Goal: Task Accomplishment & Management: Manage account settings

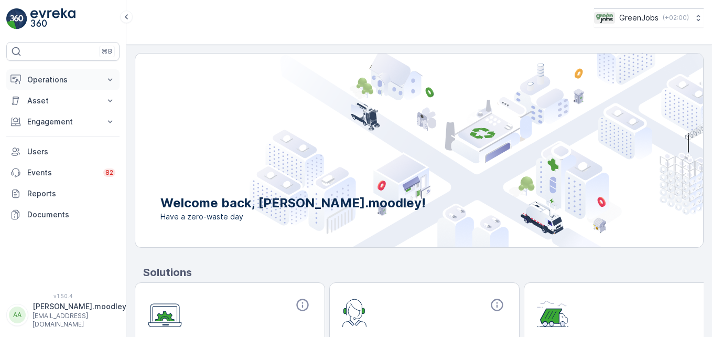
click at [111, 76] on icon at bounding box center [110, 79] width 10 height 10
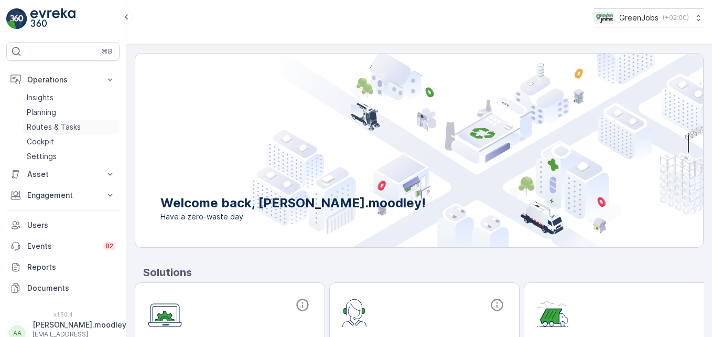
click at [71, 128] on p "Routes & Tasks" at bounding box center [54, 127] width 54 height 10
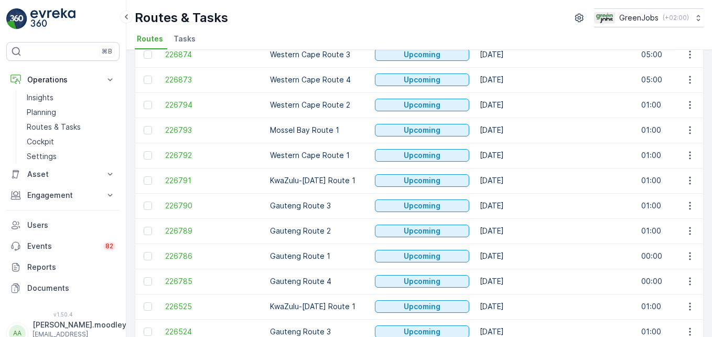
scroll to position [1088, 0]
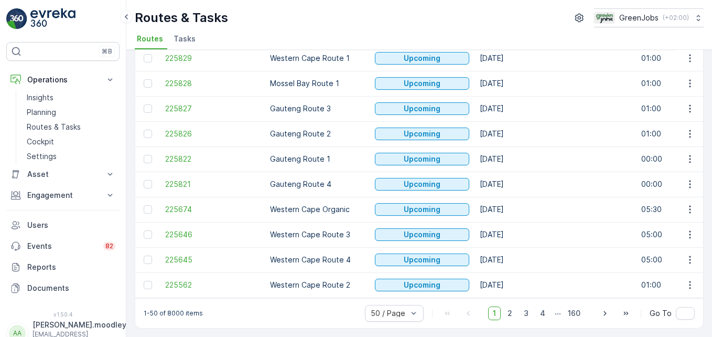
click at [509, 210] on td "05:30" at bounding box center [688, 209] width 105 height 25
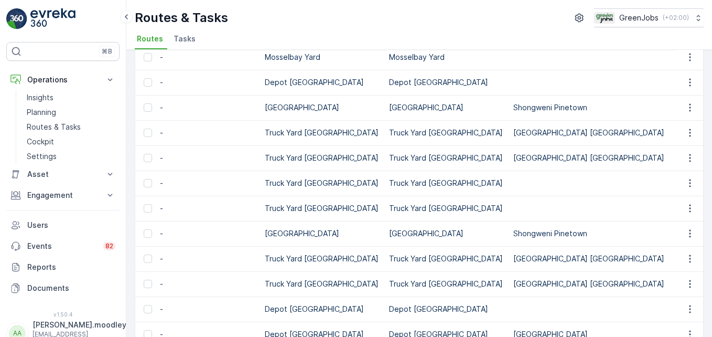
scroll to position [0, 0]
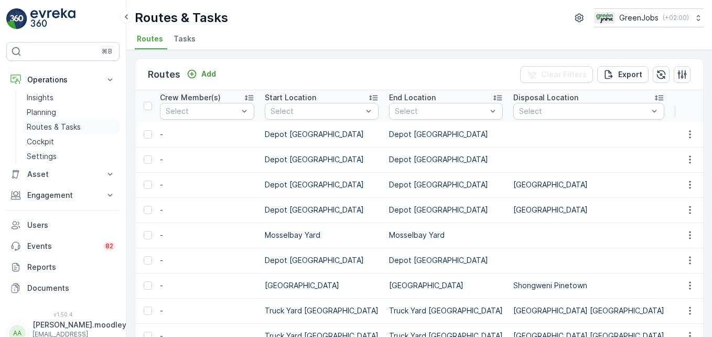
click at [74, 127] on p "Routes & Tasks" at bounding box center [54, 127] width 54 height 10
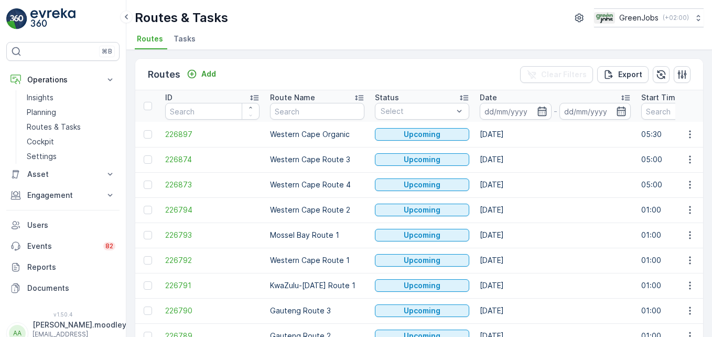
click at [302, 12] on div "Routes & Tasks GreenJobs ( +02:00 )" at bounding box center [419, 17] width 569 height 19
click at [492, 115] on input at bounding box center [516, 111] width 72 height 17
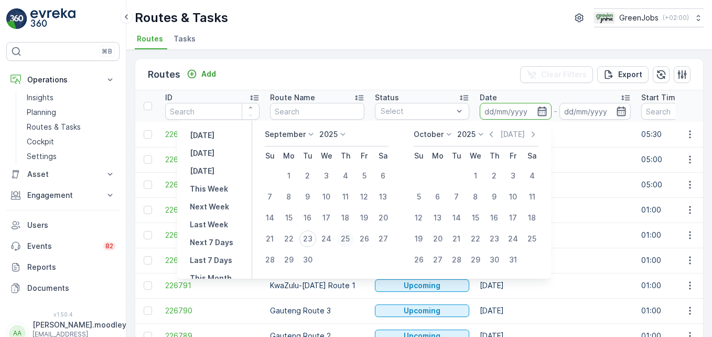
click at [350, 238] on div "25" at bounding box center [345, 238] width 17 height 17
type input "[DATE]"
click at [350, 238] on div "25" at bounding box center [345, 238] width 17 height 17
type input "[DATE]"
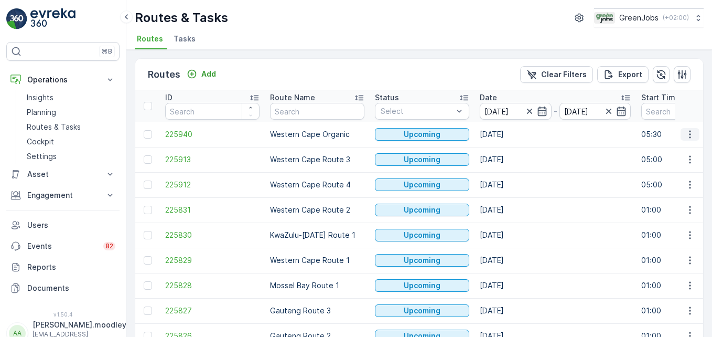
click at [509, 135] on icon "button" at bounding box center [690, 134] width 2 height 8
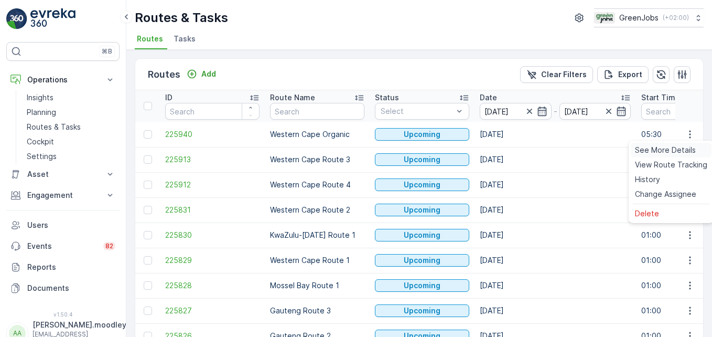
click at [509, 149] on span "See More Details" at bounding box center [665, 150] width 61 height 10
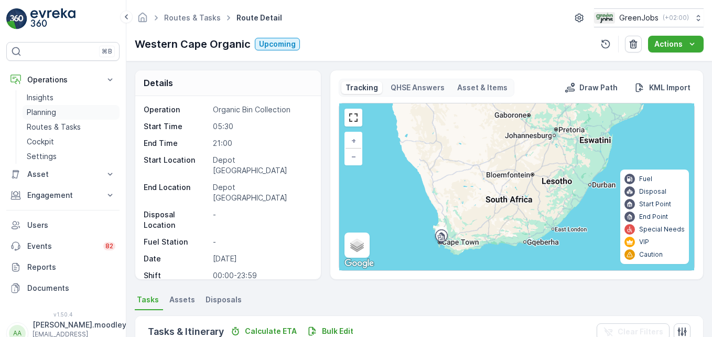
click at [34, 109] on p "Planning" at bounding box center [41, 112] width 29 height 10
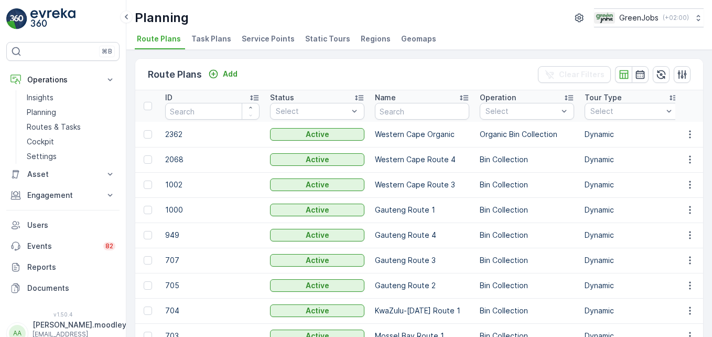
click at [271, 37] on span "Service Points" at bounding box center [268, 39] width 53 height 10
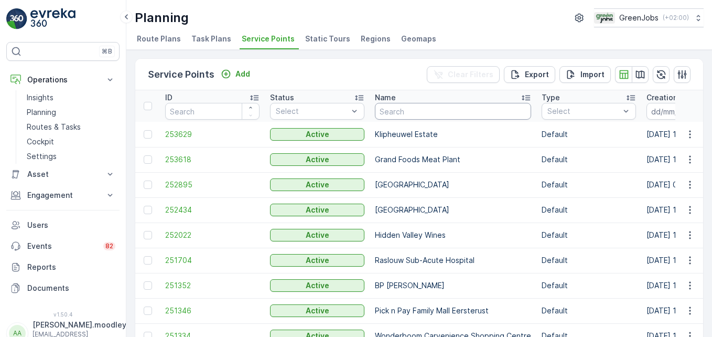
click at [436, 112] on input "text" at bounding box center [453, 111] width 156 height 17
type input "GRAND"
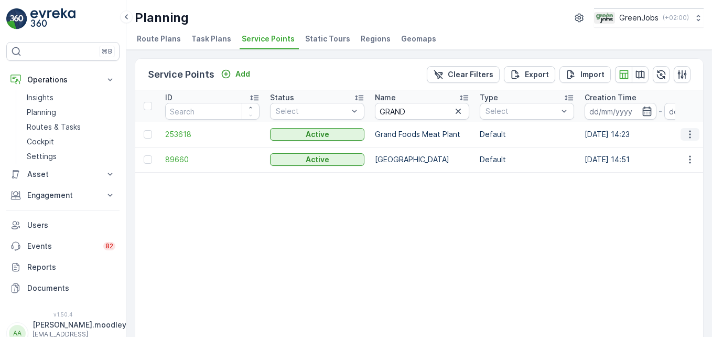
click at [509, 136] on icon "button" at bounding box center [690, 134] width 10 height 10
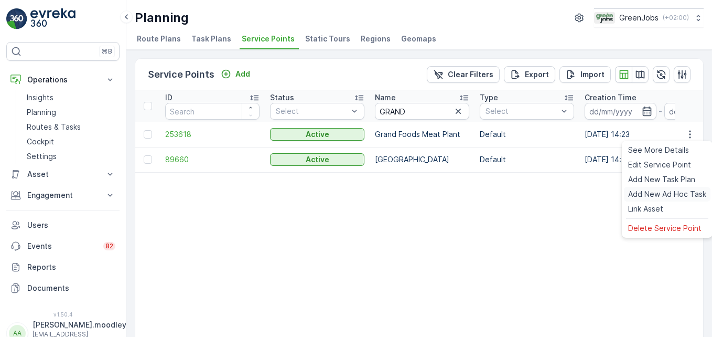
click at [509, 195] on span "Add New Ad Hoc Task" at bounding box center [667, 194] width 78 height 10
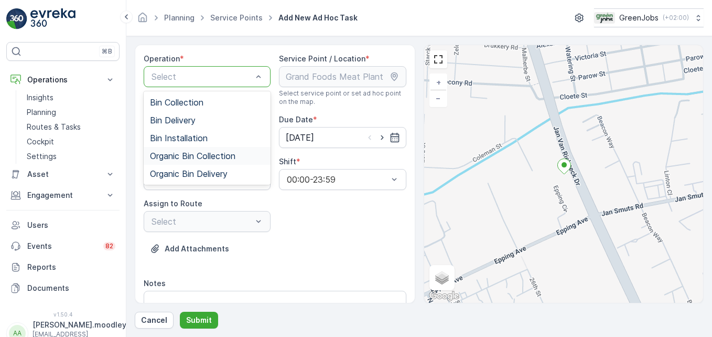
click at [207, 155] on span "Organic Bin Collection" at bounding box center [192, 155] width 85 height 9
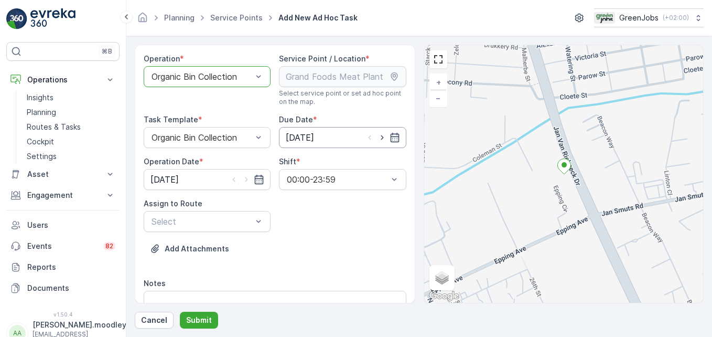
click at [398, 138] on input "[DATE]" at bounding box center [342, 137] width 127 height 21
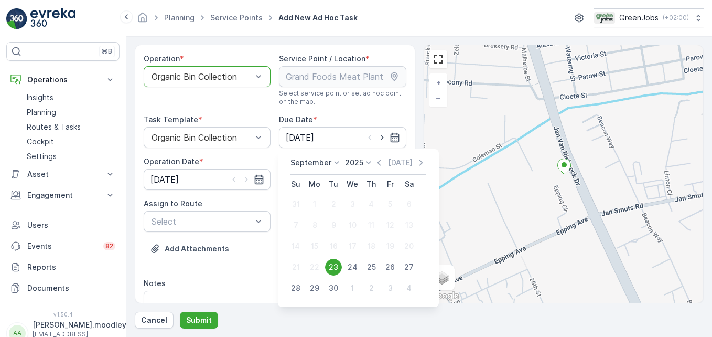
click at [376, 264] on div "25" at bounding box center [371, 267] width 17 height 17
type input "[DATE]"
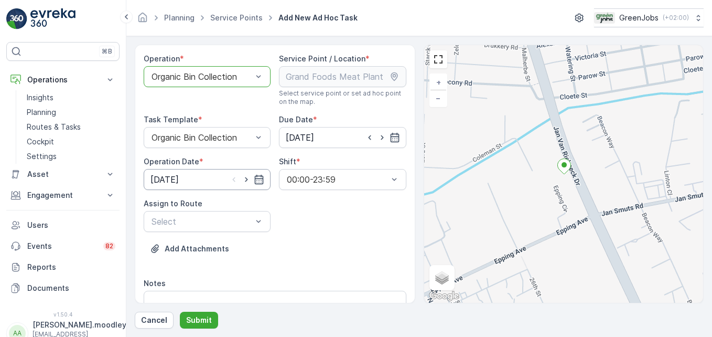
click at [260, 186] on input "[DATE]" at bounding box center [207, 179] width 127 height 21
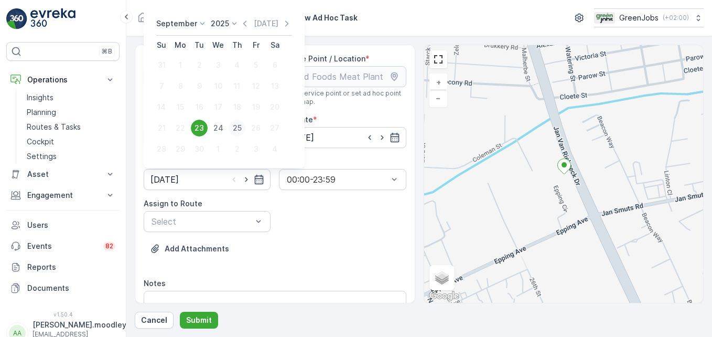
click at [240, 126] on div "25" at bounding box center [237, 128] width 17 height 17
type input "[DATE]"
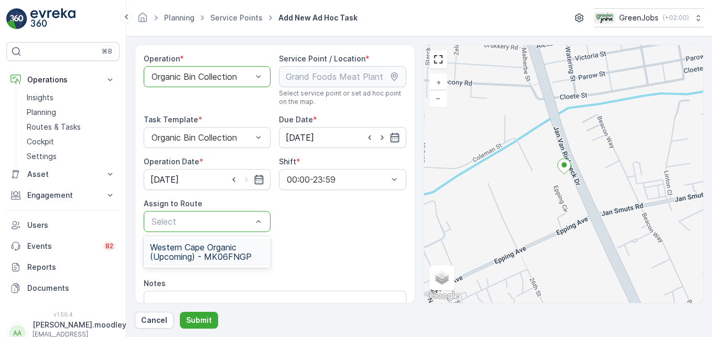
click at [230, 251] on span "Western Cape Organic (Upcoming) - MK06FNGP" at bounding box center [207, 251] width 114 height 19
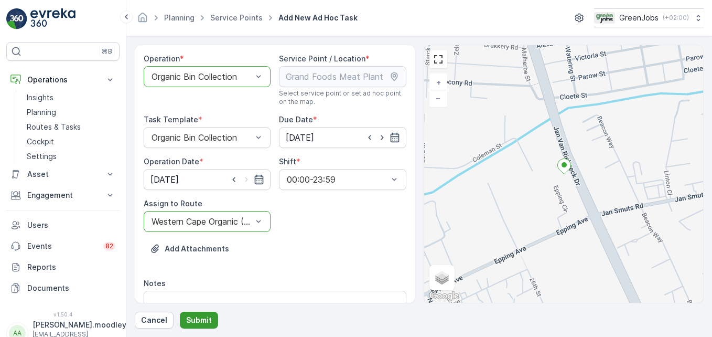
click at [205, 318] on p "Submit" at bounding box center [199, 320] width 26 height 10
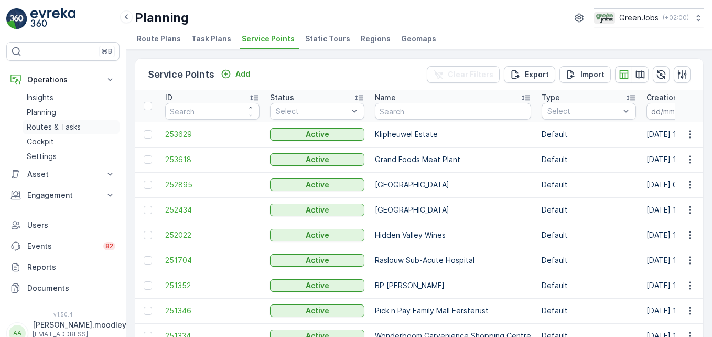
click at [68, 125] on p "Routes & Tasks" at bounding box center [54, 127] width 54 height 10
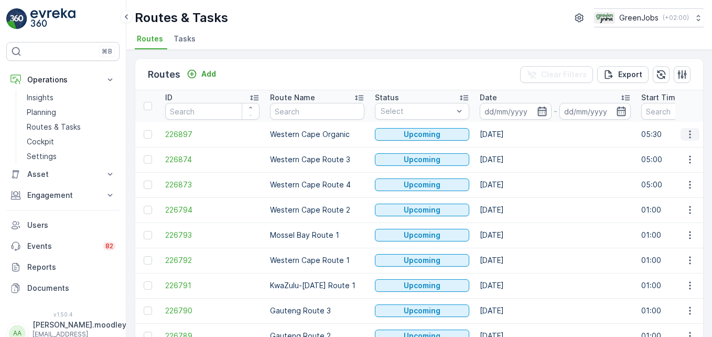
click at [509, 133] on icon "button" at bounding box center [690, 134] width 10 height 10
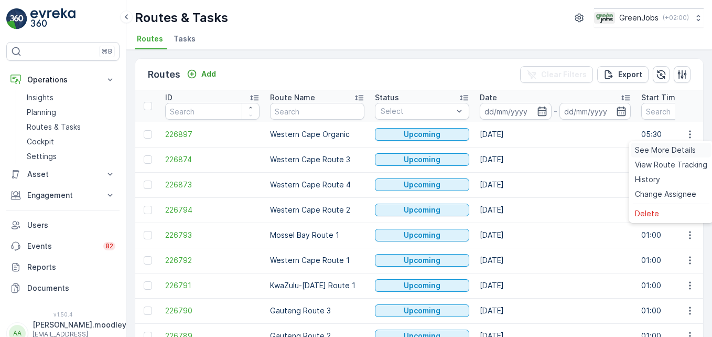
click at [509, 148] on span "See More Details" at bounding box center [665, 150] width 61 height 10
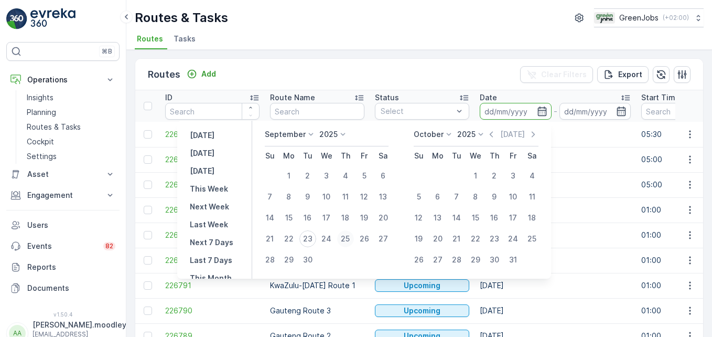
click at [349, 240] on div "25" at bounding box center [345, 238] width 17 height 17
type input "[DATE]"
click at [349, 240] on div "25" at bounding box center [345, 238] width 17 height 17
type input "[DATE]"
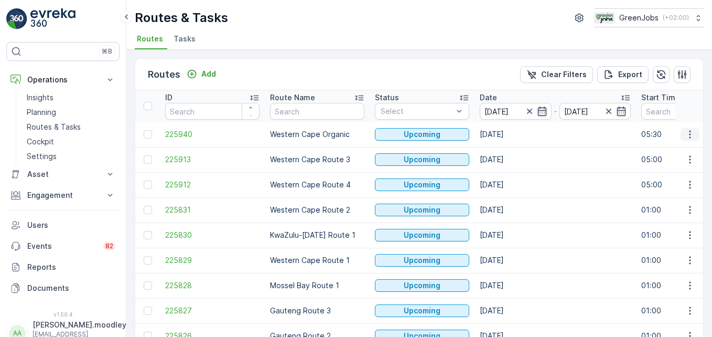
click at [509, 132] on icon "button" at bounding box center [690, 134] width 2 height 8
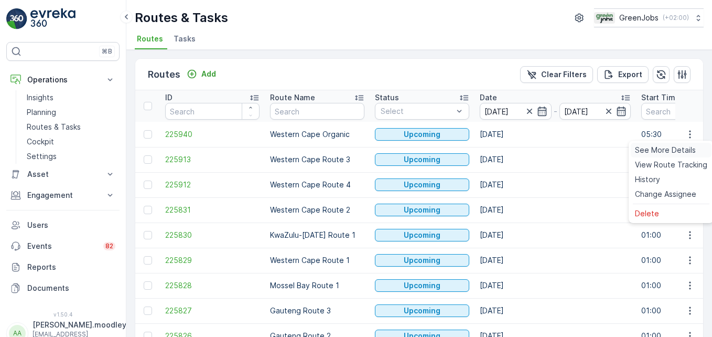
click at [509, 148] on span "See More Details" at bounding box center [665, 150] width 61 height 10
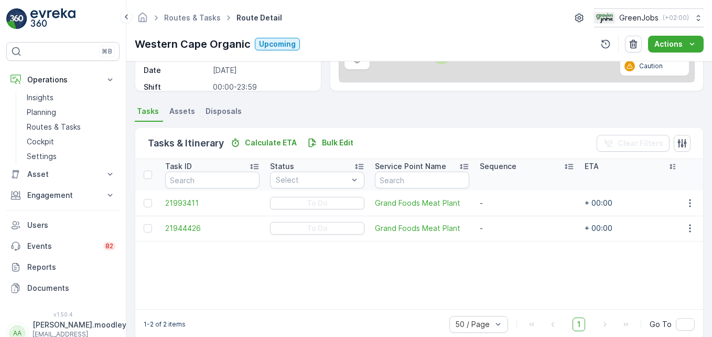
scroll to position [205, 0]
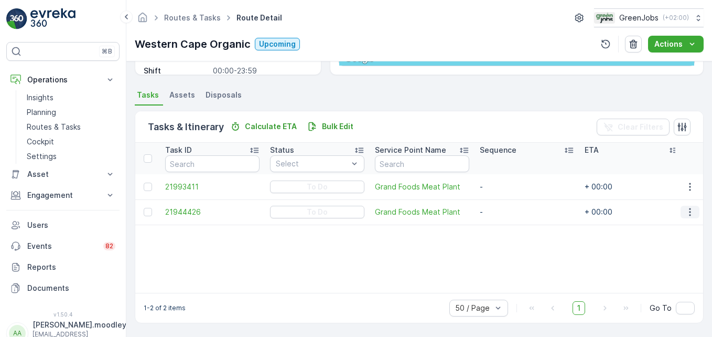
click at [509, 212] on icon "button" at bounding box center [690, 212] width 10 height 10
click at [509, 273] on span "Remove from Route" at bounding box center [673, 271] width 71 height 10
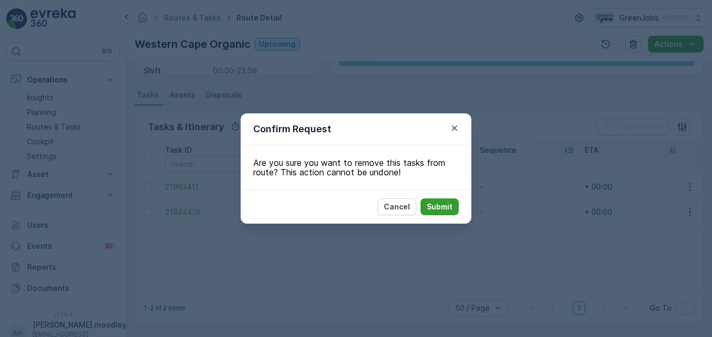
click at [450, 208] on p "Submit" at bounding box center [440, 206] width 26 height 10
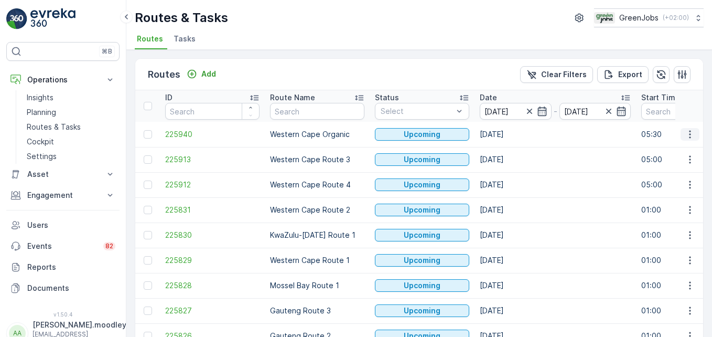
click at [509, 134] on icon "button" at bounding box center [690, 134] width 10 height 10
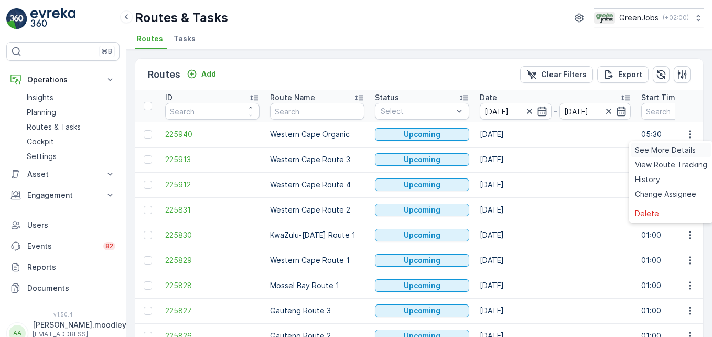
click at [509, 152] on span "See More Details" at bounding box center [665, 150] width 61 height 10
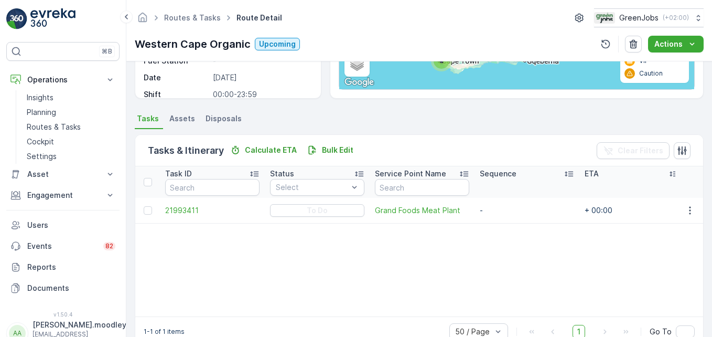
scroll to position [205, 0]
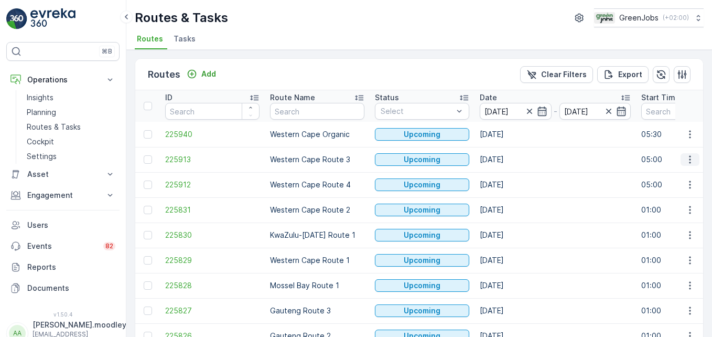
click at [509, 162] on icon "button" at bounding box center [690, 160] width 2 height 8
click at [509, 176] on span "See More Details" at bounding box center [665, 175] width 61 height 10
click at [509, 159] on icon "button" at bounding box center [690, 159] width 10 height 10
click at [509, 176] on span "See More Details" at bounding box center [665, 175] width 61 height 10
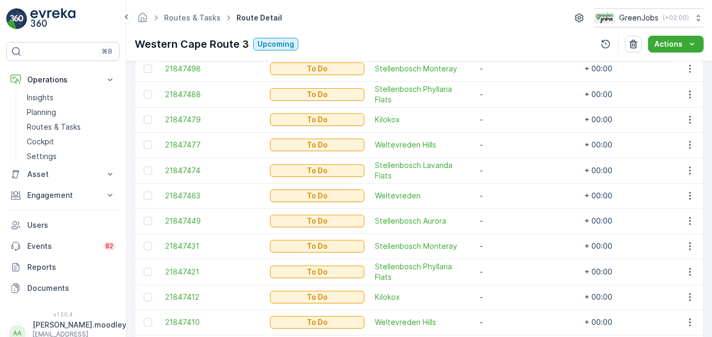
scroll to position [210, 0]
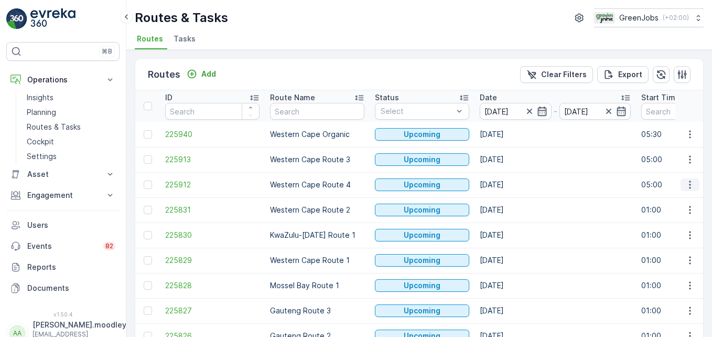
click at [509, 184] on icon "button" at bounding box center [690, 184] width 10 height 10
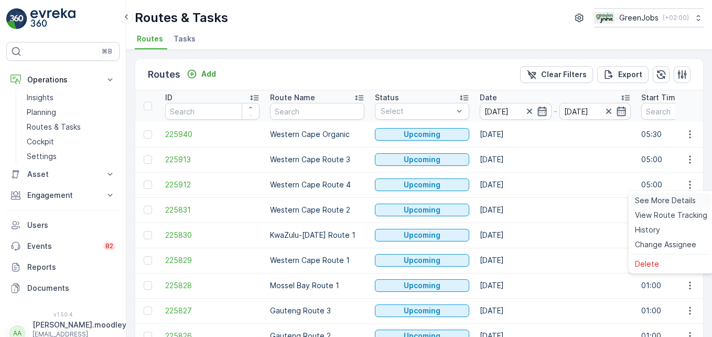
click at [509, 195] on div "See More Details" at bounding box center [671, 200] width 81 height 15
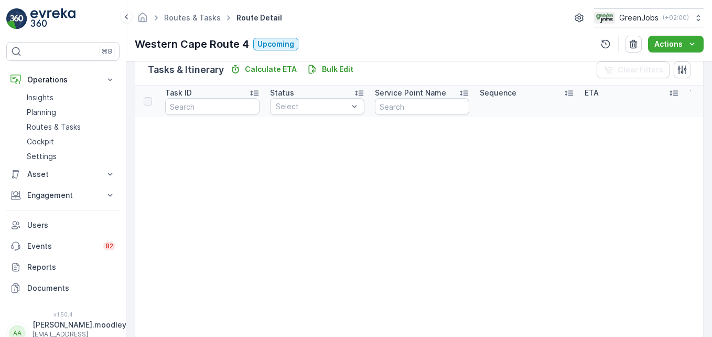
scroll to position [262, 0]
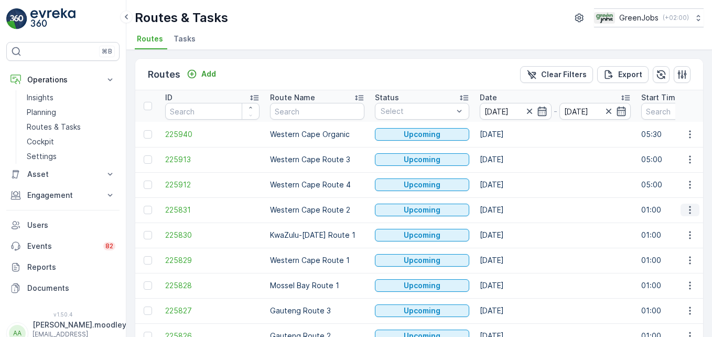
click at [509, 206] on icon "button" at bounding box center [690, 210] width 10 height 10
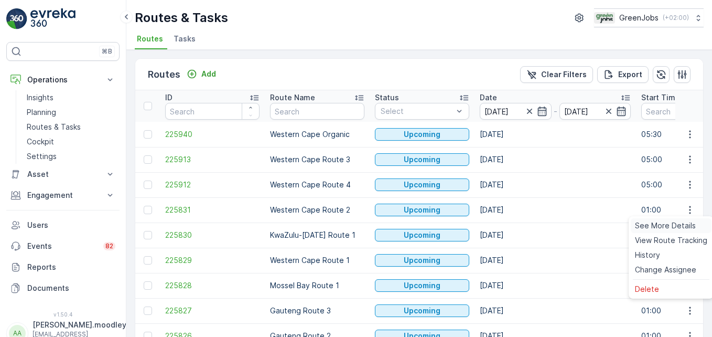
click at [509, 223] on span "See More Details" at bounding box center [665, 225] width 61 height 10
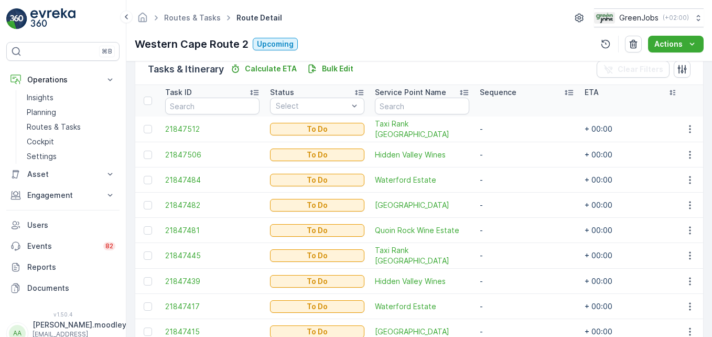
scroll to position [315, 0]
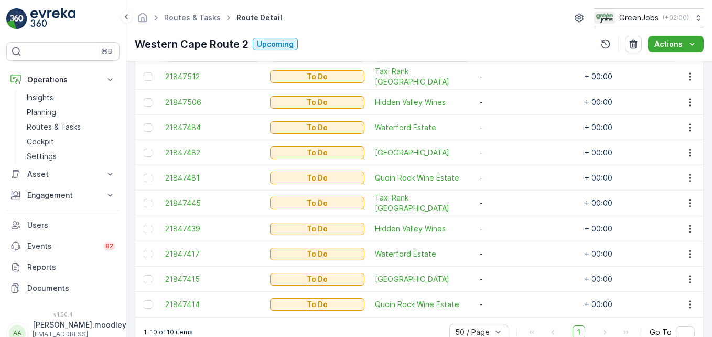
click at [509, 221] on td "-" at bounding box center [527, 228] width 105 height 25
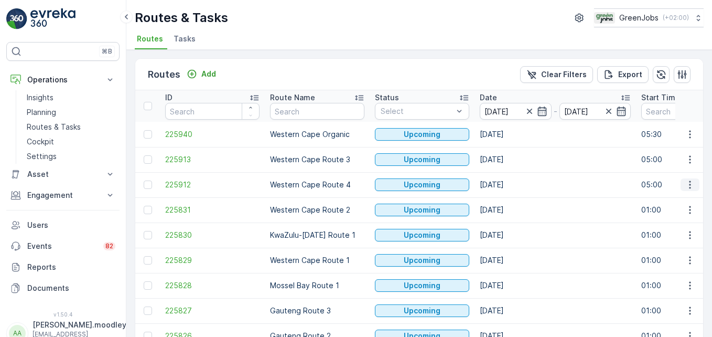
click at [509, 184] on icon "button" at bounding box center [690, 184] width 10 height 10
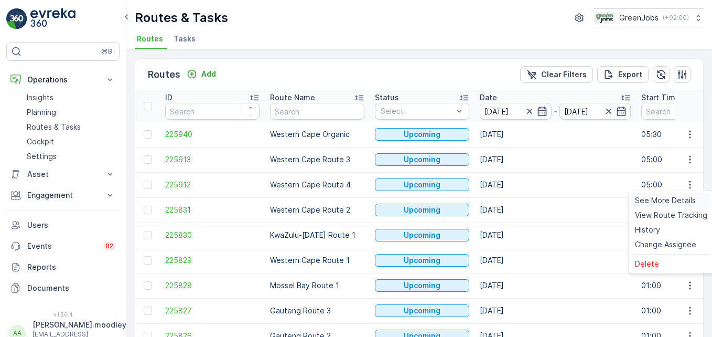
click at [509, 200] on span "See More Details" at bounding box center [665, 200] width 61 height 10
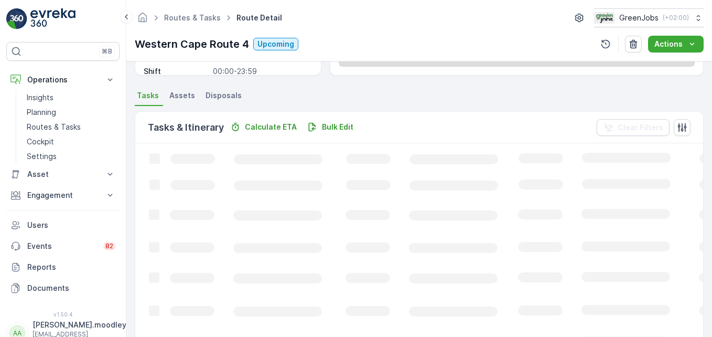
scroll to position [210, 0]
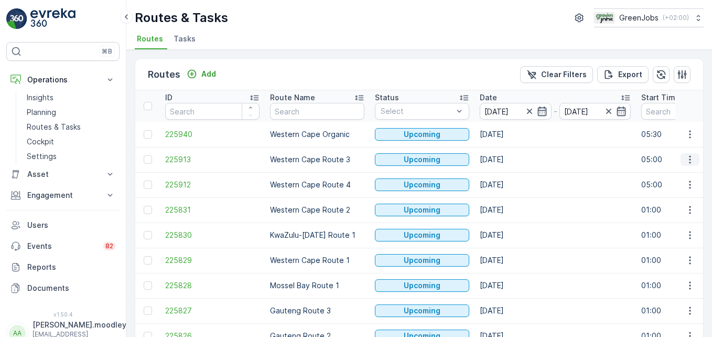
click at [509, 162] on icon "button" at bounding box center [690, 159] width 10 height 10
click at [509, 175] on span "See More Details" at bounding box center [665, 175] width 61 height 10
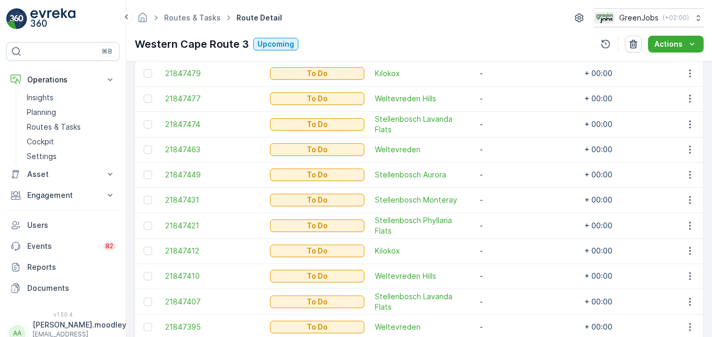
scroll to position [341, 0]
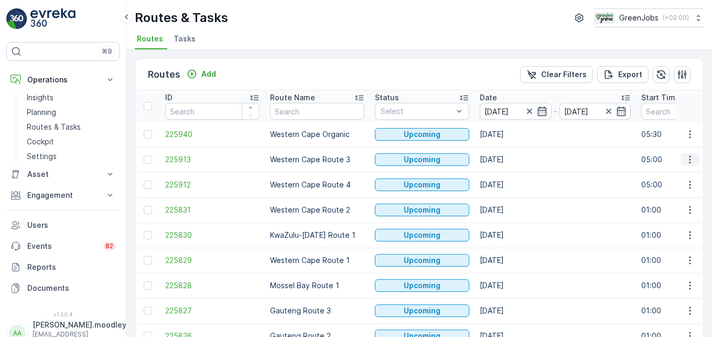
click at [509, 159] on icon "button" at bounding box center [690, 159] width 10 height 10
click at [509, 175] on span "See More Details" at bounding box center [665, 175] width 61 height 10
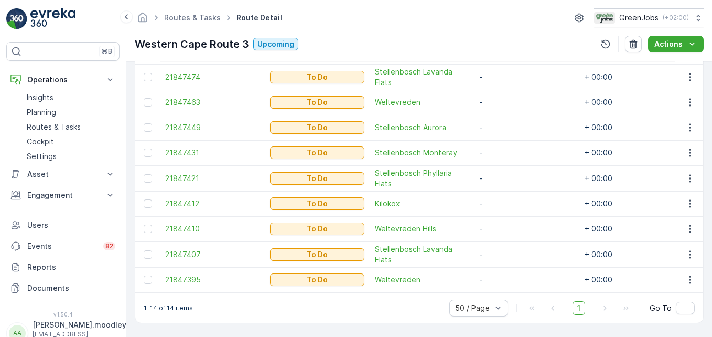
scroll to position [446, 0]
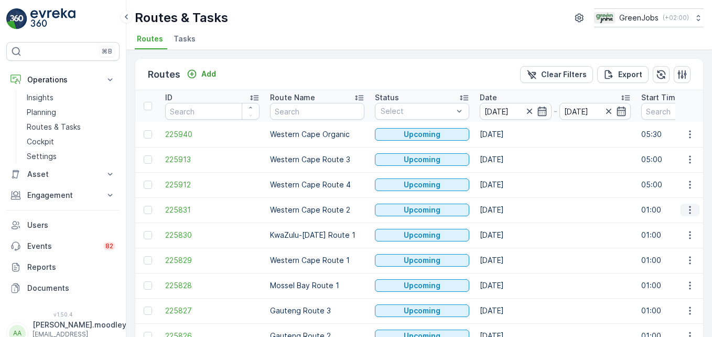
click at [509, 213] on icon "button" at bounding box center [690, 210] width 10 height 10
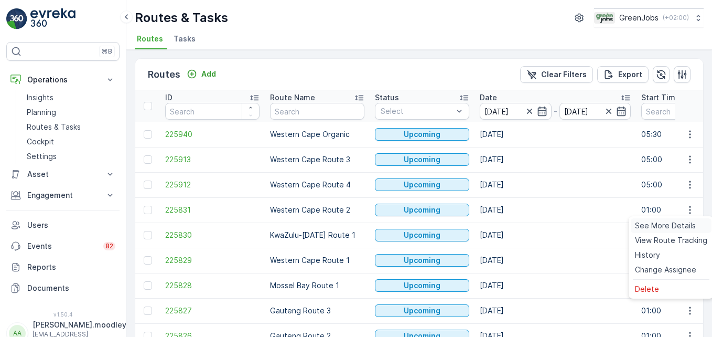
click at [509, 224] on span "See More Details" at bounding box center [665, 225] width 61 height 10
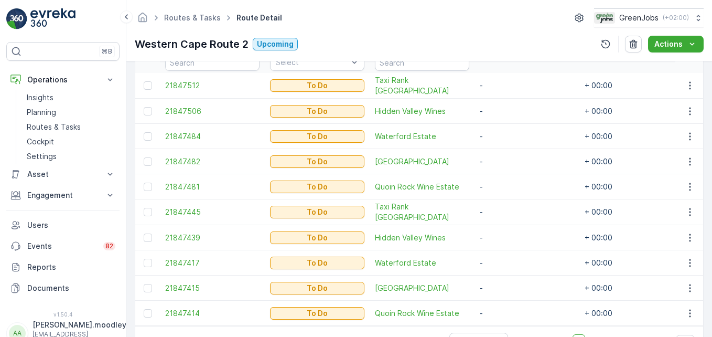
scroll to position [291, 0]
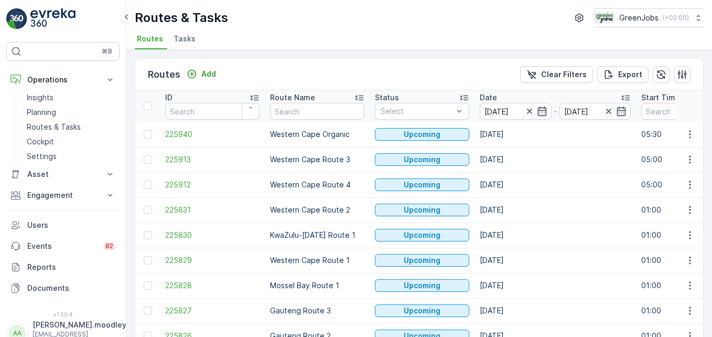
click at [509, 149] on td at bounding box center [689, 159] width 28 height 25
click at [509, 162] on icon "button" at bounding box center [690, 159] width 10 height 10
click at [509, 171] on span "See More Details" at bounding box center [665, 175] width 61 height 10
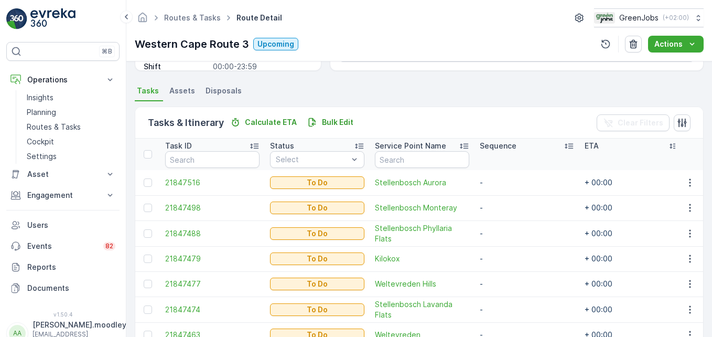
scroll to position [210, 0]
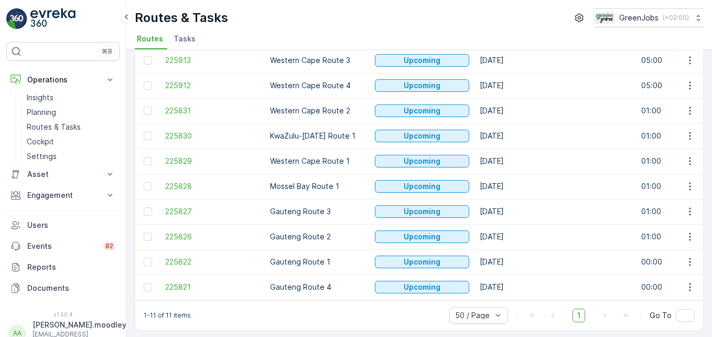
scroll to position [105, 0]
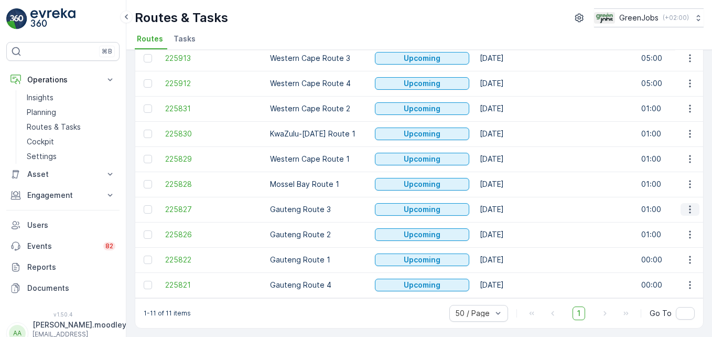
click at [509, 207] on icon "button" at bounding box center [690, 209] width 10 height 10
click at [509, 222] on span "See More Details" at bounding box center [665, 221] width 61 height 10
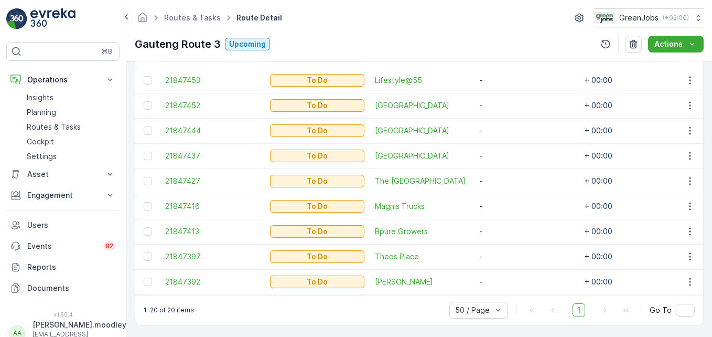
scroll to position [595, 0]
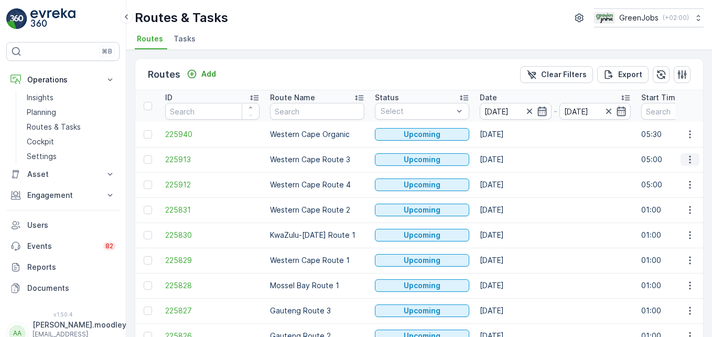
click at [509, 159] on icon "button" at bounding box center [690, 159] width 10 height 10
click at [509, 173] on span "See More Details" at bounding box center [665, 175] width 61 height 10
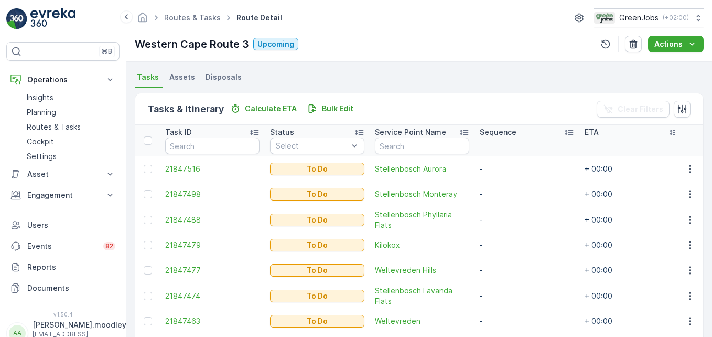
scroll to position [289, 0]
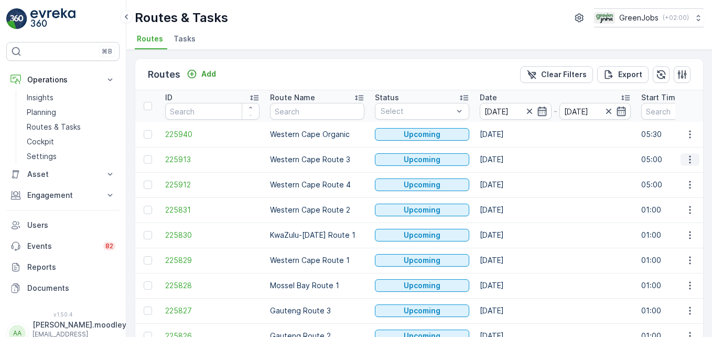
click at [509, 162] on icon "button" at bounding box center [690, 159] width 10 height 10
click at [509, 173] on span "See More Details" at bounding box center [665, 175] width 61 height 10
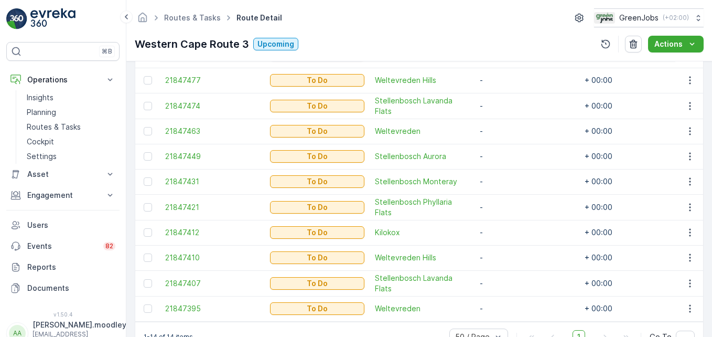
scroll to position [394, 0]
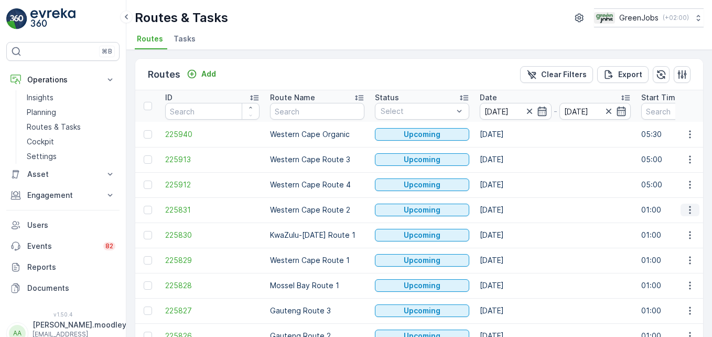
click at [509, 212] on icon "button" at bounding box center [690, 210] width 10 height 10
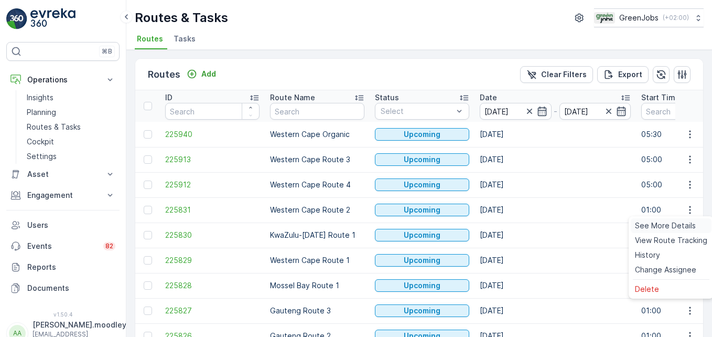
click at [509, 226] on span "See More Details" at bounding box center [665, 225] width 61 height 10
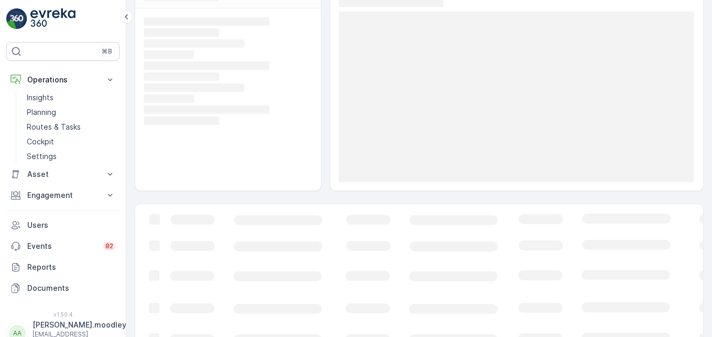
scroll to position [105, 0]
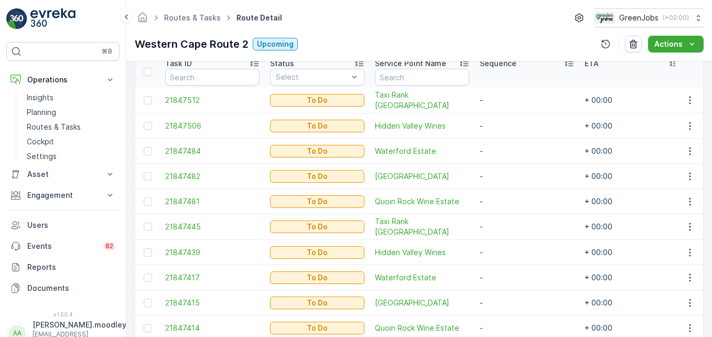
scroll to position [344, 0]
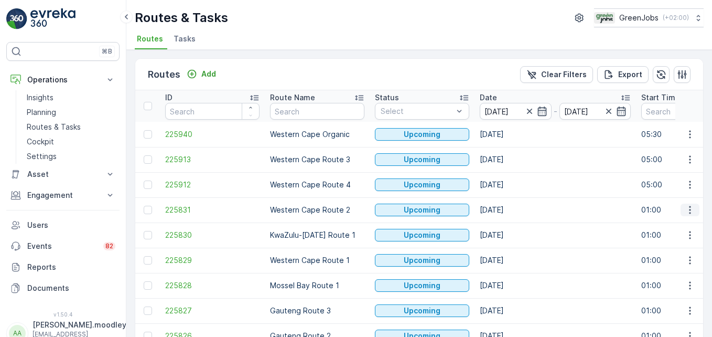
click at [509, 214] on icon "button" at bounding box center [690, 210] width 10 height 10
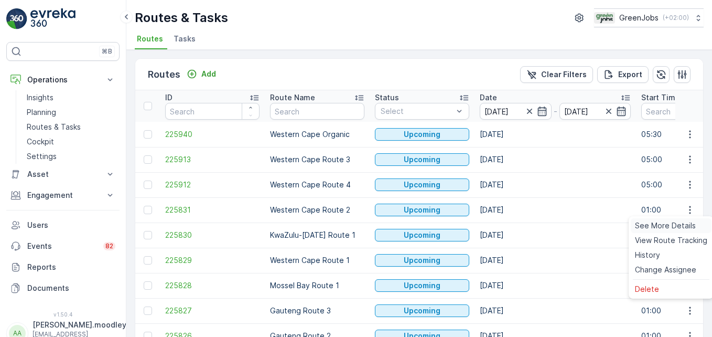
click at [509, 226] on span "See More Details" at bounding box center [665, 225] width 61 height 10
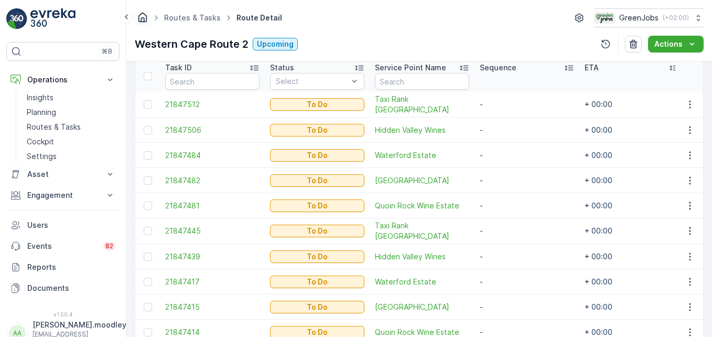
scroll to position [262, 0]
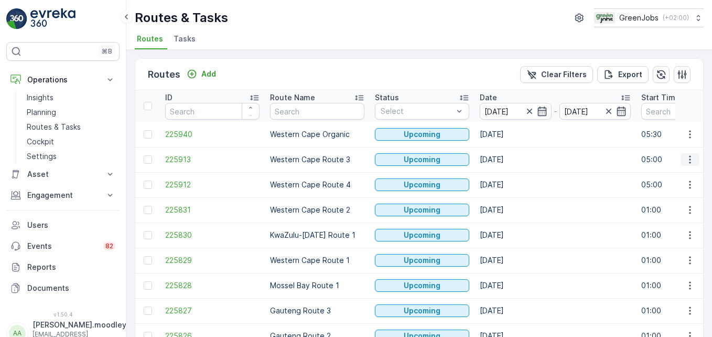
click at [509, 163] on icon "button" at bounding box center [690, 159] width 10 height 10
click at [509, 176] on span "See More Details" at bounding box center [665, 175] width 61 height 10
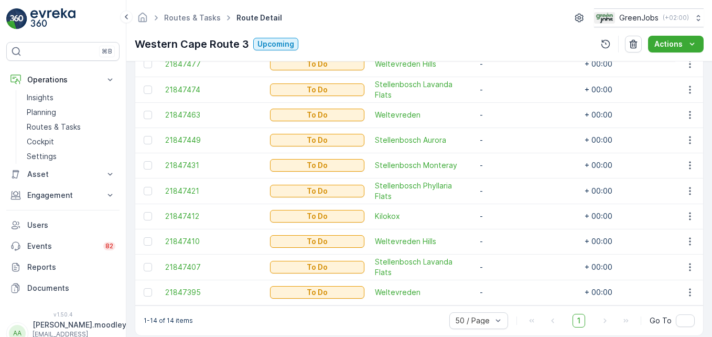
scroll to position [446, 0]
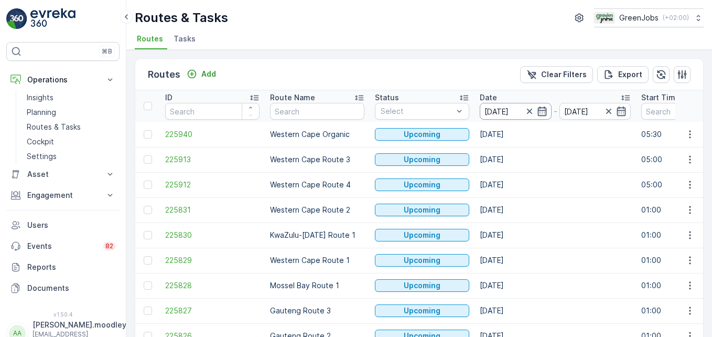
click at [509, 108] on input "[DATE]" at bounding box center [516, 111] width 72 height 17
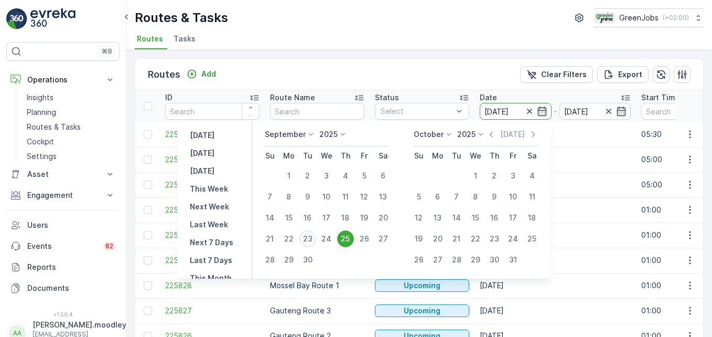
click at [314, 238] on div "23" at bounding box center [307, 238] width 17 height 17
type input "[DATE]"
click at [314, 238] on div "23" at bounding box center [307, 238] width 17 height 17
type input "[DATE]"
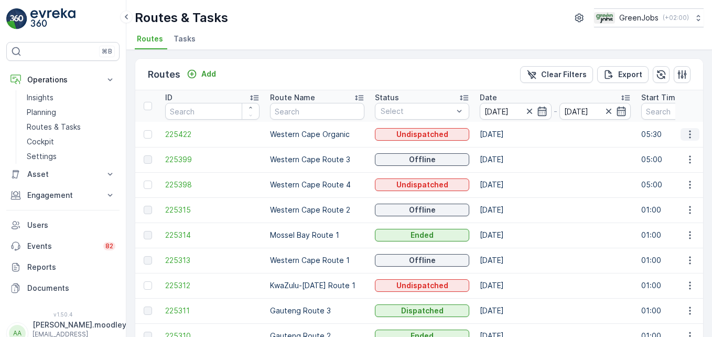
click at [509, 132] on icon "button" at bounding box center [690, 134] width 10 height 10
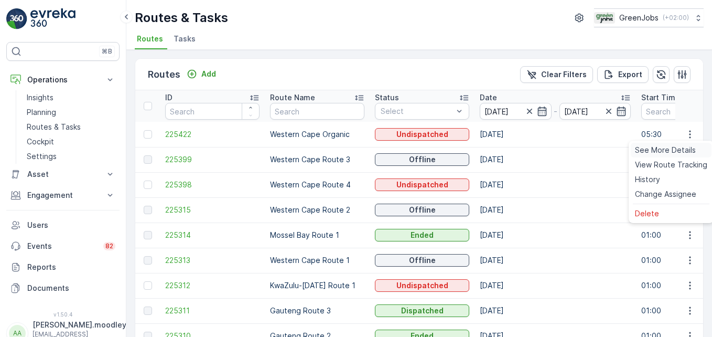
click at [509, 147] on span "See More Details" at bounding box center [665, 150] width 61 height 10
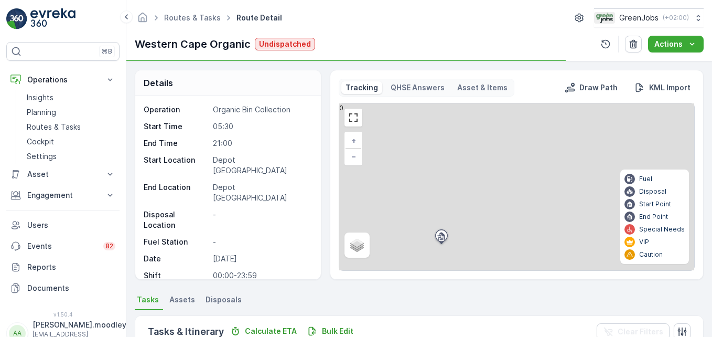
scroll to position [262, 0]
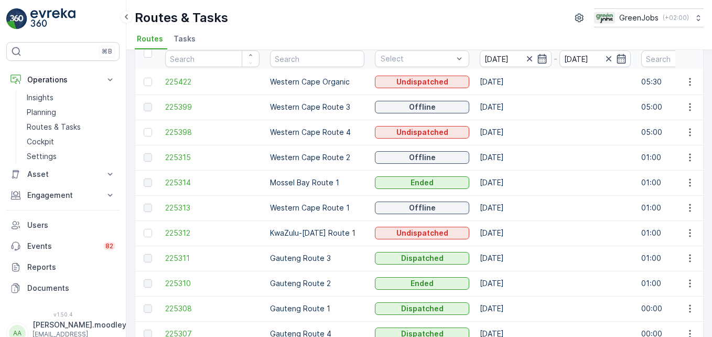
scroll to position [105, 0]
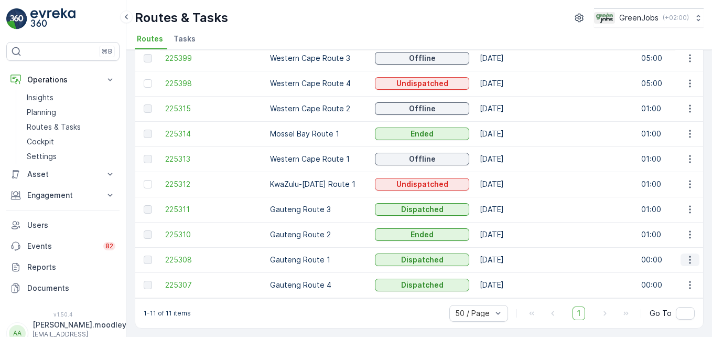
click at [509, 258] on icon "button" at bounding box center [690, 259] width 10 height 10
click at [509, 269] on span "See More Details" at bounding box center [665, 271] width 61 height 10
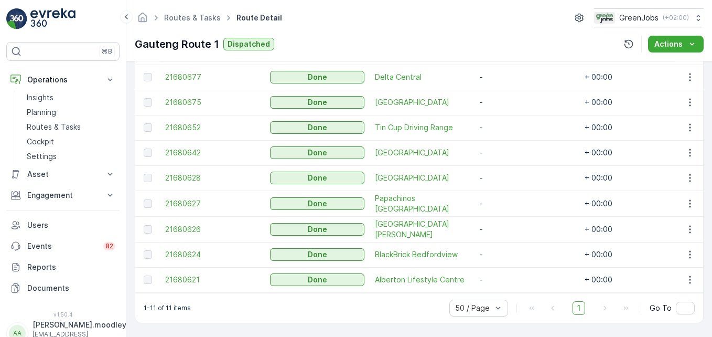
scroll to position [369, 0]
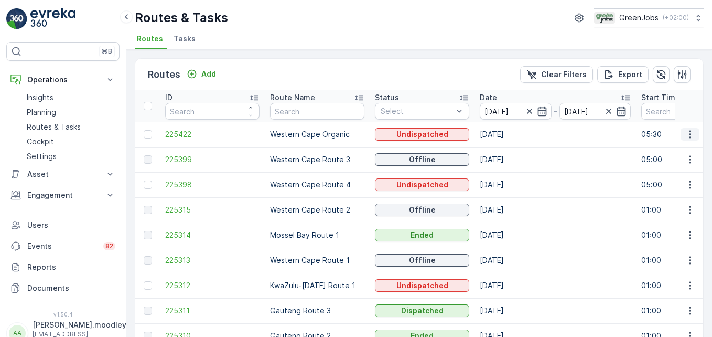
click at [509, 135] on icon "button" at bounding box center [690, 134] width 10 height 10
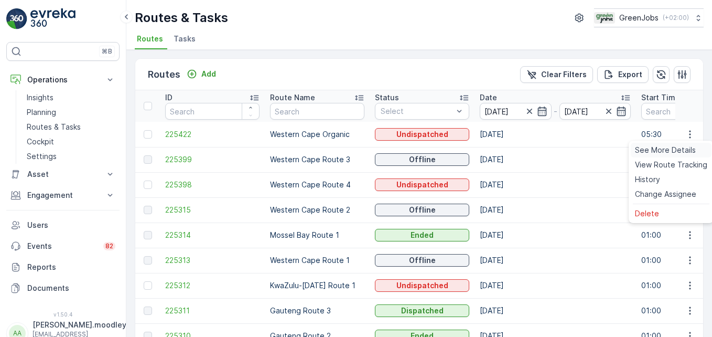
click at [509, 154] on span "See More Details" at bounding box center [665, 150] width 61 height 10
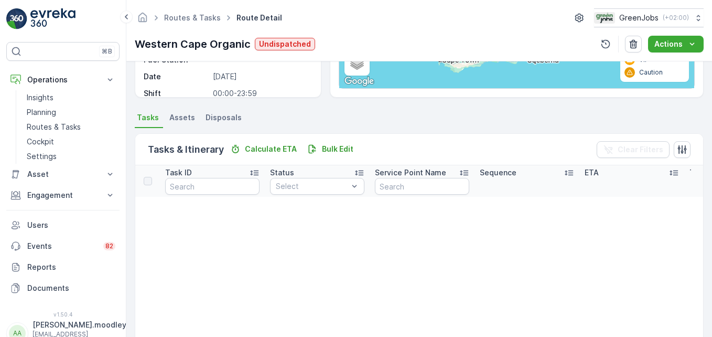
scroll to position [210, 0]
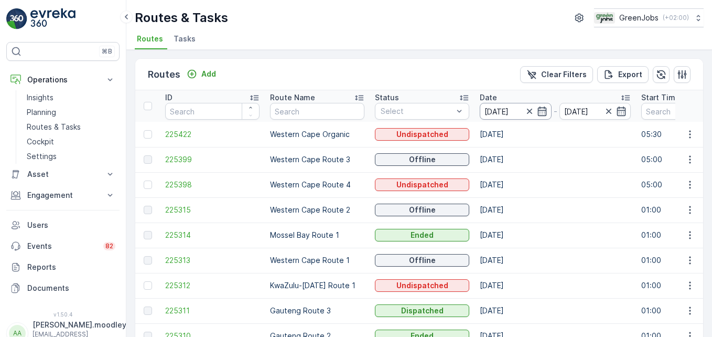
click at [492, 108] on input "[DATE]" at bounding box center [516, 111] width 72 height 17
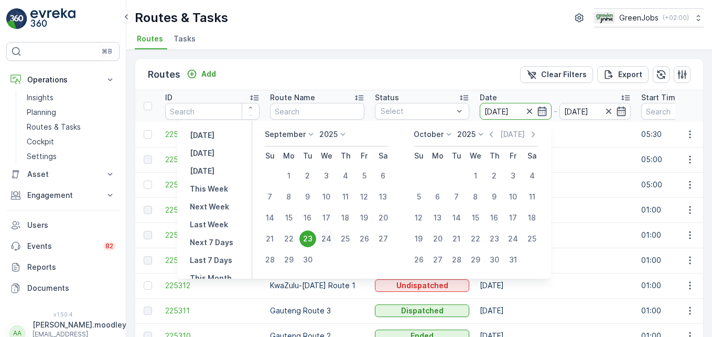
click at [332, 237] on div "24" at bounding box center [326, 238] width 17 height 17
type input "[DATE]"
click at [332, 237] on div "24" at bounding box center [326, 238] width 17 height 17
type input "[DATE]"
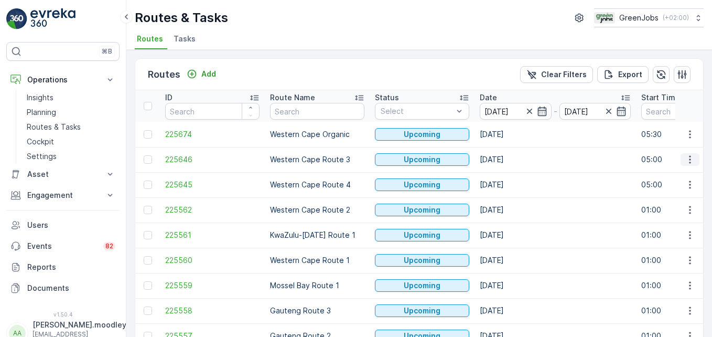
click at [509, 161] on icon "button" at bounding box center [690, 159] width 10 height 10
click at [509, 175] on span "See More Details" at bounding box center [665, 175] width 61 height 10
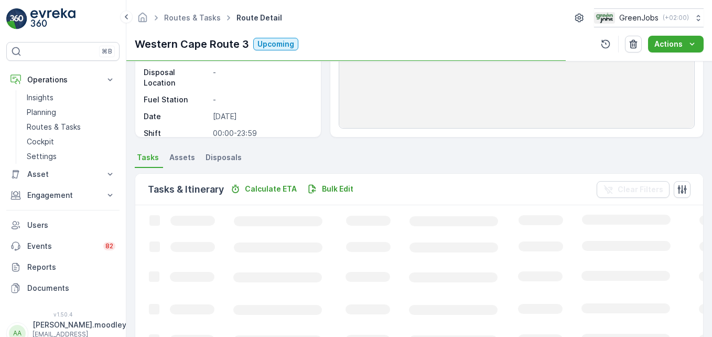
scroll to position [157, 0]
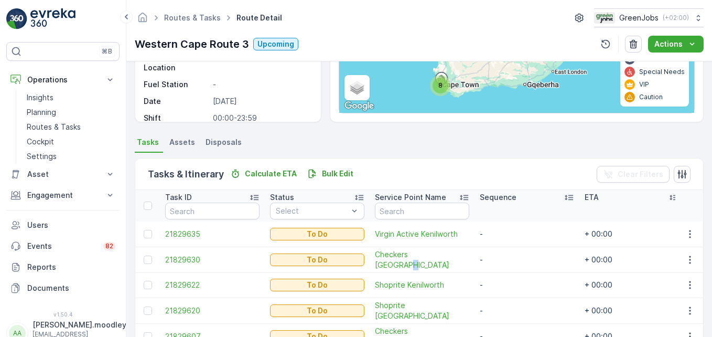
click at [441, 270] on td "Checkers [GEOGRAPHIC_DATA]" at bounding box center [422, 259] width 105 height 26
click at [509, 269] on td "-" at bounding box center [527, 259] width 105 height 26
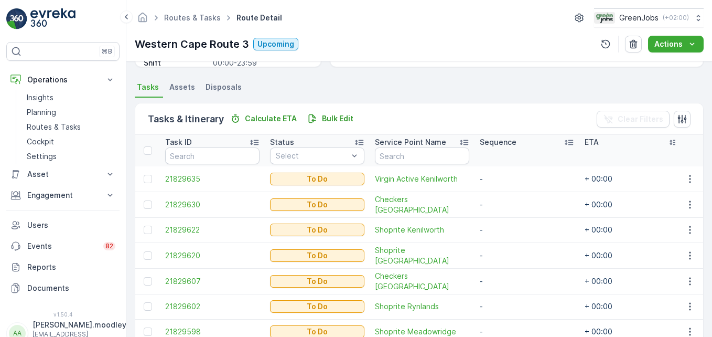
scroll to position [189, 0]
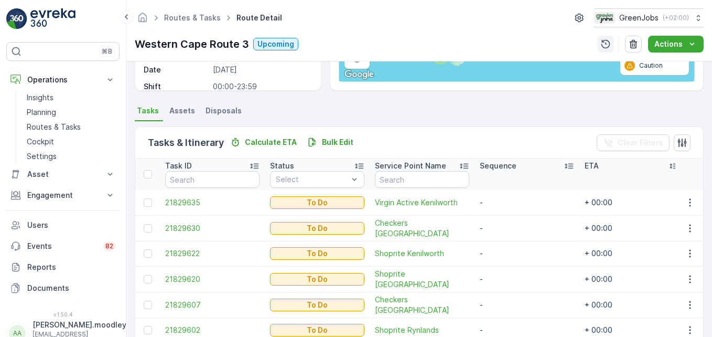
click at [509, 47] on icon "button" at bounding box center [606, 44] width 9 height 9
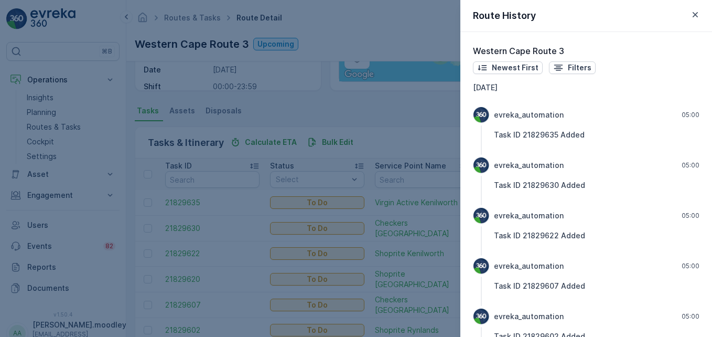
click at [489, 302] on div at bounding box center [481, 283] width 17 height 50
click at [473, 292] on div "Western Cape Route 3 Newest First Filters [DATE] evreka_automation 05:00 Task I…" at bounding box center [586, 184] width 252 height 305
click at [509, 13] on icon "button" at bounding box center [695, 14] width 5 height 5
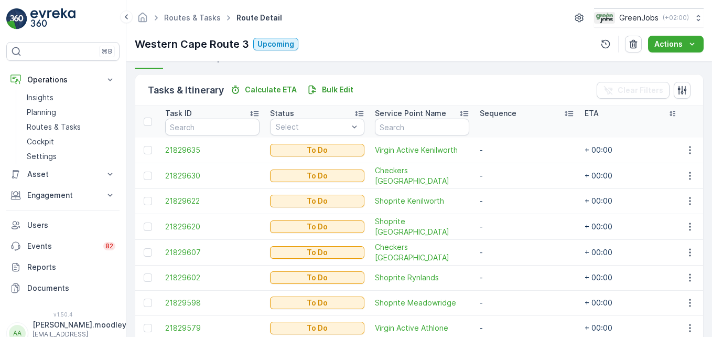
scroll to position [294, 0]
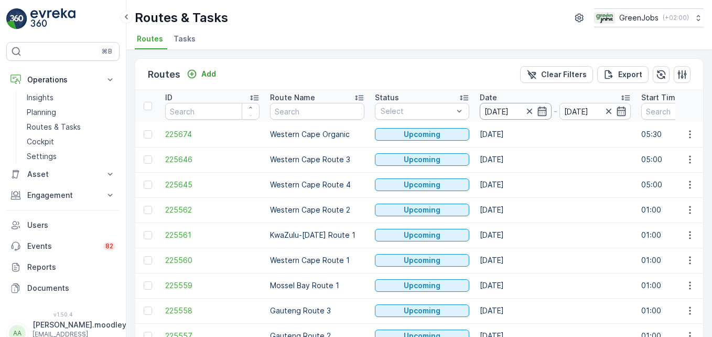
click at [506, 108] on input "[DATE]" at bounding box center [516, 111] width 72 height 17
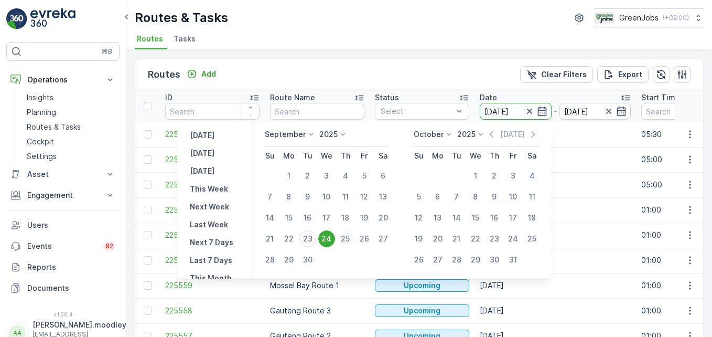
click at [350, 235] on div "25" at bounding box center [345, 238] width 17 height 17
type input "[DATE]"
click at [350, 235] on div "25" at bounding box center [345, 238] width 17 height 17
type input "[DATE]"
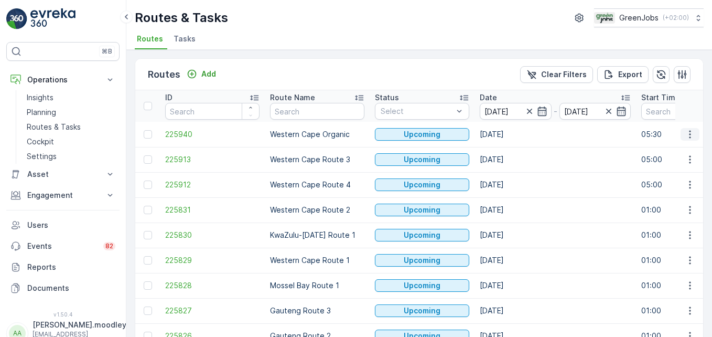
click at [509, 130] on icon "button" at bounding box center [690, 134] width 10 height 10
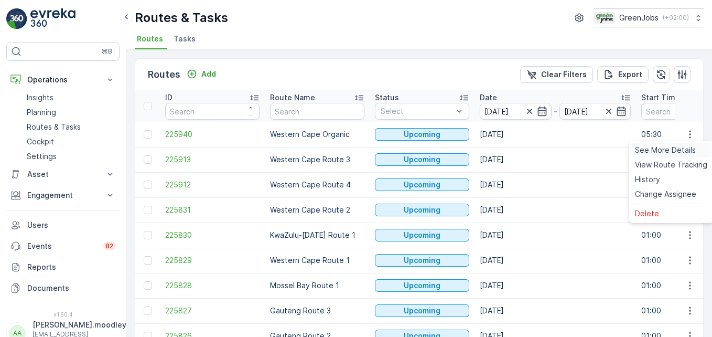
click at [509, 151] on span "See More Details" at bounding box center [665, 150] width 61 height 10
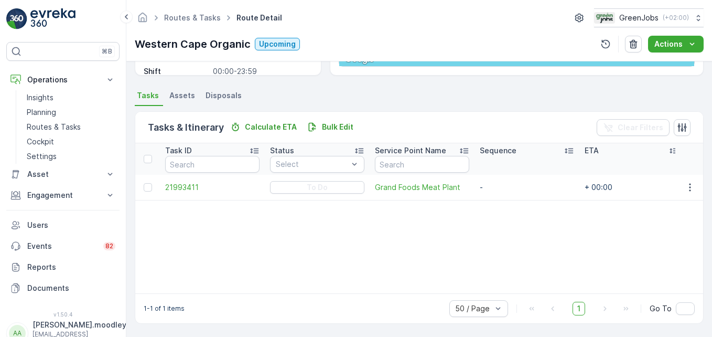
scroll to position [205, 0]
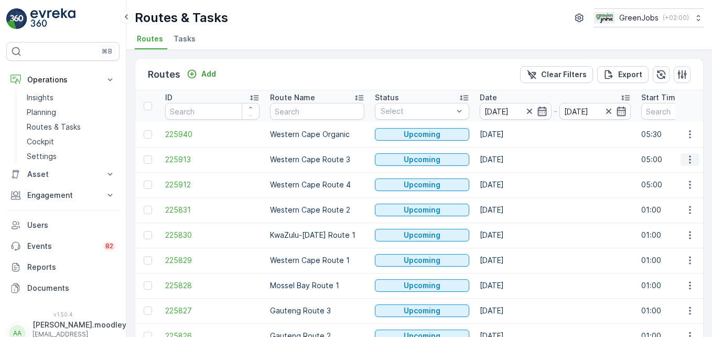
click at [509, 157] on icon "button" at bounding box center [690, 160] width 2 height 8
click at [509, 176] on span "See More Details" at bounding box center [665, 175] width 61 height 10
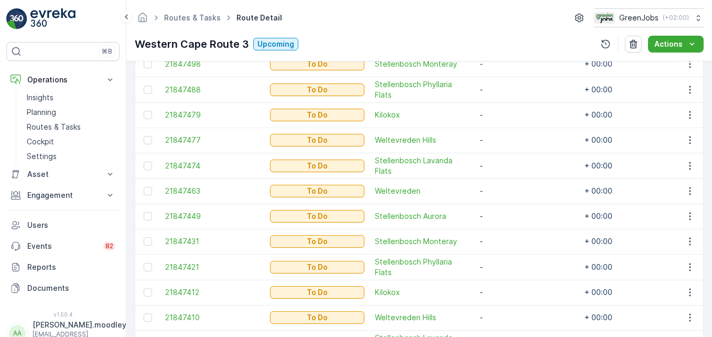
scroll to position [367, 0]
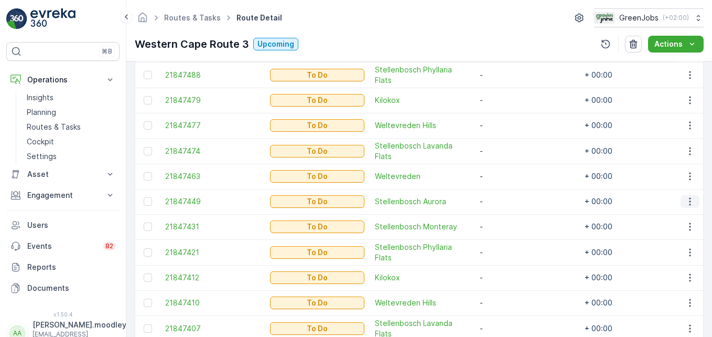
click at [509, 203] on icon "button" at bounding box center [690, 201] width 10 height 10
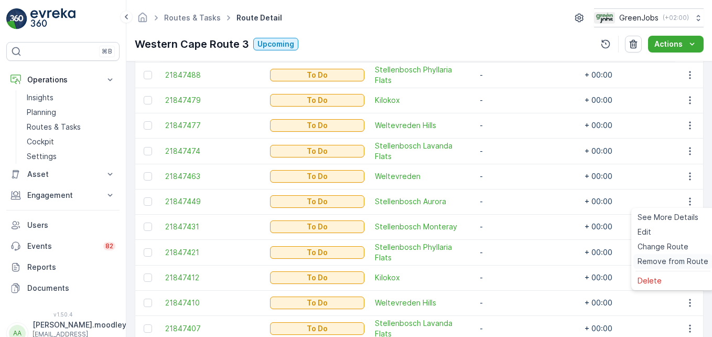
click at [509, 261] on span "Remove from Route" at bounding box center [673, 261] width 71 height 10
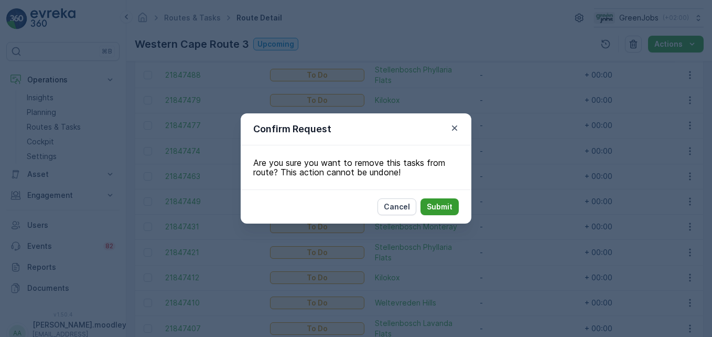
click at [457, 208] on button "Submit" at bounding box center [440, 206] width 38 height 17
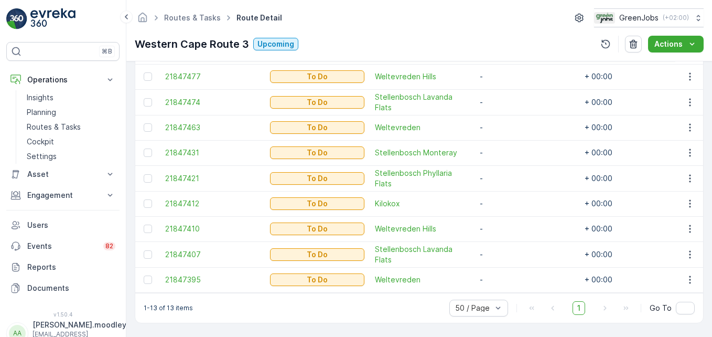
scroll to position [421, 0]
click at [509, 250] on icon "button" at bounding box center [690, 254] width 10 height 10
click at [509, 213] on span "Remove from Route" at bounding box center [673, 214] width 71 height 10
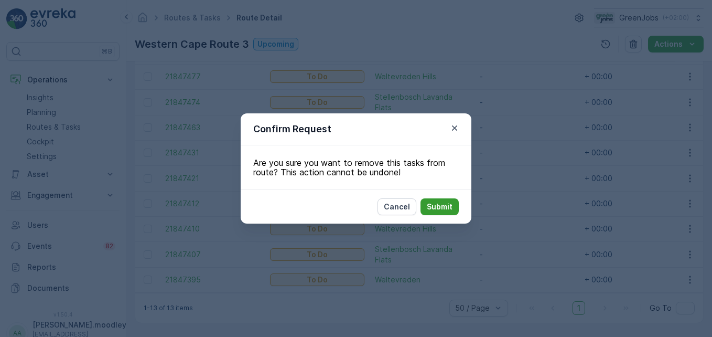
click at [438, 209] on p "Submit" at bounding box center [440, 206] width 26 height 10
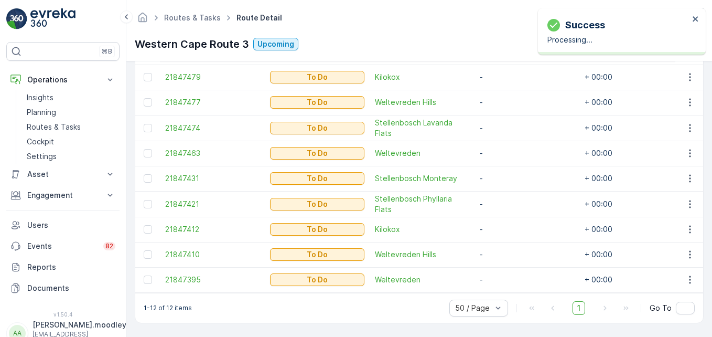
scroll to position [395, 0]
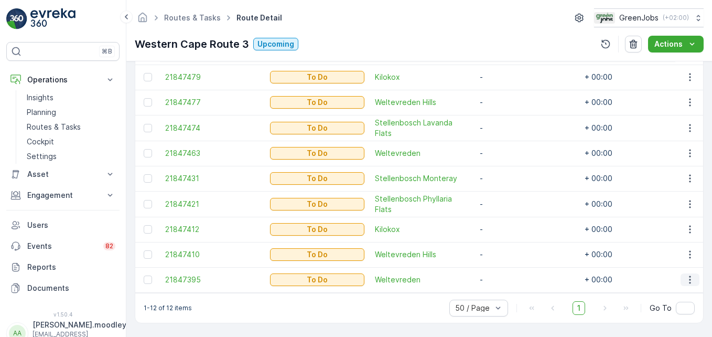
click at [509, 274] on icon "button" at bounding box center [690, 279] width 10 height 10
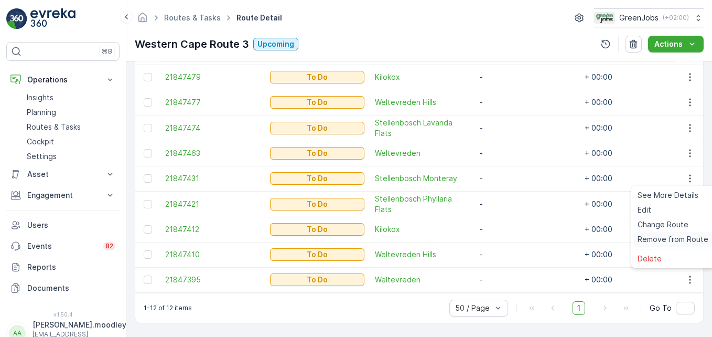
click at [509, 240] on span "Remove from Route" at bounding box center [673, 239] width 71 height 10
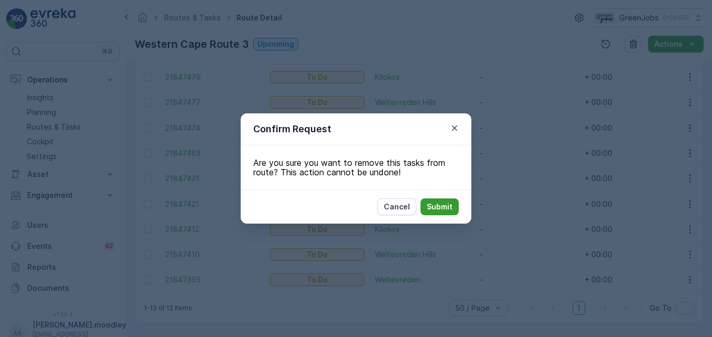
click at [448, 207] on p "Submit" at bounding box center [440, 206] width 26 height 10
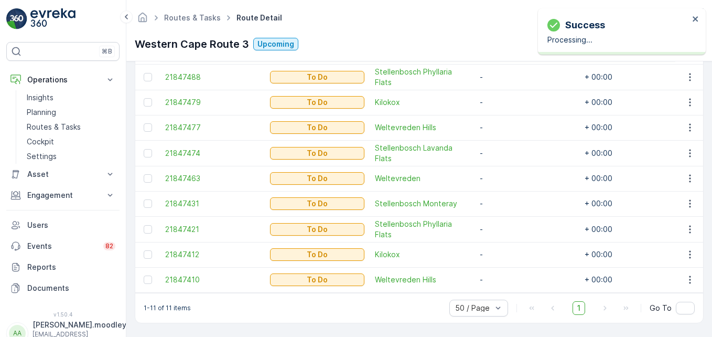
scroll to position [370, 0]
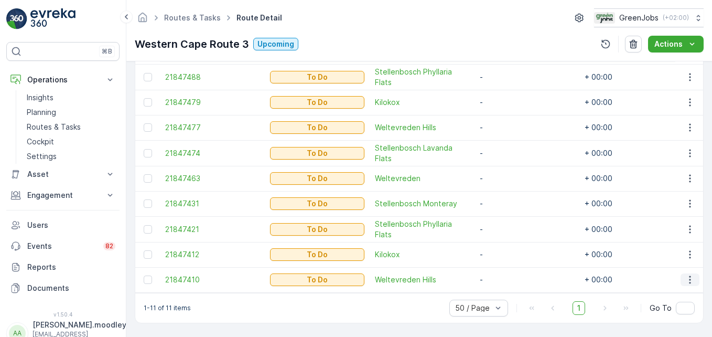
click at [509, 276] on icon "button" at bounding box center [690, 279] width 10 height 10
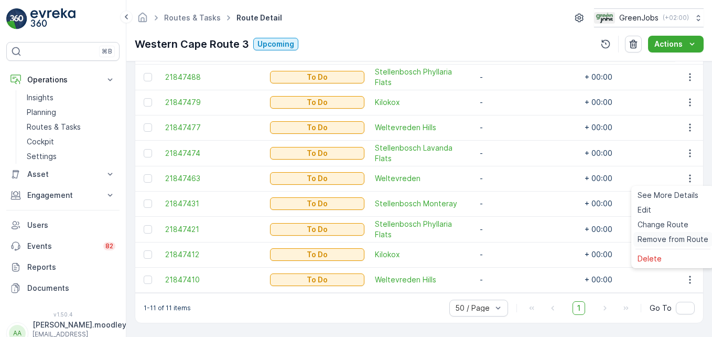
click at [509, 237] on span "Remove from Route" at bounding box center [673, 239] width 71 height 10
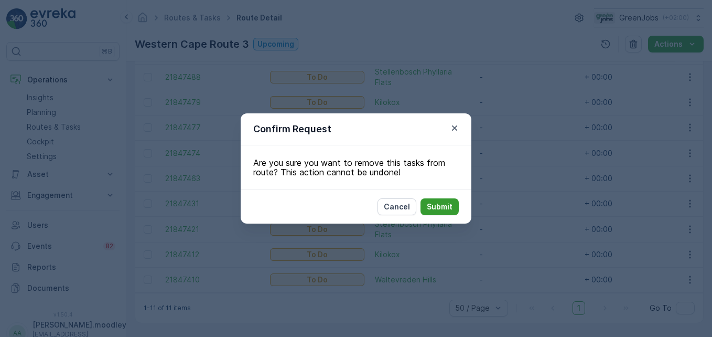
click at [431, 209] on p "Submit" at bounding box center [440, 206] width 26 height 10
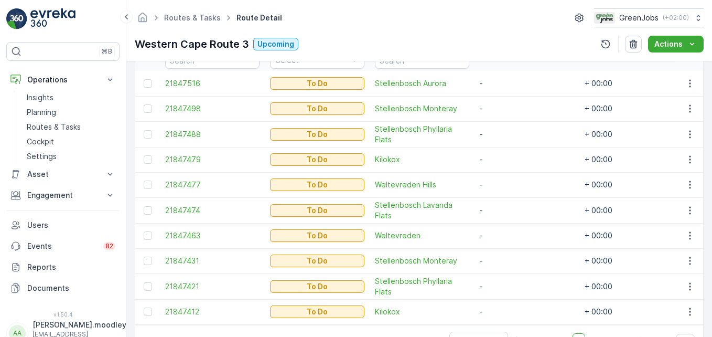
scroll to position [293, 0]
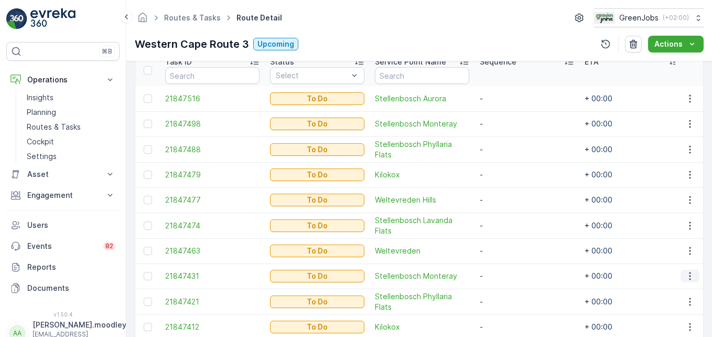
click at [509, 274] on icon "button" at bounding box center [690, 276] width 10 height 10
click at [509, 241] on span "Remove from Route" at bounding box center [673, 240] width 71 height 10
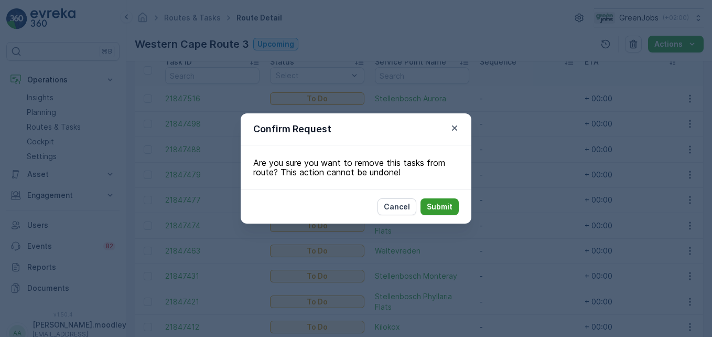
click at [450, 203] on p "Submit" at bounding box center [440, 206] width 26 height 10
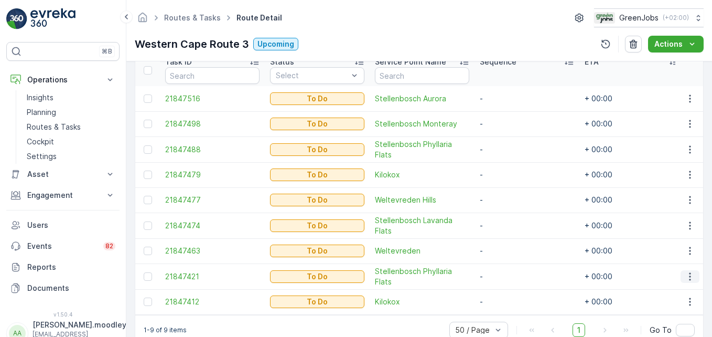
click at [509, 277] on icon "button" at bounding box center [690, 276] width 10 height 10
click at [509, 238] on span "Remove from Route" at bounding box center [673, 241] width 71 height 10
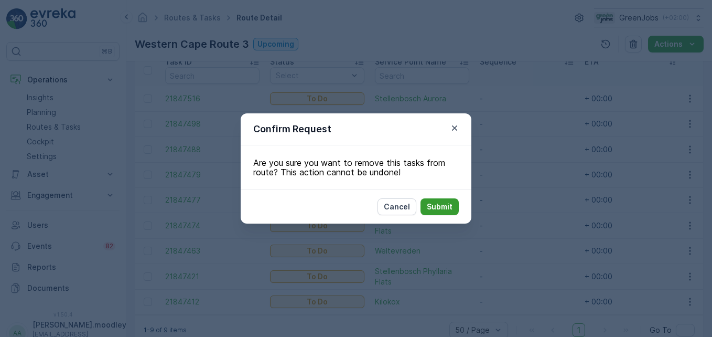
click at [439, 205] on p "Submit" at bounding box center [440, 206] width 26 height 10
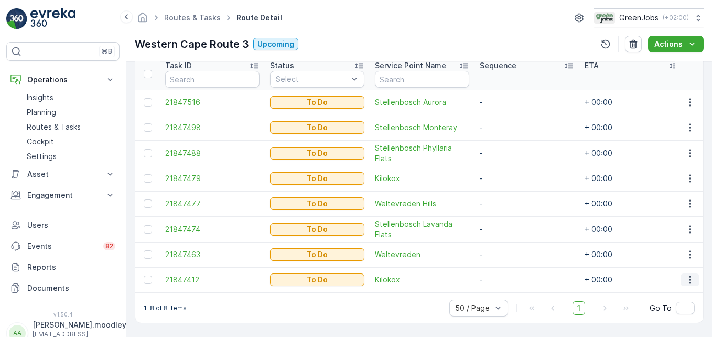
click at [509, 275] on icon "button" at bounding box center [690, 279] width 10 height 10
click at [509, 242] on span "Remove from Route" at bounding box center [673, 240] width 71 height 10
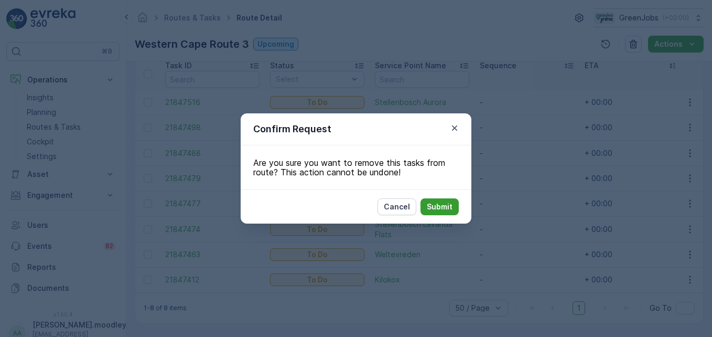
click at [441, 208] on p "Submit" at bounding box center [440, 206] width 26 height 10
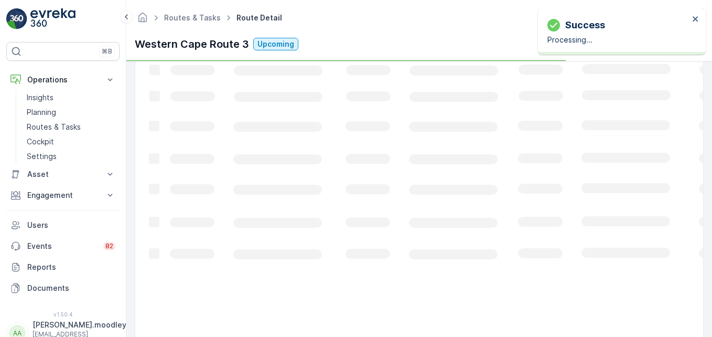
scroll to position [269, 0]
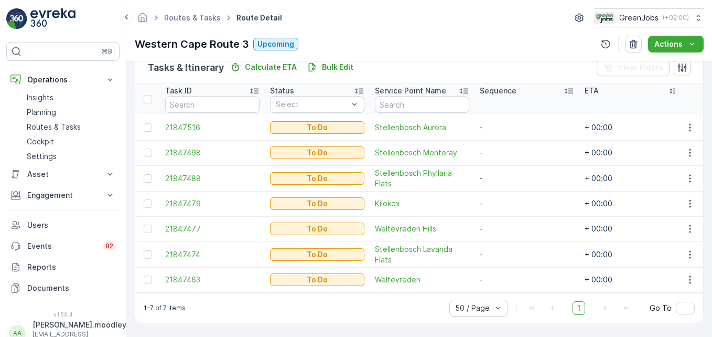
click at [141, 285] on td at bounding box center [147, 279] width 25 height 25
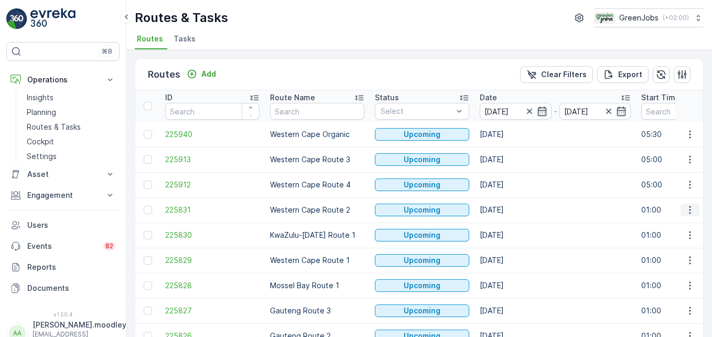
click at [509, 214] on icon "button" at bounding box center [690, 210] width 10 height 10
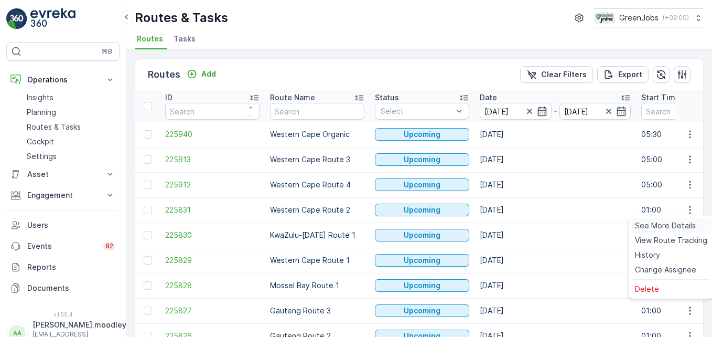
click at [509, 224] on span "See More Details" at bounding box center [665, 225] width 61 height 10
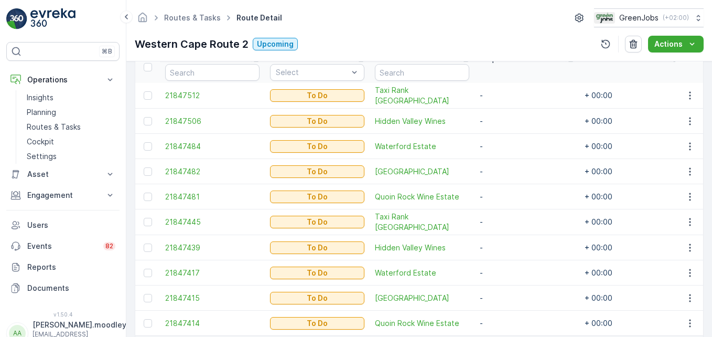
scroll to position [315, 0]
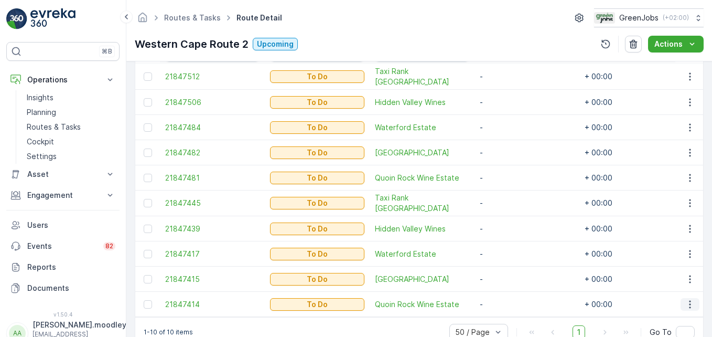
click at [509, 303] on icon "button" at bounding box center [690, 304] width 10 height 10
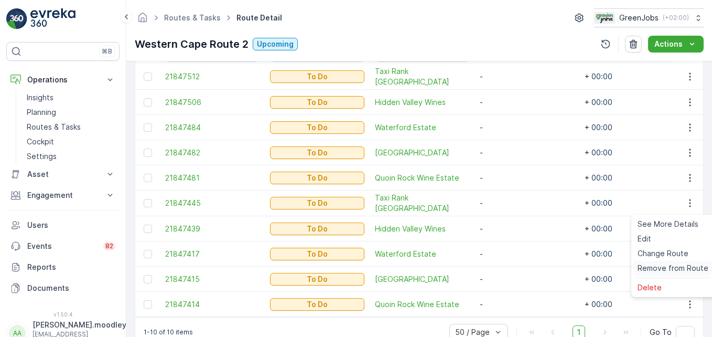
click at [509, 266] on span "Remove from Route" at bounding box center [673, 268] width 71 height 10
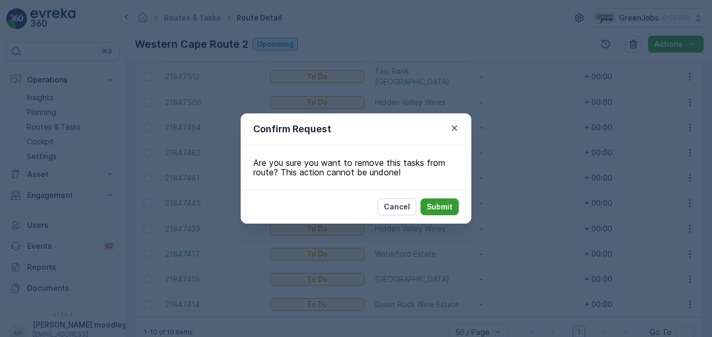
click at [442, 207] on p "Submit" at bounding box center [440, 206] width 26 height 10
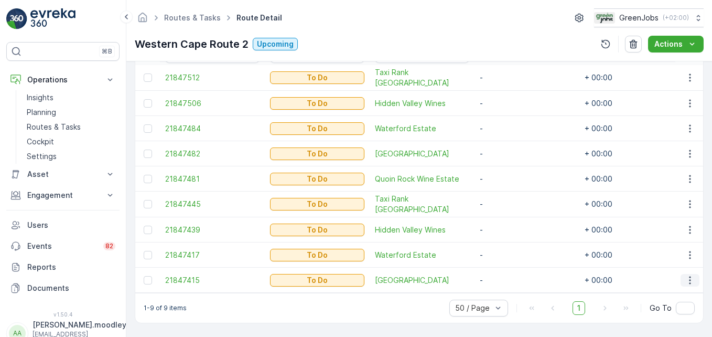
click at [509, 281] on icon "button" at bounding box center [690, 280] width 10 height 10
click at [509, 243] on span "Remove from Route" at bounding box center [673, 243] width 71 height 10
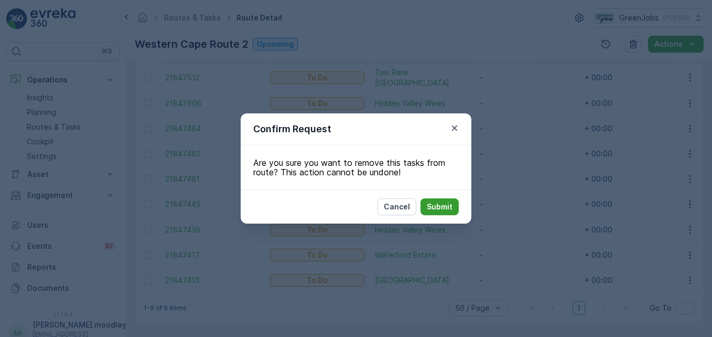
click at [438, 206] on p "Submit" at bounding box center [440, 206] width 26 height 10
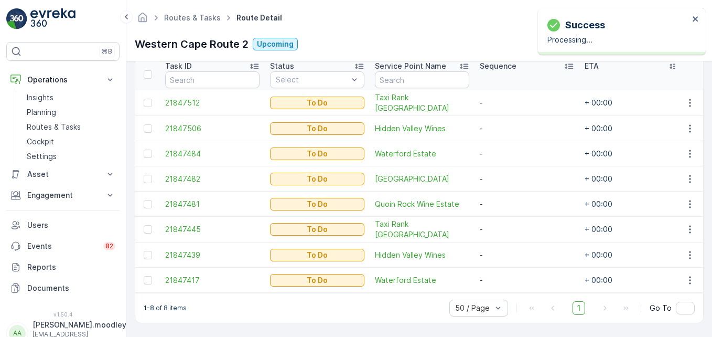
scroll to position [293, 0]
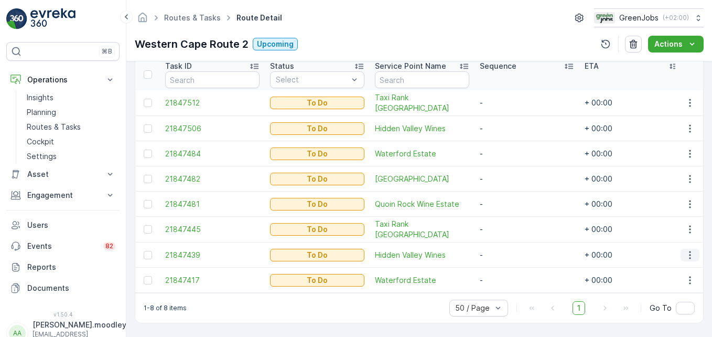
click at [509, 250] on icon "button" at bounding box center [690, 255] width 10 height 10
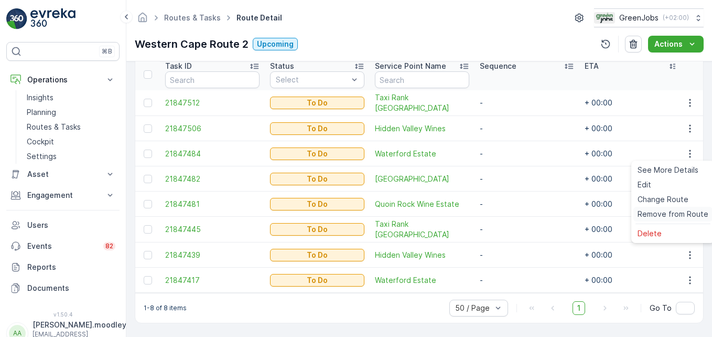
click at [509, 212] on span "Remove from Route" at bounding box center [673, 214] width 71 height 10
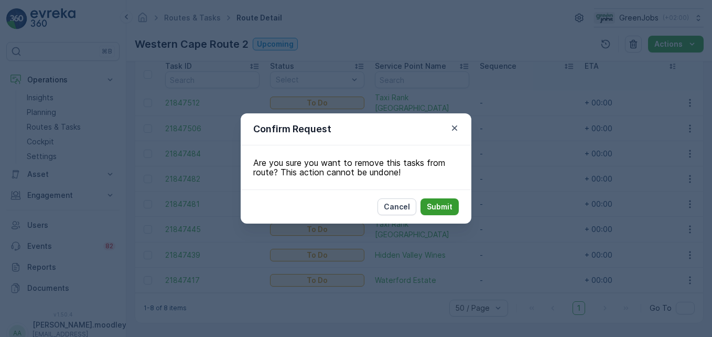
click at [436, 201] on p "Submit" at bounding box center [440, 206] width 26 height 10
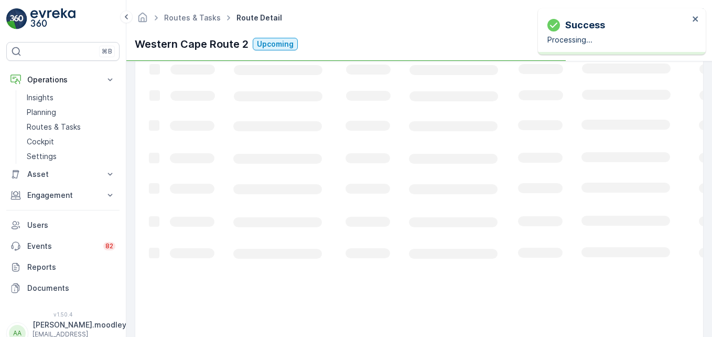
scroll to position [268, 0]
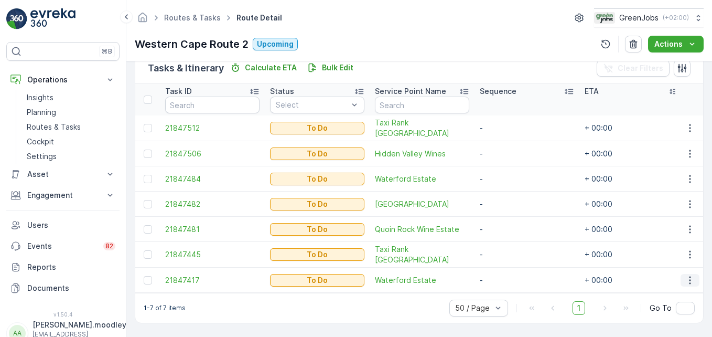
click at [509, 277] on icon "button" at bounding box center [690, 280] width 10 height 10
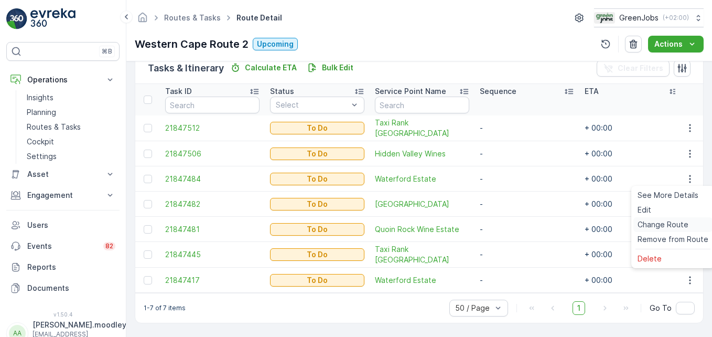
click at [509, 223] on span "Change Route" at bounding box center [663, 224] width 51 height 10
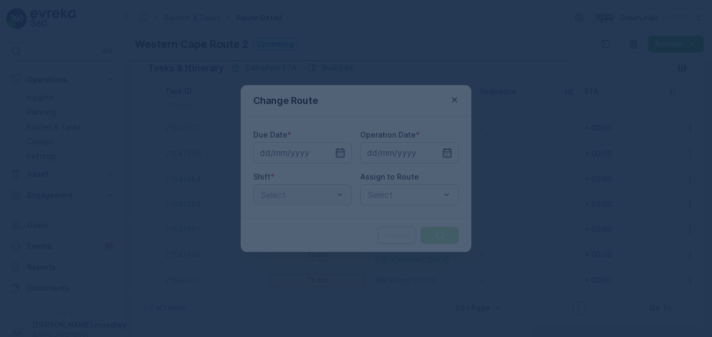
type input "[DATE]"
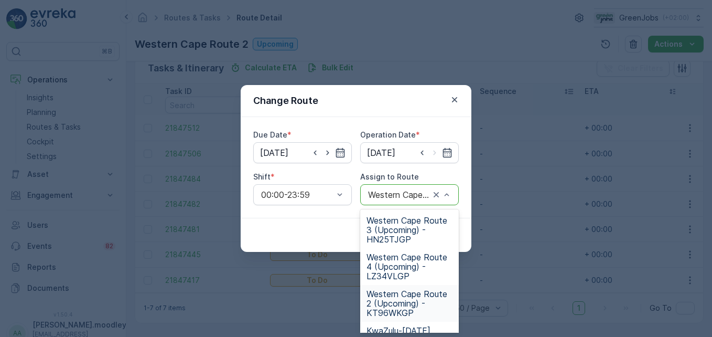
click at [407, 308] on span "Western Cape Route 2 (Upcoming) - KT96WKGP" at bounding box center [410, 303] width 86 height 28
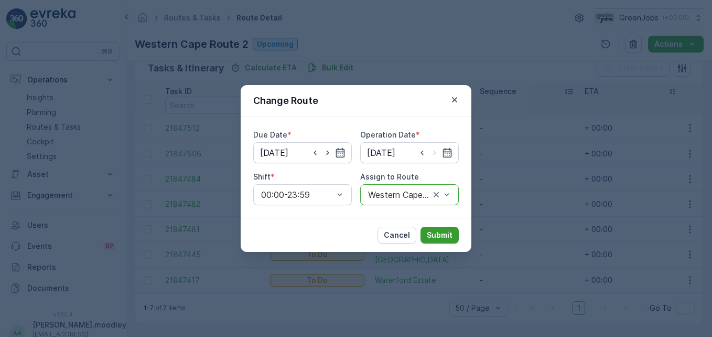
click at [440, 231] on p "Submit" at bounding box center [440, 235] width 26 height 10
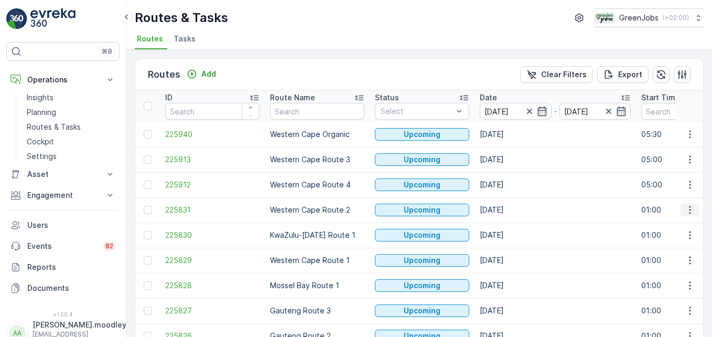
click at [509, 210] on icon "button" at bounding box center [690, 210] width 10 height 10
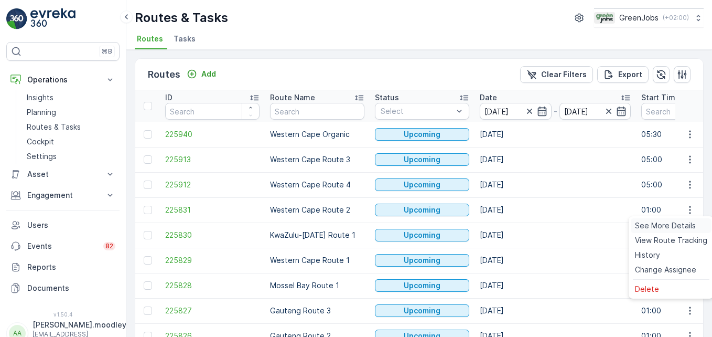
click at [509, 224] on span "See More Details" at bounding box center [665, 225] width 61 height 10
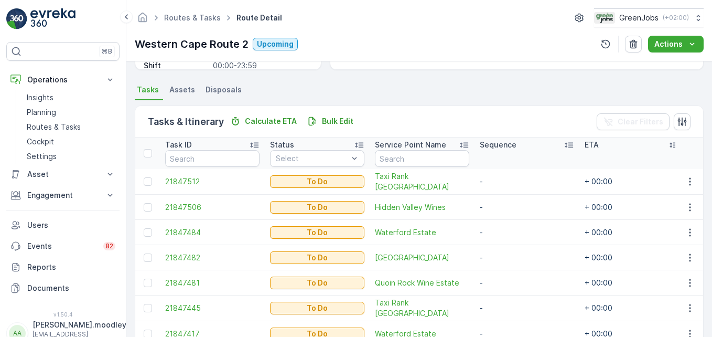
scroll to position [262, 0]
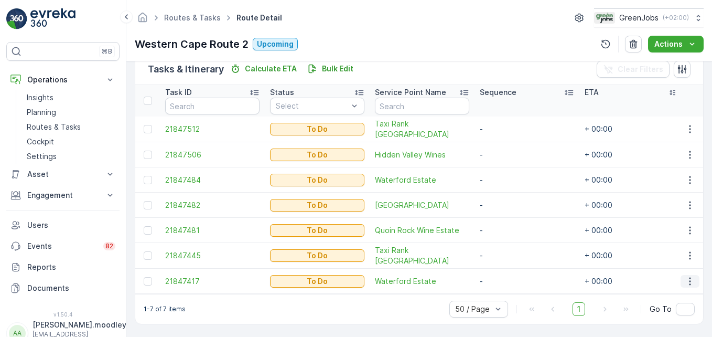
click at [509, 277] on icon "button" at bounding box center [690, 281] width 10 height 10
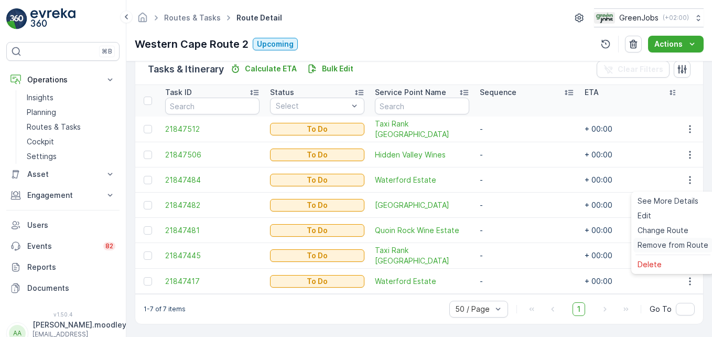
click at [509, 244] on span "Remove from Route" at bounding box center [673, 245] width 71 height 10
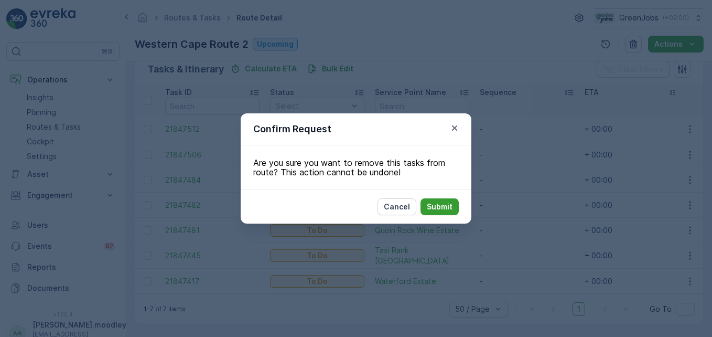
click at [441, 204] on p "Submit" at bounding box center [440, 206] width 26 height 10
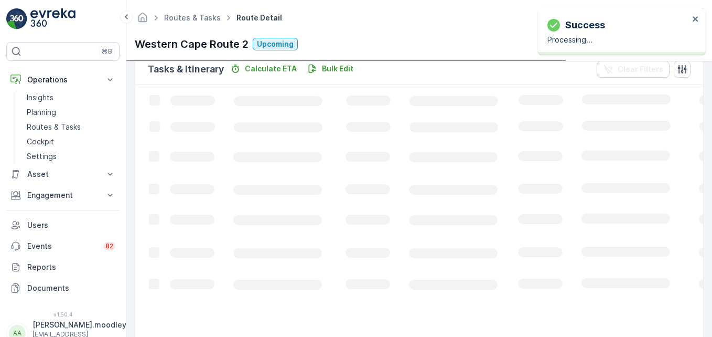
scroll to position [243, 0]
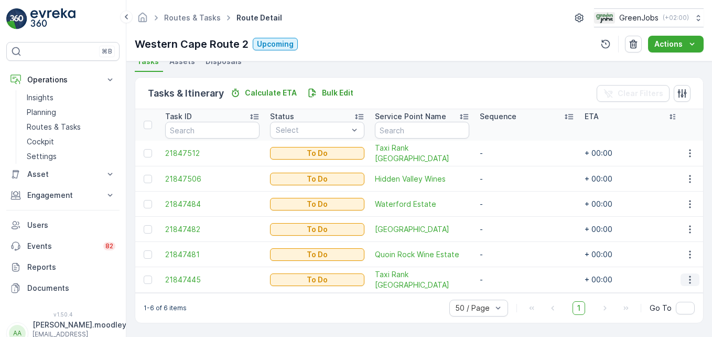
click at [509, 278] on icon "button" at bounding box center [690, 279] width 10 height 10
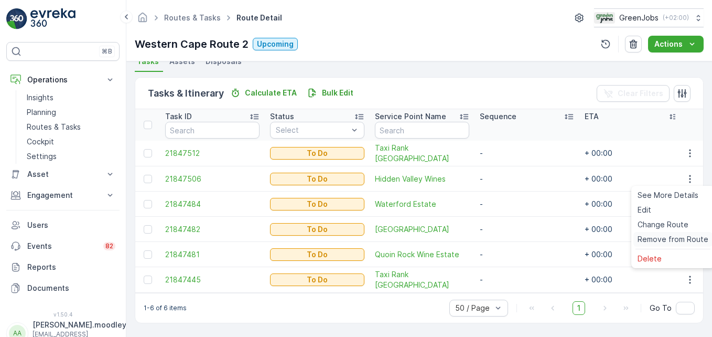
click at [509, 241] on span "Remove from Route" at bounding box center [673, 239] width 71 height 10
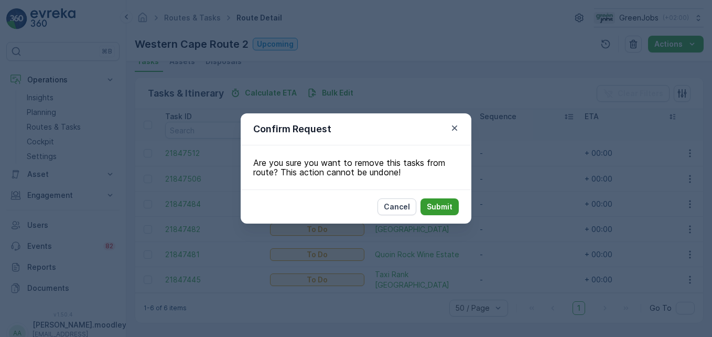
click at [453, 209] on button "Submit" at bounding box center [440, 206] width 38 height 17
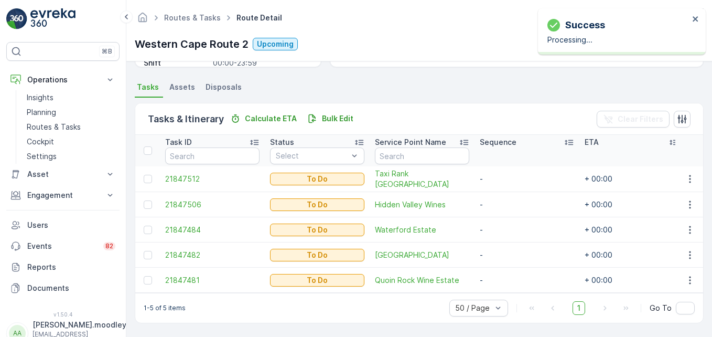
scroll to position [218, 0]
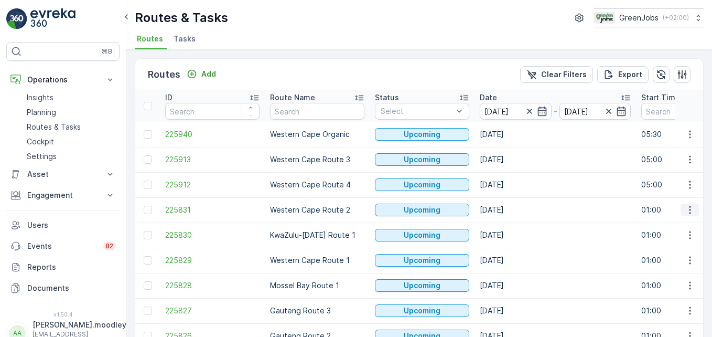
click at [509, 209] on icon "button" at bounding box center [690, 210] width 10 height 10
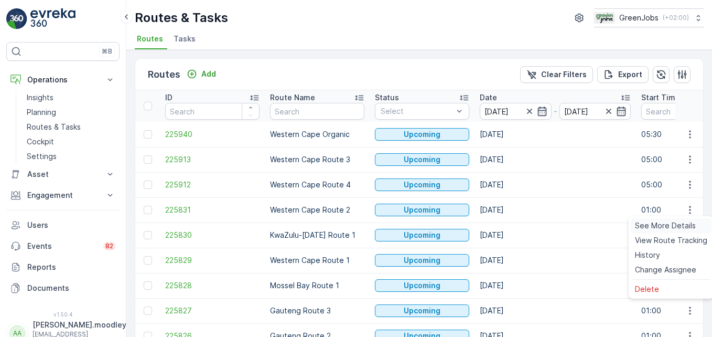
click at [509, 226] on span "See More Details" at bounding box center [665, 225] width 61 height 10
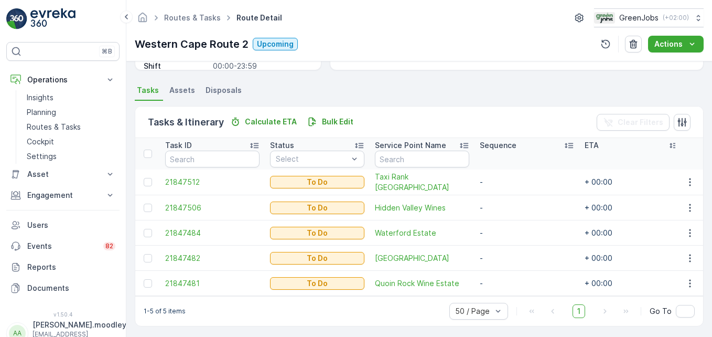
scroll to position [210, 0]
click at [509, 185] on icon "button" at bounding box center [690, 181] width 10 height 10
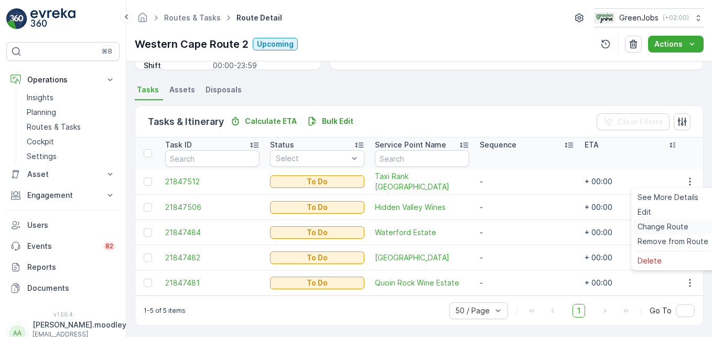
click at [509, 224] on span "Change Route" at bounding box center [663, 226] width 51 height 10
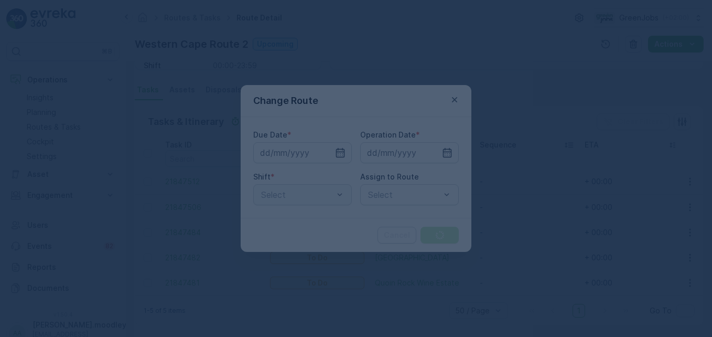
type input "[DATE]"
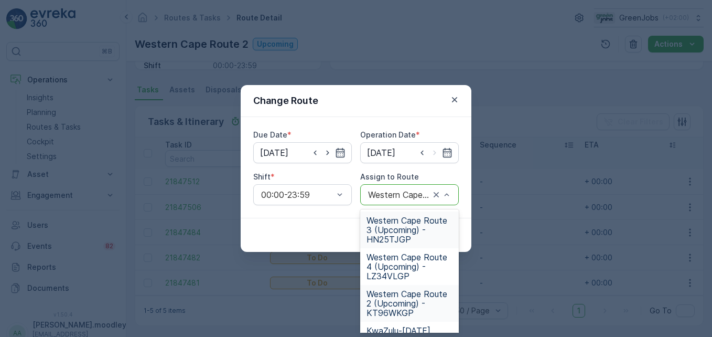
click at [390, 232] on span "Western Cape Route 3 (Upcoming) - HN25TJGP" at bounding box center [410, 230] width 86 height 28
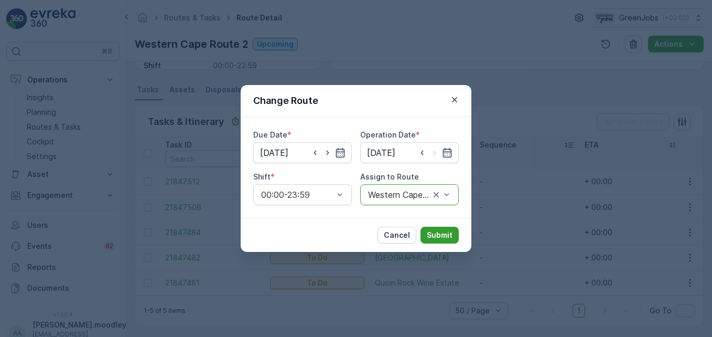
click at [442, 232] on p "Submit" at bounding box center [440, 235] width 26 height 10
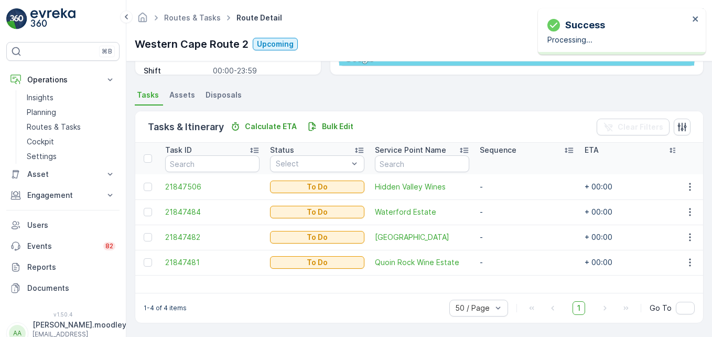
scroll to position [205, 0]
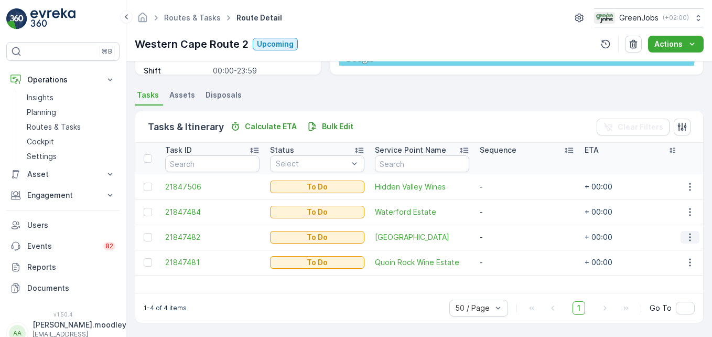
click at [509, 237] on icon "button" at bounding box center [690, 237] width 2 height 8
click at [509, 283] on span "Change Route" at bounding box center [663, 282] width 51 height 10
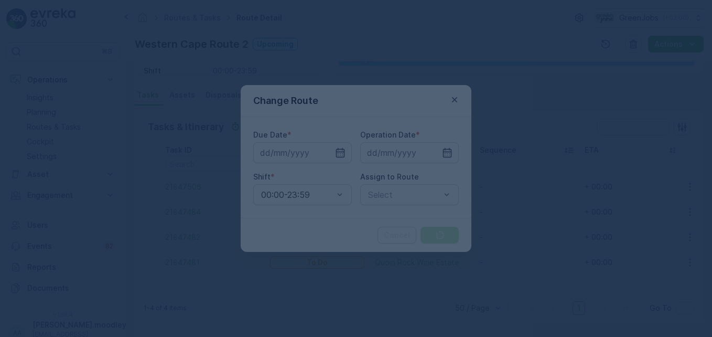
type input "[DATE]"
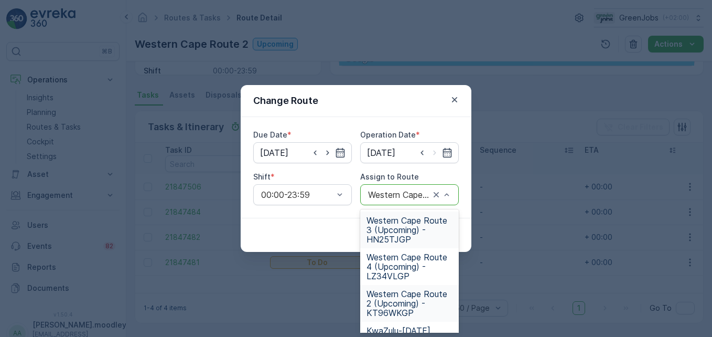
click at [400, 231] on span "Western Cape Route 3 (Upcoming) - HN25TJGP" at bounding box center [410, 230] width 86 height 28
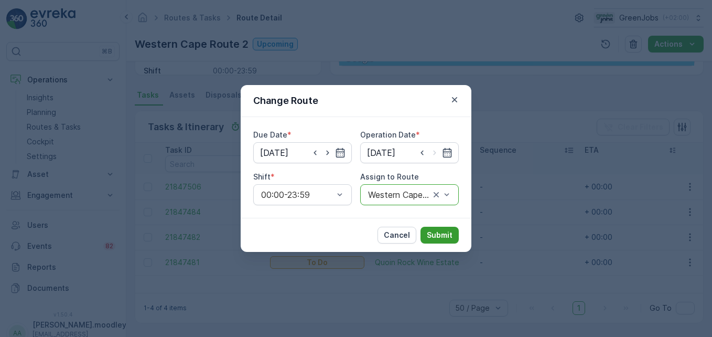
click at [443, 231] on p "Submit" at bounding box center [440, 235] width 26 height 10
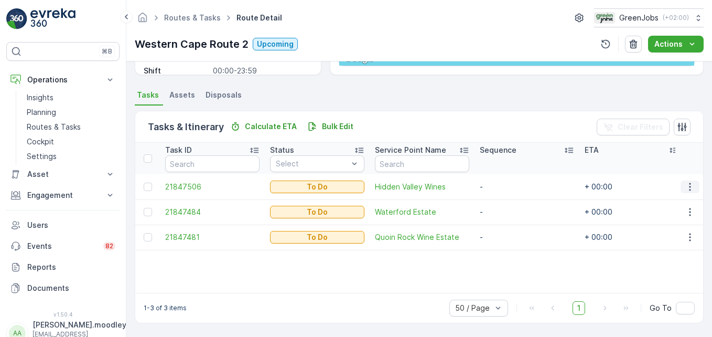
click at [509, 189] on icon "button" at bounding box center [690, 186] width 10 height 10
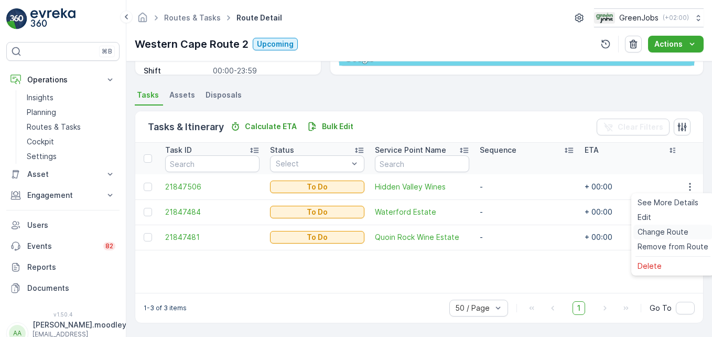
click at [509, 231] on span "Change Route" at bounding box center [663, 232] width 51 height 10
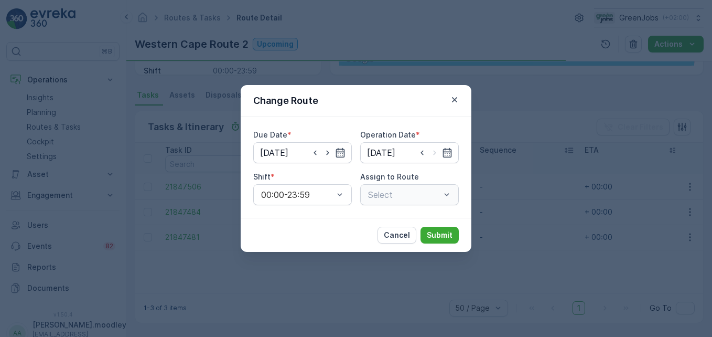
type input "[DATE]"
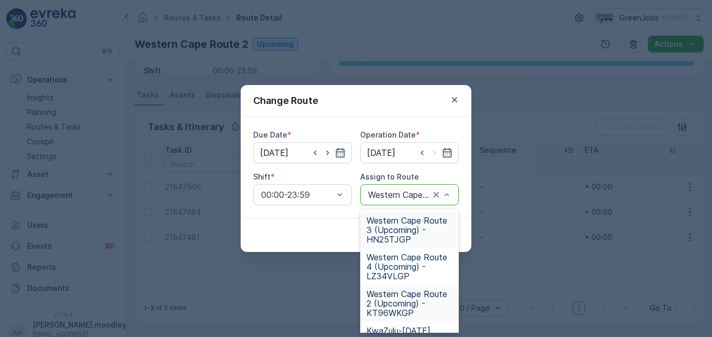
click at [392, 230] on span "Western Cape Route 3 (Upcoming) - HN25TJGP" at bounding box center [410, 230] width 86 height 28
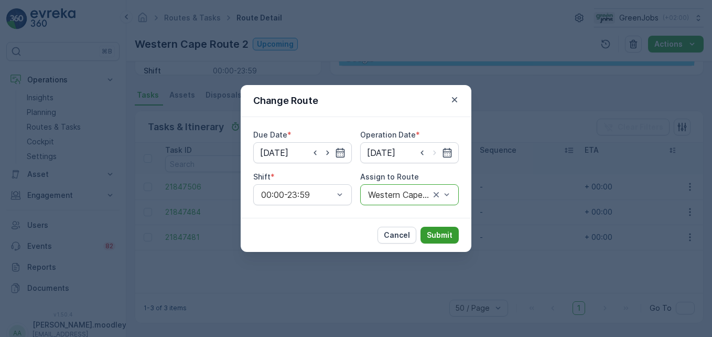
click at [437, 234] on p "Submit" at bounding box center [440, 235] width 26 height 10
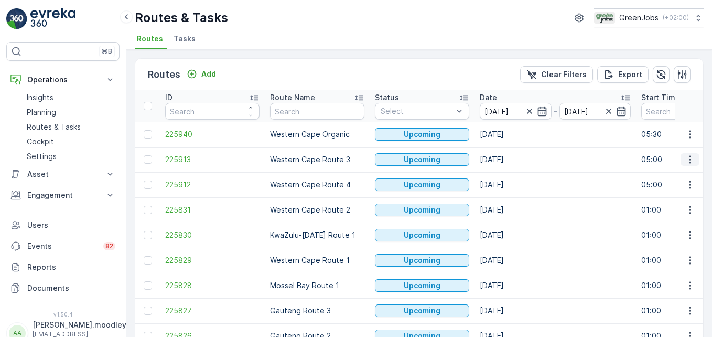
click at [509, 164] on icon "button" at bounding box center [690, 159] width 10 height 10
click at [509, 178] on span "See More Details" at bounding box center [665, 175] width 61 height 10
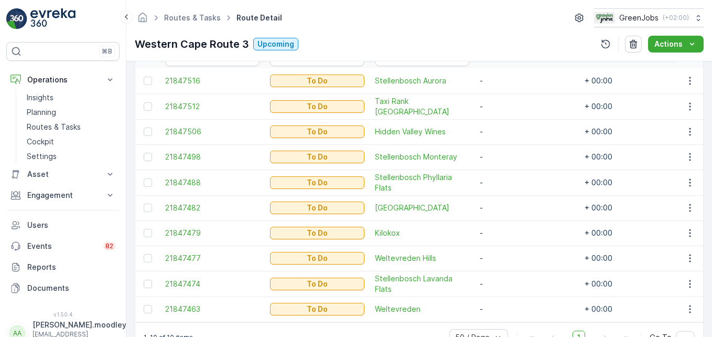
scroll to position [292, 0]
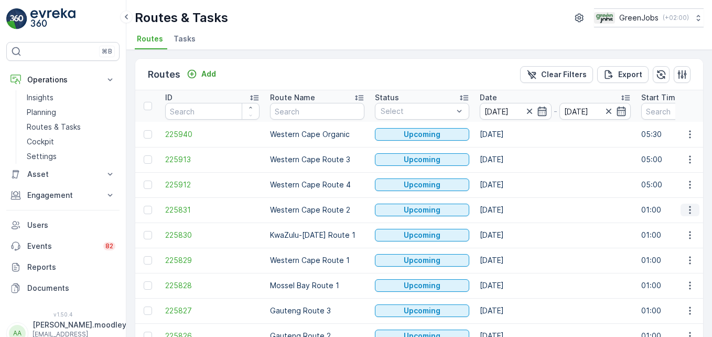
click at [509, 211] on icon "button" at bounding box center [690, 210] width 10 height 10
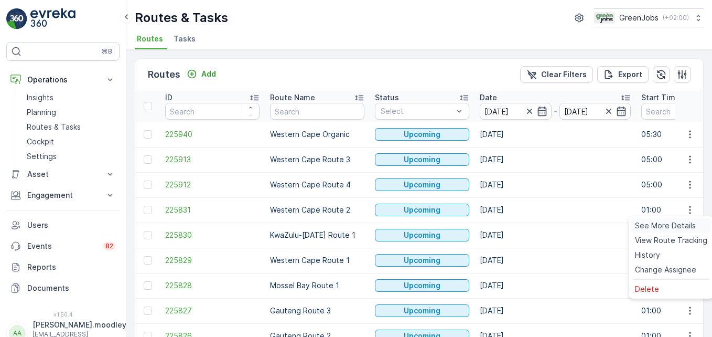
click at [509, 223] on span "See More Details" at bounding box center [665, 225] width 61 height 10
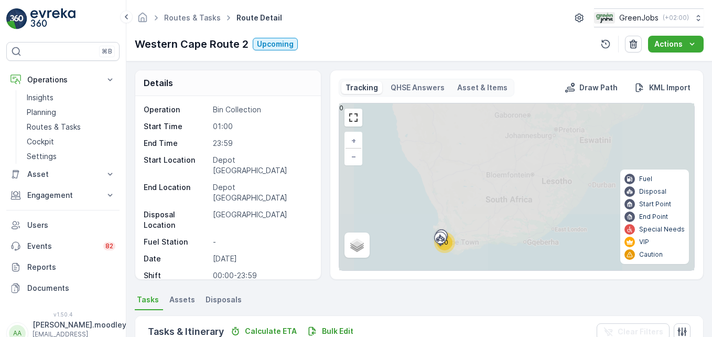
scroll to position [205, 0]
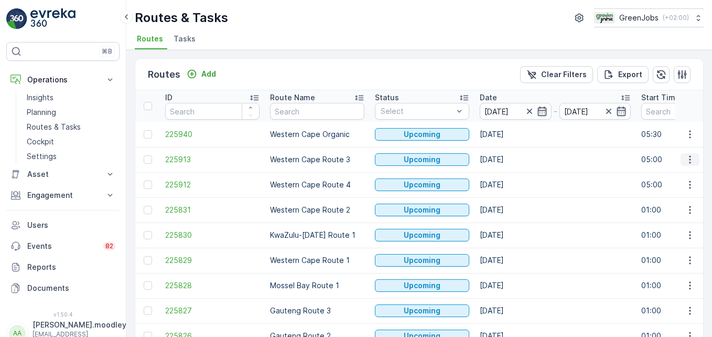
click at [509, 158] on icon "button" at bounding box center [690, 159] width 10 height 10
click at [509, 174] on span "See More Details" at bounding box center [665, 175] width 61 height 10
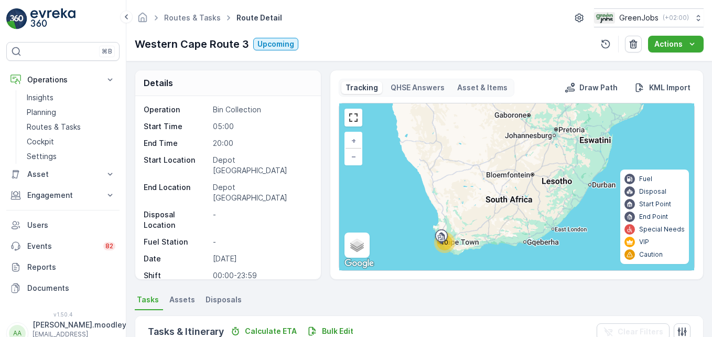
scroll to position [262, 0]
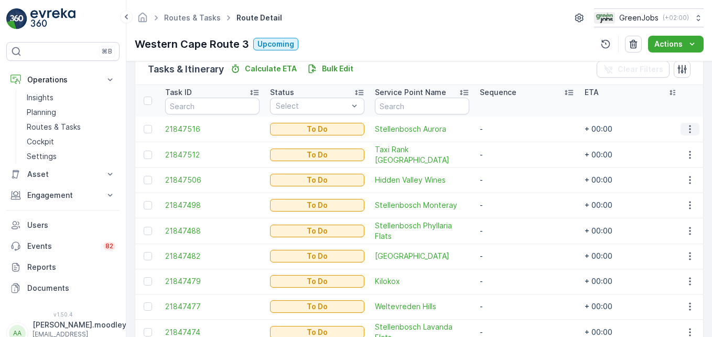
click at [509, 131] on icon "button" at bounding box center [690, 129] width 10 height 10
click at [509, 175] on span "Change Route" at bounding box center [663, 174] width 51 height 10
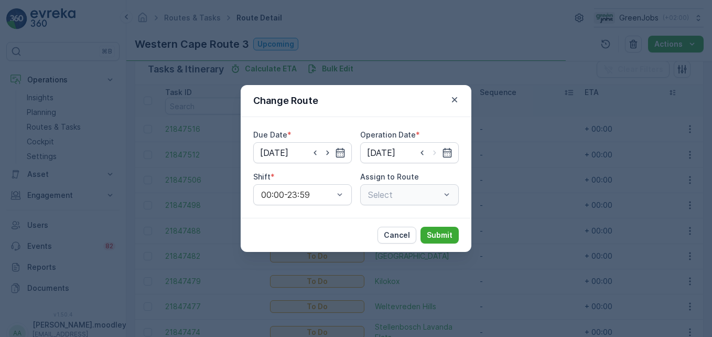
type input "[DATE]"
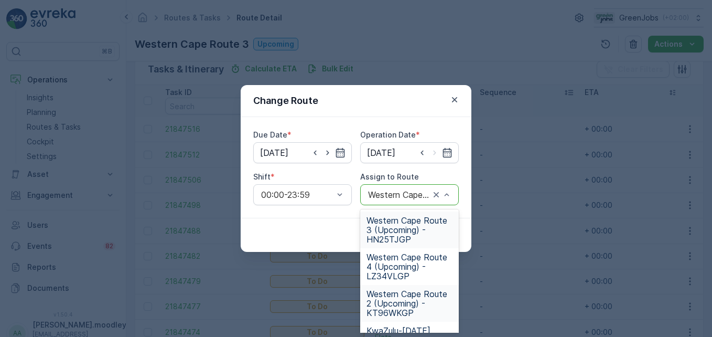
click at [391, 306] on span "Western Cape Route 2 (Upcoming) - KT96WKGP" at bounding box center [410, 303] width 86 height 28
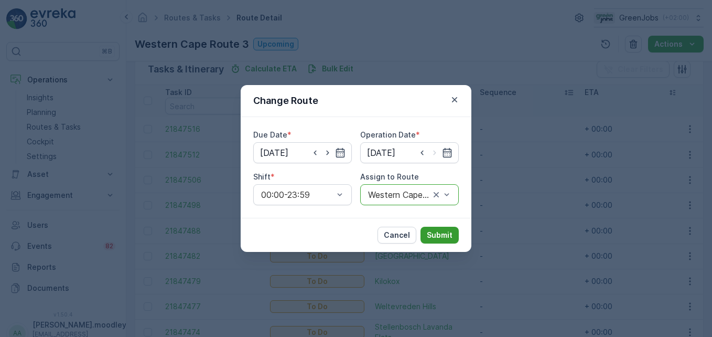
click at [444, 234] on p "Submit" at bounding box center [440, 235] width 26 height 10
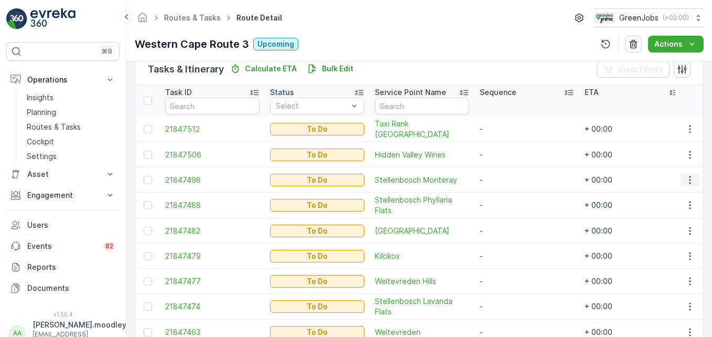
click at [509, 179] on icon "button" at bounding box center [690, 180] width 10 height 10
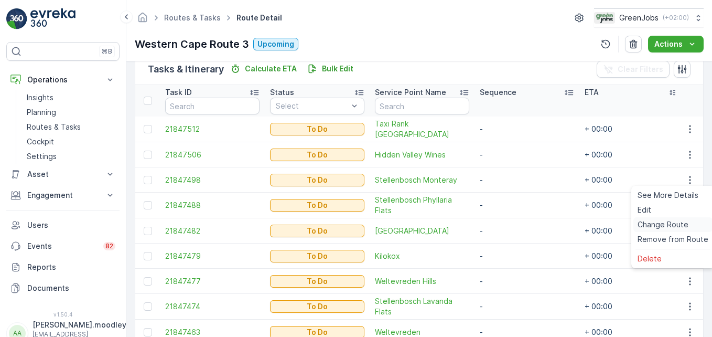
click at [509, 224] on span "Change Route" at bounding box center [663, 224] width 51 height 10
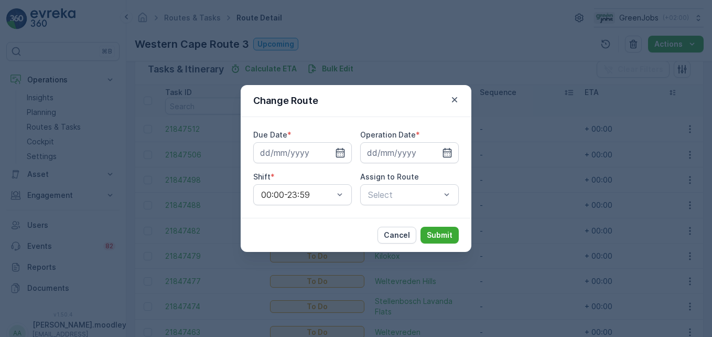
type input "[DATE]"
click at [452, 196] on div "Western Cape Route 3 (Upcoming) - HN25TJGP" at bounding box center [409, 194] width 99 height 21
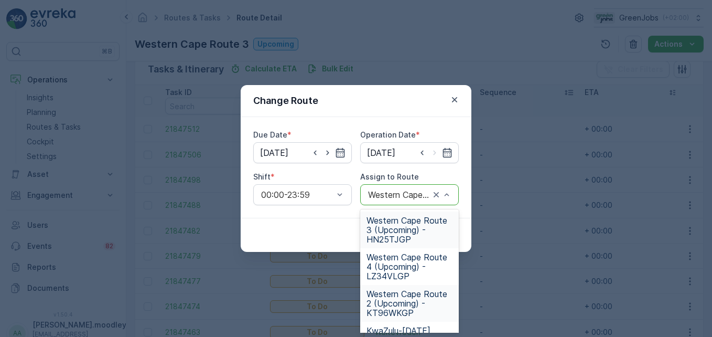
click at [399, 307] on span "Western Cape Route 2 (Upcoming) - KT96WKGP" at bounding box center [410, 303] width 86 height 28
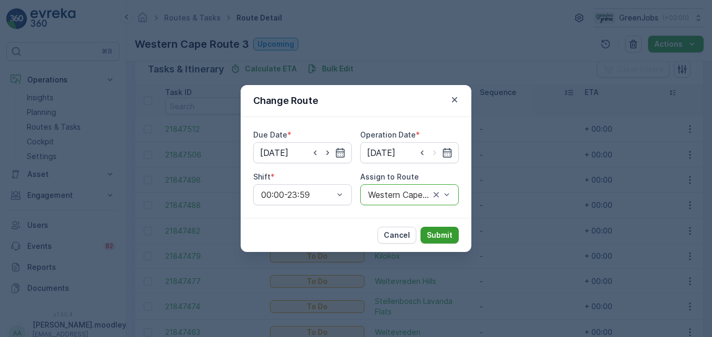
click at [437, 230] on p "Submit" at bounding box center [440, 235] width 26 height 10
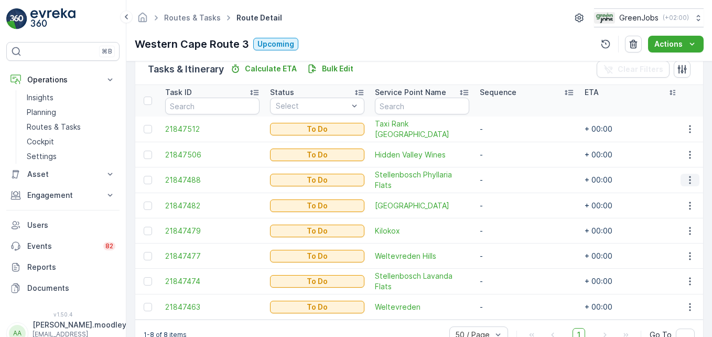
click at [509, 178] on icon "button" at bounding box center [690, 180] width 10 height 10
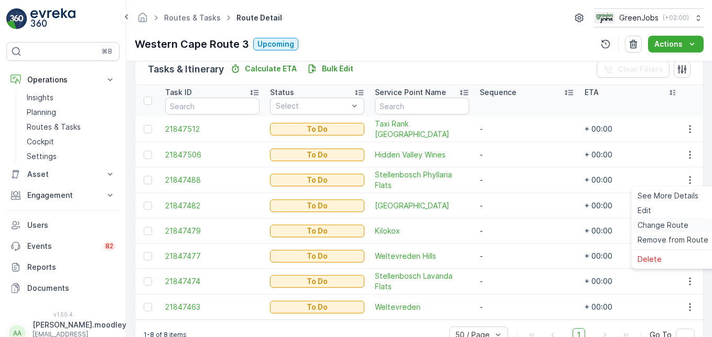
click at [509, 226] on span "Change Route" at bounding box center [663, 225] width 51 height 10
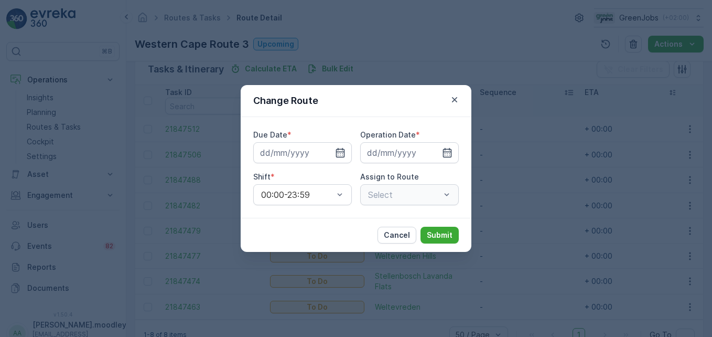
type input "[DATE]"
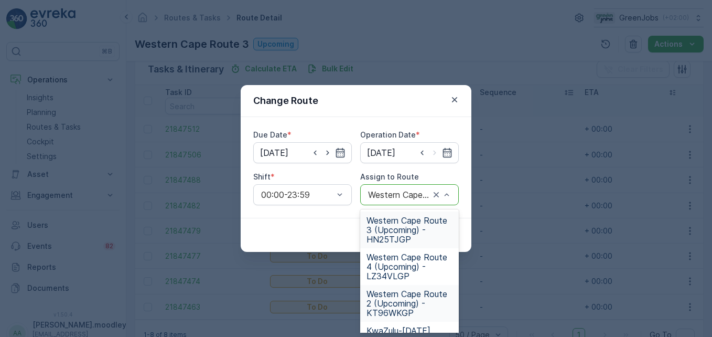
click at [393, 306] on span "Western Cape Route 2 (Upcoming) - KT96WKGP" at bounding box center [410, 303] width 86 height 28
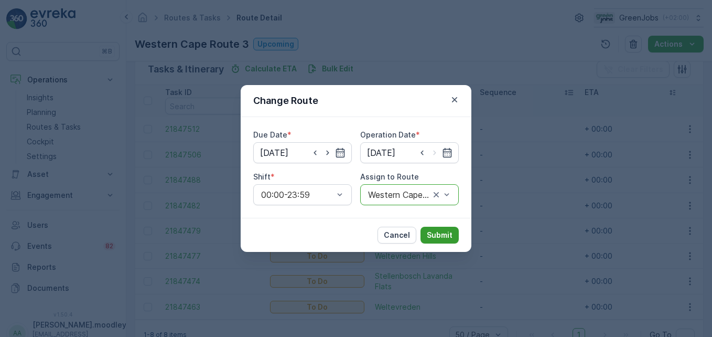
click at [436, 232] on p "Submit" at bounding box center [440, 235] width 26 height 10
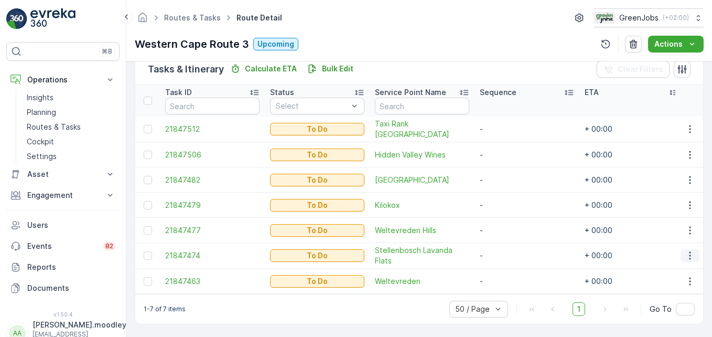
click at [509, 254] on icon "button" at bounding box center [690, 255] width 10 height 10
click at [509, 206] on span "Change Route" at bounding box center [663, 205] width 51 height 10
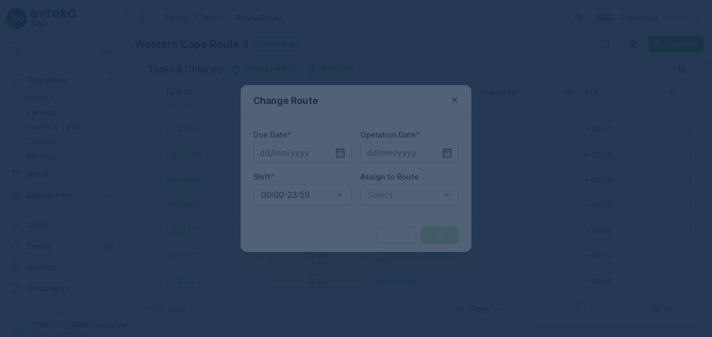
type input "[DATE]"
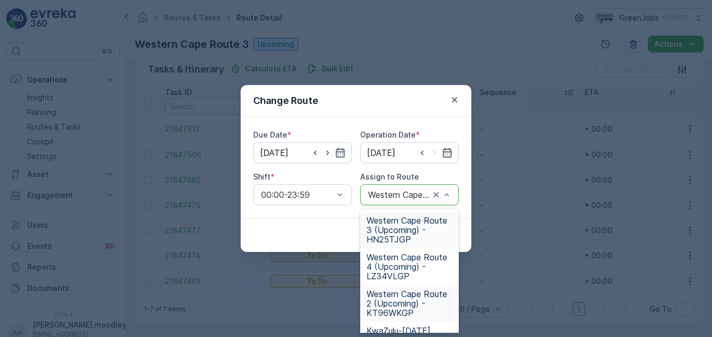
click at [398, 304] on span "Western Cape Route 2 (Upcoming) - KT96WKGP" at bounding box center [410, 303] width 86 height 28
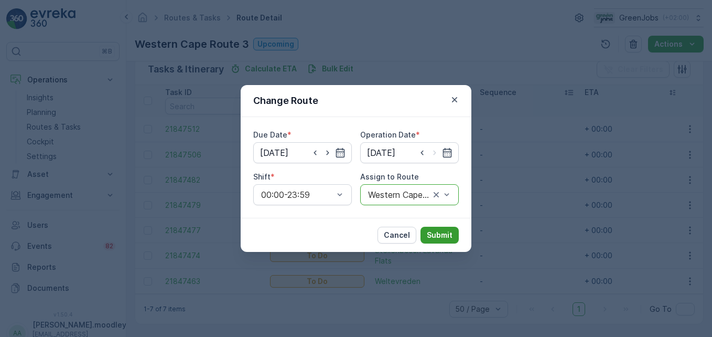
click at [438, 233] on p "Submit" at bounding box center [440, 235] width 26 height 10
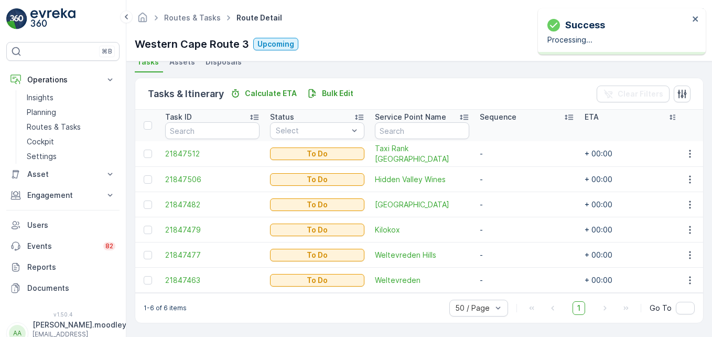
scroll to position [243, 0]
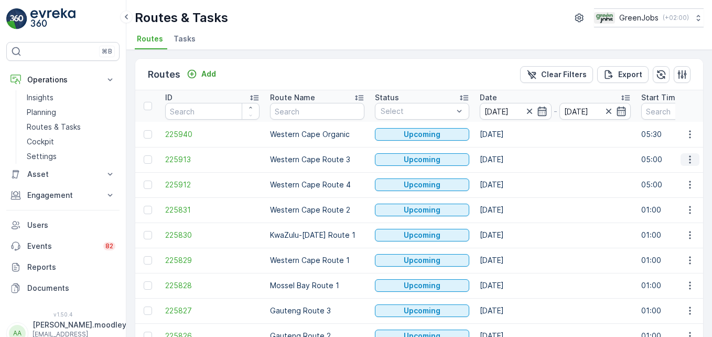
click at [509, 159] on icon "button" at bounding box center [690, 159] width 10 height 10
click at [509, 175] on span "See More Details" at bounding box center [665, 175] width 61 height 10
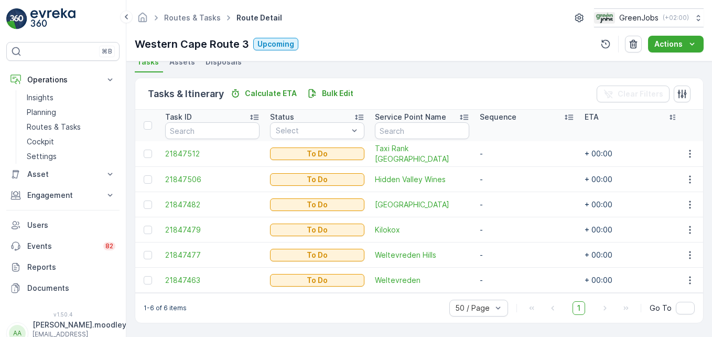
scroll to position [243, 0]
click at [55, 127] on p "Routes & Tasks" at bounding box center [54, 127] width 54 height 10
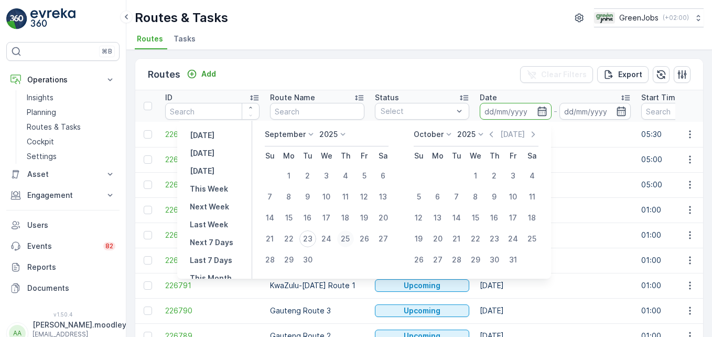
click at [345, 238] on div "25" at bounding box center [345, 238] width 17 height 17
type input "[DATE]"
click at [345, 238] on div "25" at bounding box center [345, 238] width 17 height 17
type input "[DATE]"
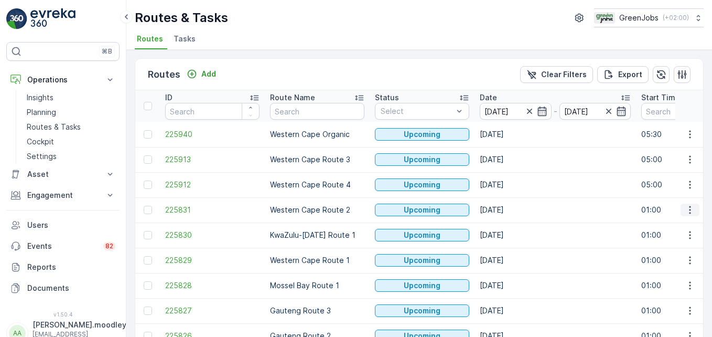
click at [509, 209] on icon "button" at bounding box center [690, 210] width 10 height 10
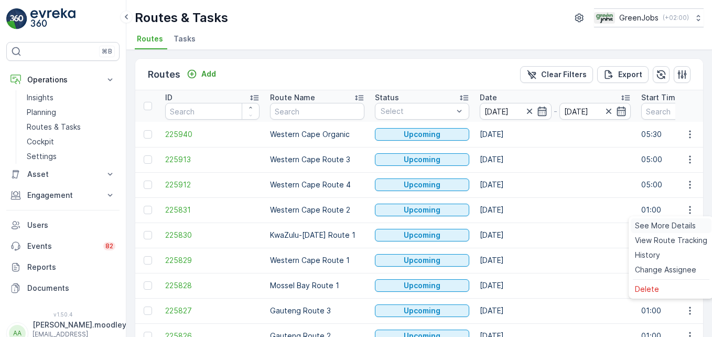
click at [509, 224] on span "See More Details" at bounding box center [665, 225] width 61 height 10
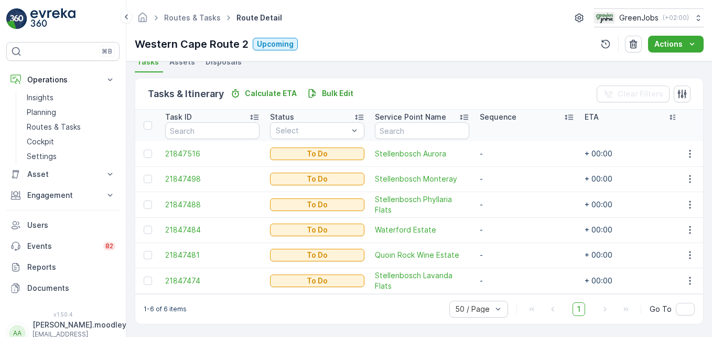
scroll to position [244, 0]
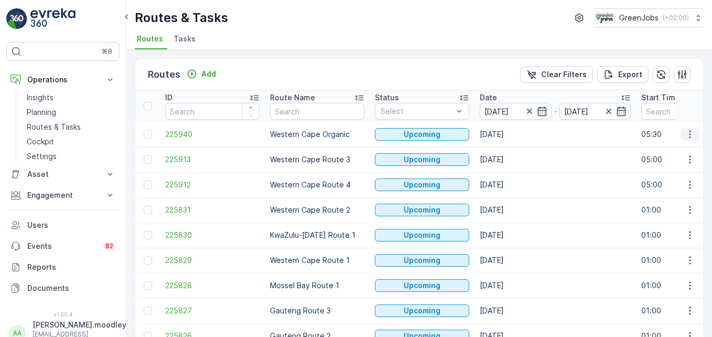
drag, startPoint x: 689, startPoint y: 134, endPoint x: 684, endPoint y: 138, distance: 6.3
click at [509, 134] on icon "button" at bounding box center [690, 134] width 10 height 10
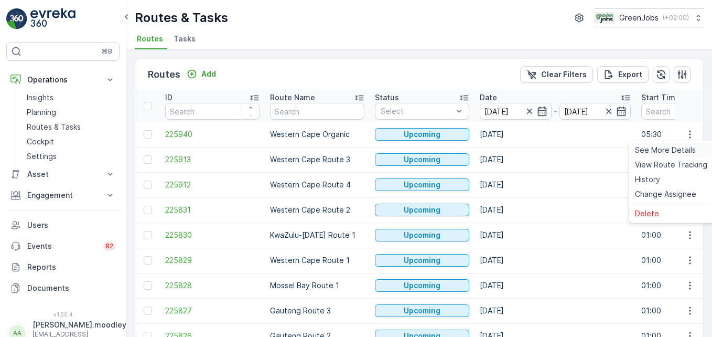
click at [509, 148] on span "See More Details" at bounding box center [665, 150] width 61 height 10
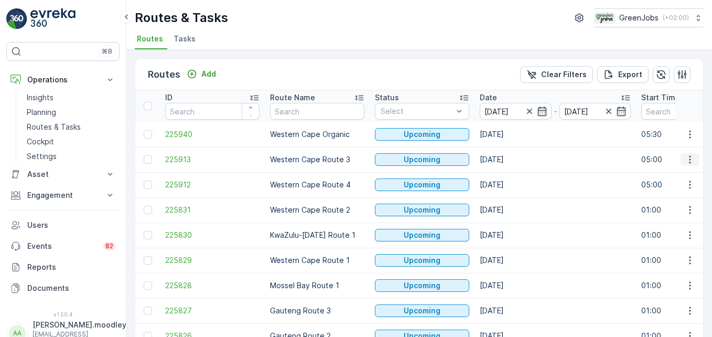
click at [509, 159] on icon "button" at bounding box center [690, 159] width 10 height 10
click at [509, 172] on span "See More Details" at bounding box center [665, 175] width 61 height 10
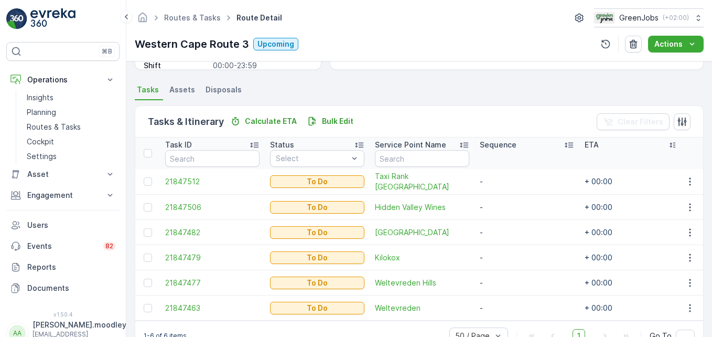
scroll to position [243, 0]
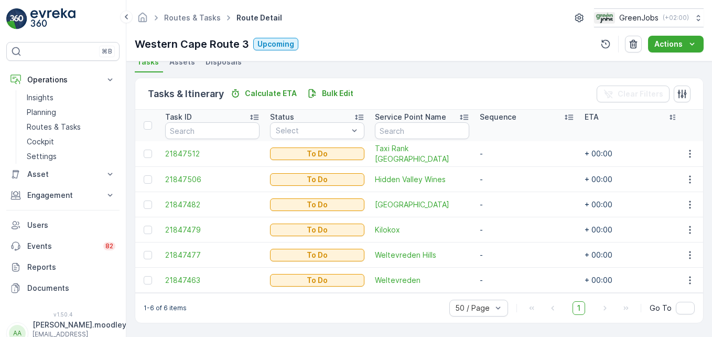
click at [490, 242] on td "-" at bounding box center [527, 254] width 105 height 25
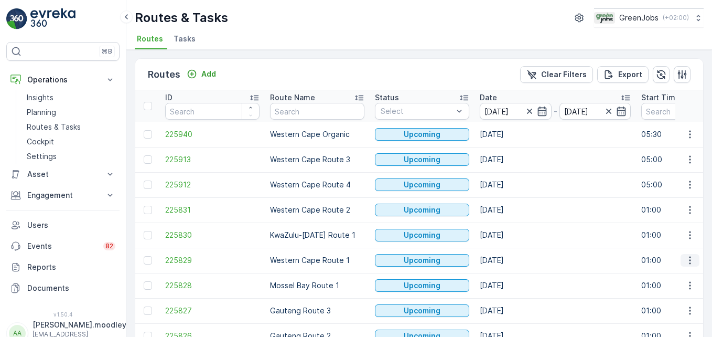
click at [509, 258] on icon "button" at bounding box center [690, 260] width 10 height 10
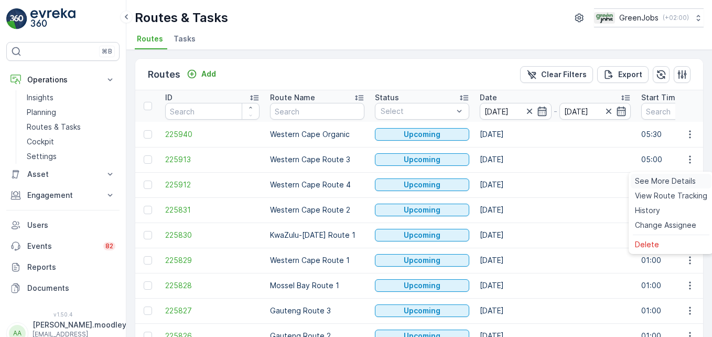
click at [509, 177] on span "See More Details" at bounding box center [665, 181] width 61 height 10
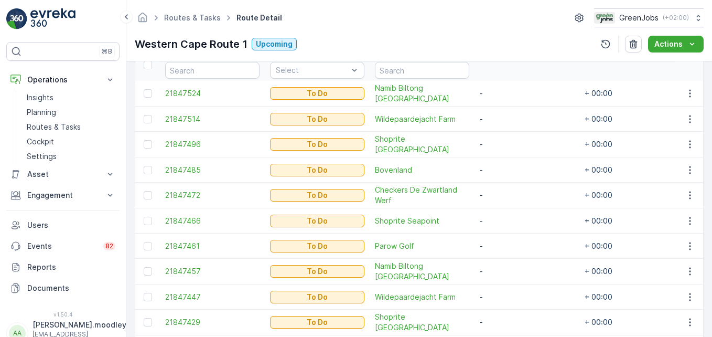
scroll to position [315, 0]
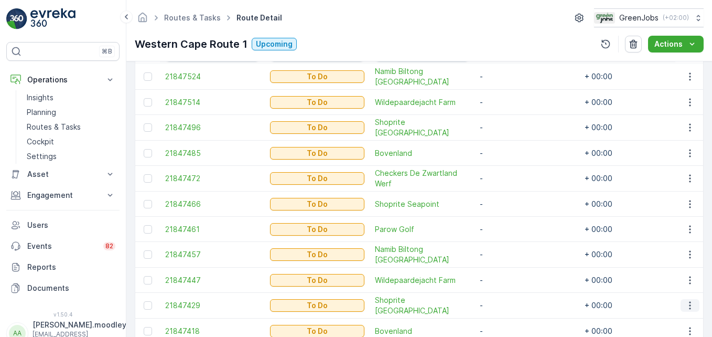
click at [509, 302] on icon "button" at bounding box center [690, 306] width 2 height 8
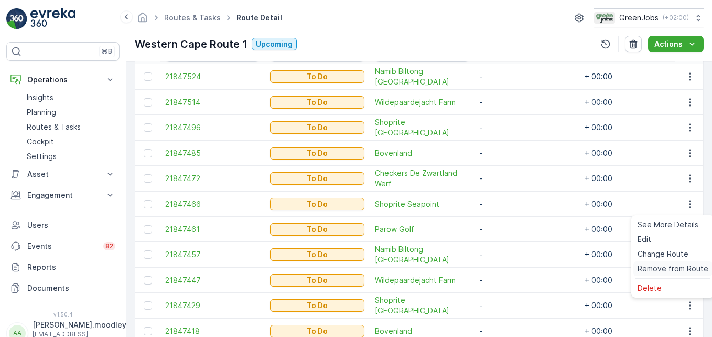
click at [509, 268] on span "Remove from Route" at bounding box center [673, 268] width 71 height 10
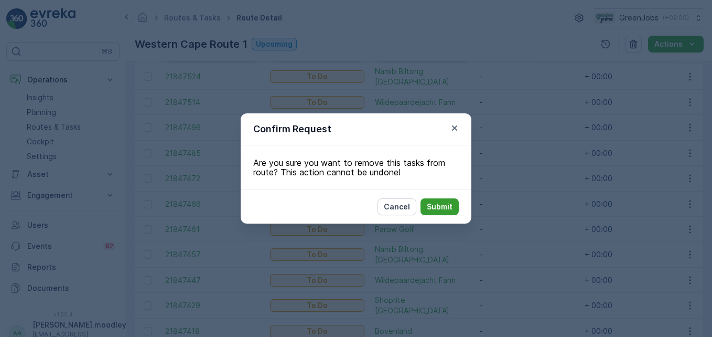
click at [446, 207] on p "Submit" at bounding box center [440, 206] width 26 height 10
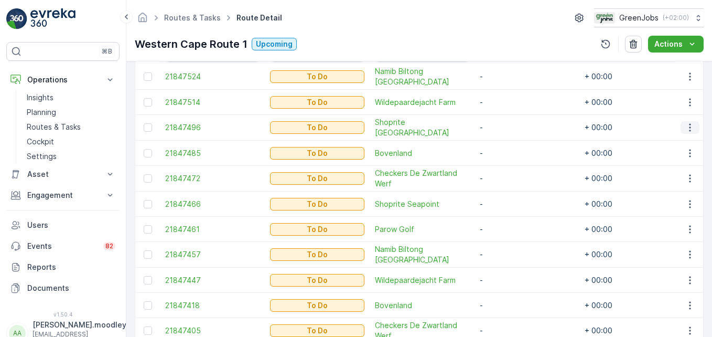
click at [509, 127] on icon "button" at bounding box center [690, 127] width 10 height 10
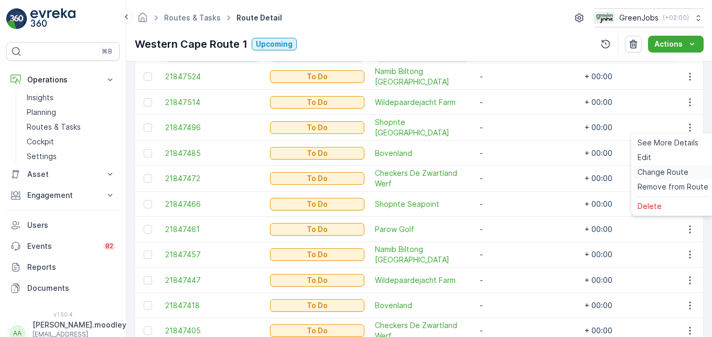
click at [509, 170] on span "Change Route" at bounding box center [663, 172] width 51 height 10
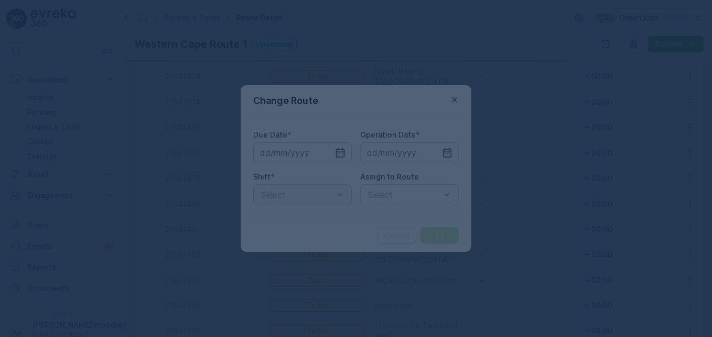
type input "[DATE]"
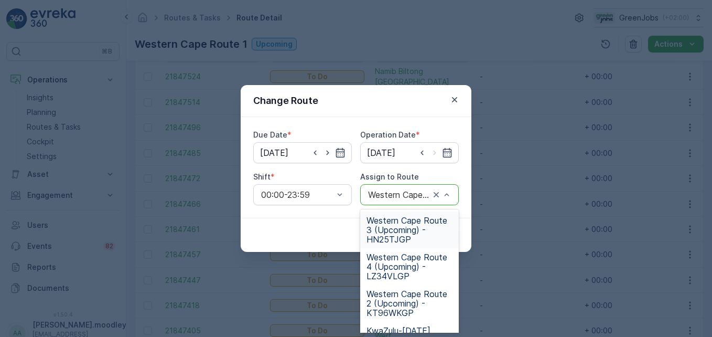
click at [399, 229] on span "Western Cape Route 3 (Upcoming) - HN25TJGP" at bounding box center [410, 230] width 86 height 28
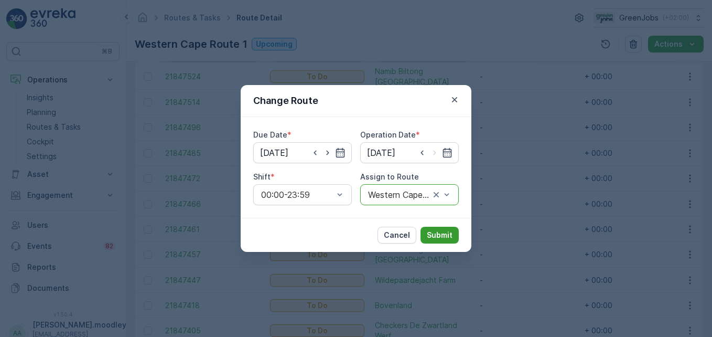
click at [442, 232] on p "Submit" at bounding box center [440, 235] width 26 height 10
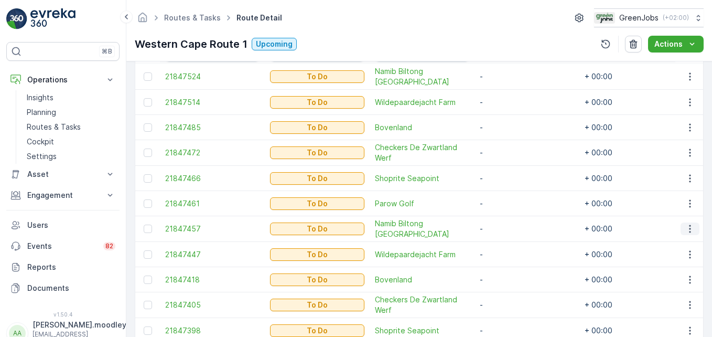
click at [509, 227] on icon "button" at bounding box center [690, 228] width 10 height 10
click at [509, 291] on span "Remove from Route" at bounding box center [673, 288] width 71 height 10
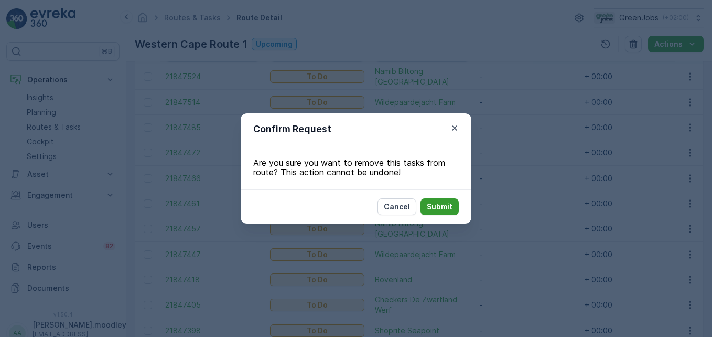
click at [444, 209] on p "Submit" at bounding box center [440, 206] width 26 height 10
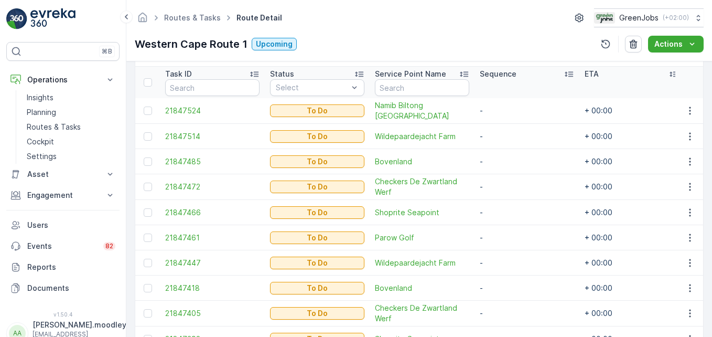
scroll to position [265, 0]
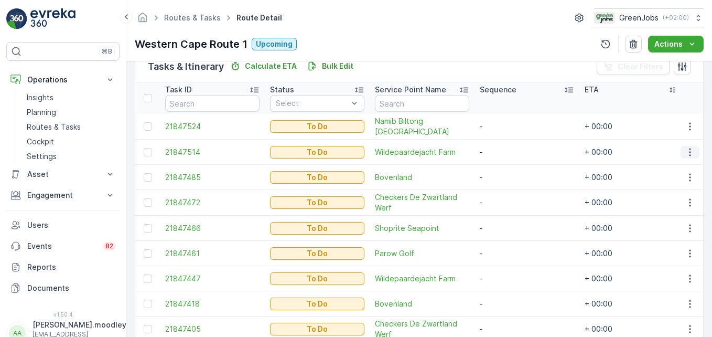
click at [509, 149] on icon "button" at bounding box center [690, 152] width 10 height 10
click at [509, 209] on span "Remove from Route" at bounding box center [673, 211] width 71 height 10
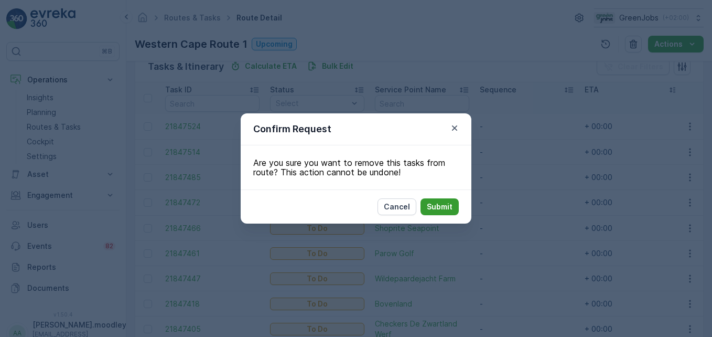
click at [436, 204] on p "Submit" at bounding box center [440, 206] width 26 height 10
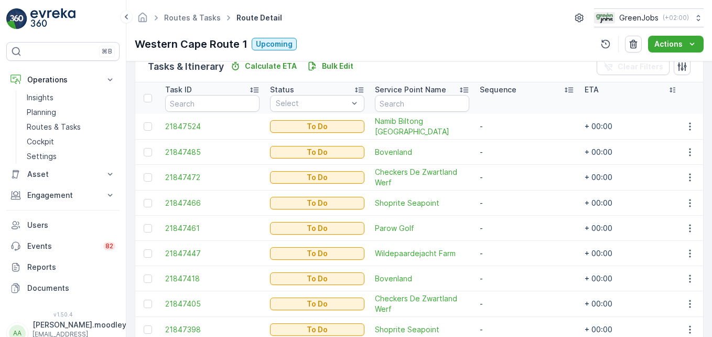
scroll to position [317, 0]
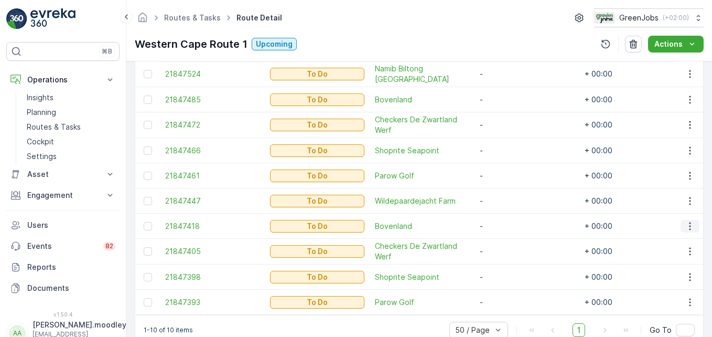
click at [509, 226] on icon "button" at bounding box center [690, 226] width 10 height 10
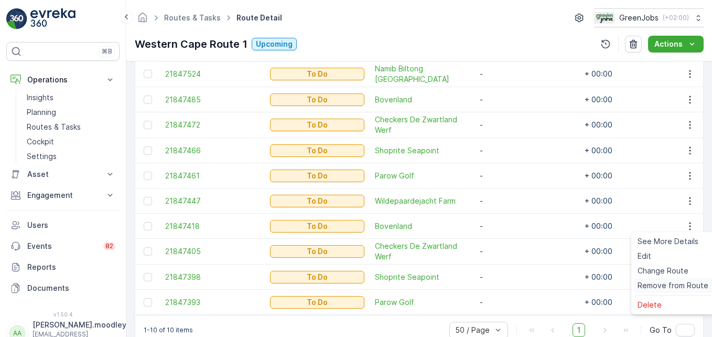
click at [509, 285] on span "Remove from Route" at bounding box center [673, 285] width 71 height 10
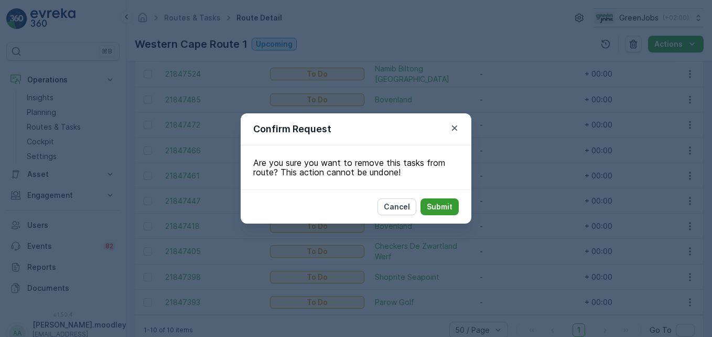
click at [450, 211] on p "Submit" at bounding box center [440, 206] width 26 height 10
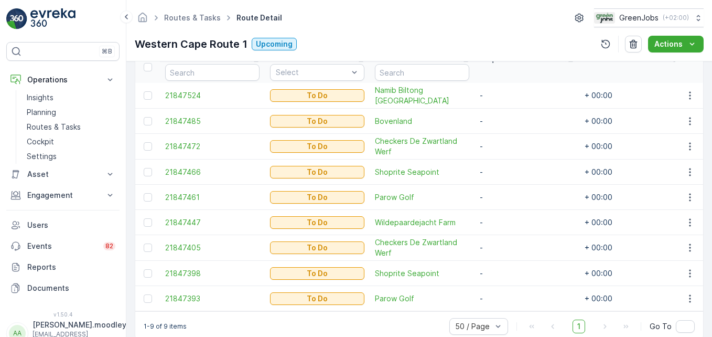
scroll to position [319, 0]
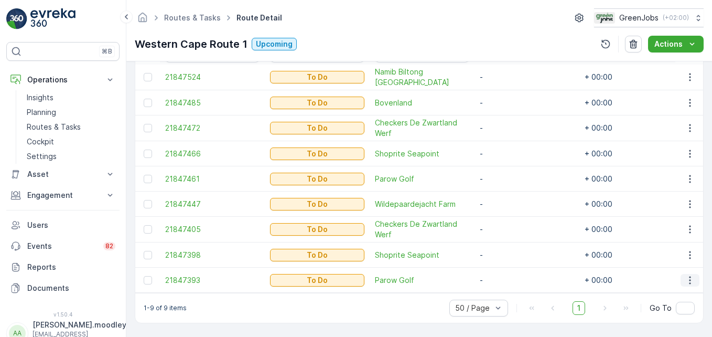
click at [509, 275] on icon "button" at bounding box center [690, 280] width 10 height 10
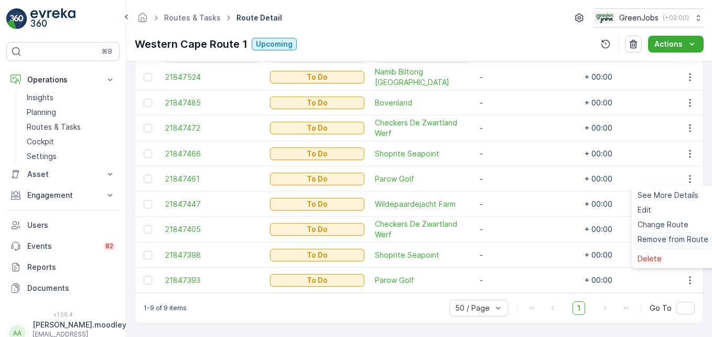
click at [509, 239] on span "Remove from Route" at bounding box center [673, 239] width 71 height 10
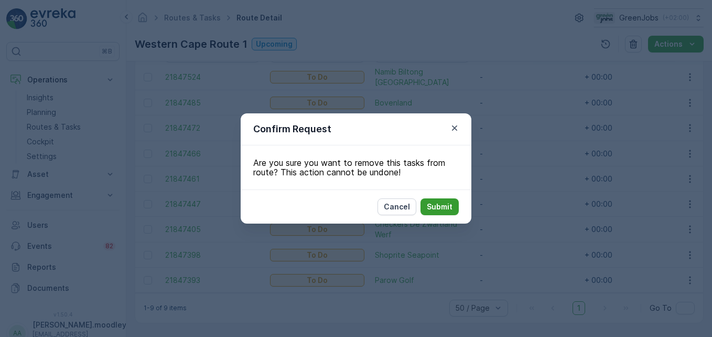
click at [445, 206] on p "Submit" at bounding box center [440, 206] width 26 height 10
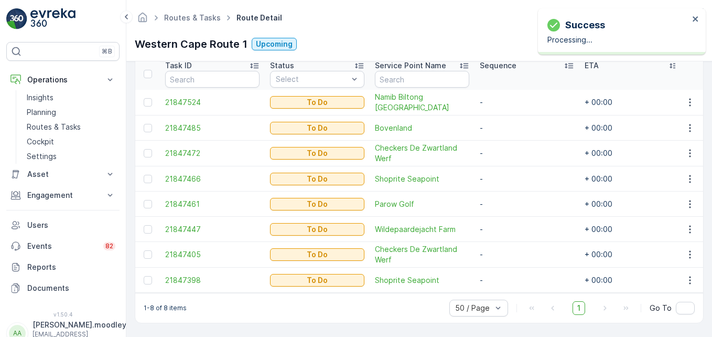
scroll to position [294, 0]
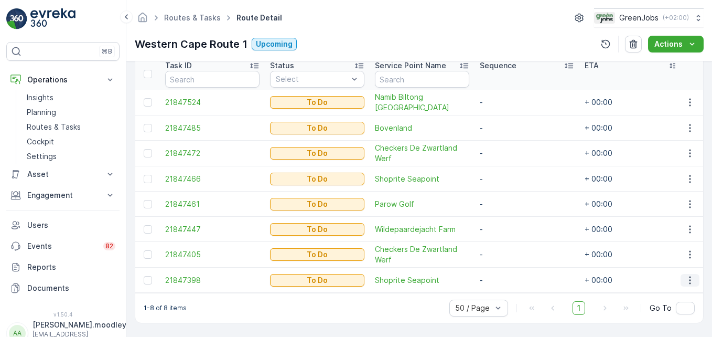
click at [509, 275] on icon "button" at bounding box center [690, 280] width 10 height 10
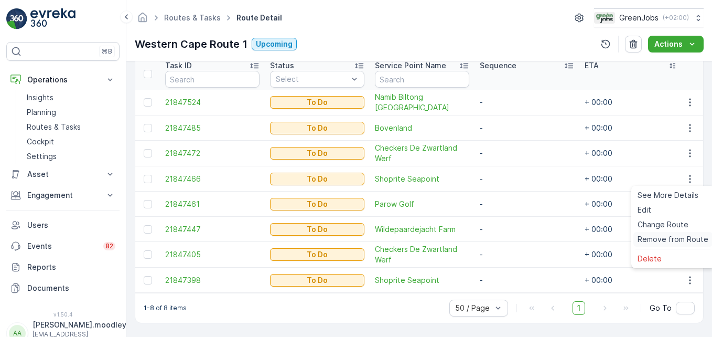
click at [509, 239] on span "Remove from Route" at bounding box center [673, 239] width 71 height 10
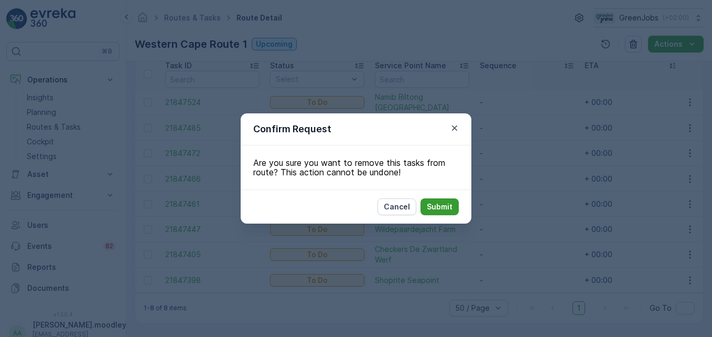
click at [458, 200] on button "Submit" at bounding box center [440, 206] width 38 height 17
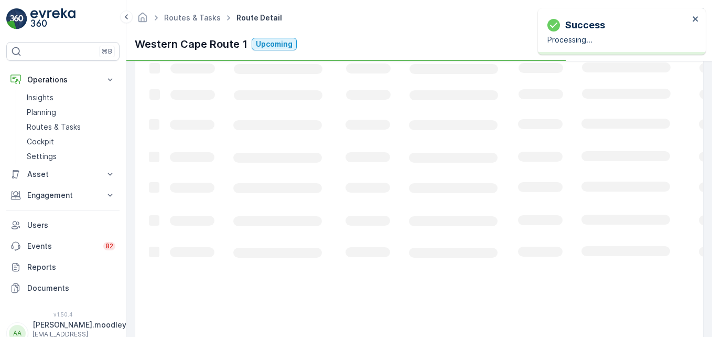
scroll to position [269, 0]
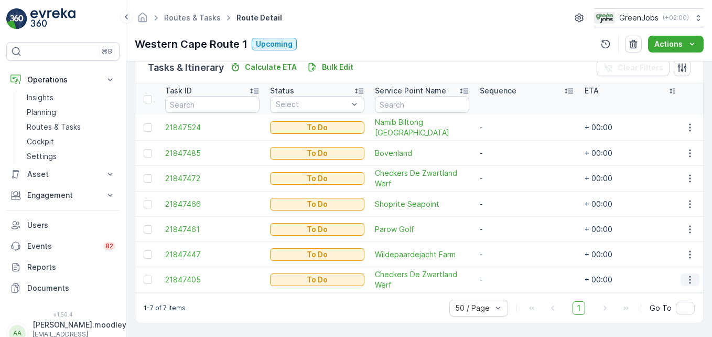
click at [509, 274] on icon "button" at bounding box center [690, 279] width 10 height 10
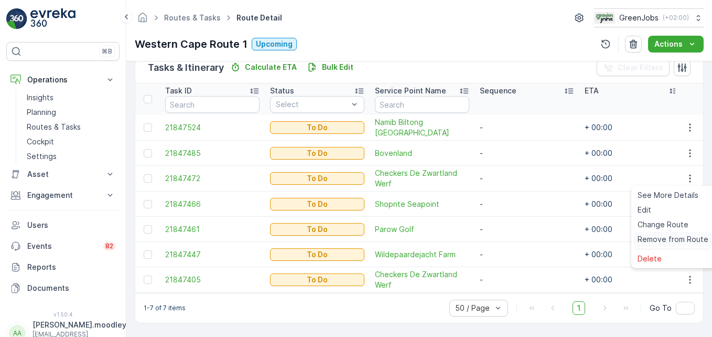
click at [509, 237] on span "Remove from Route" at bounding box center [673, 239] width 71 height 10
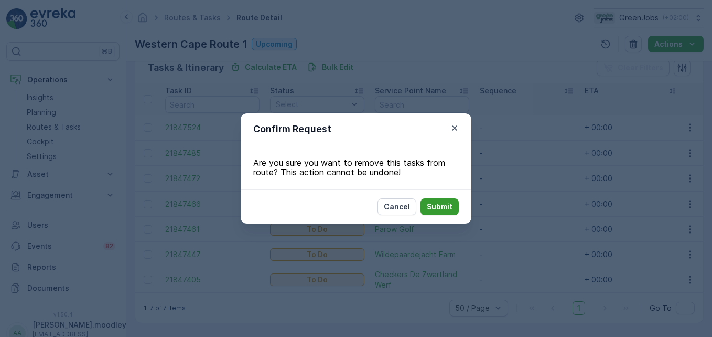
click at [439, 205] on p "Submit" at bounding box center [440, 206] width 26 height 10
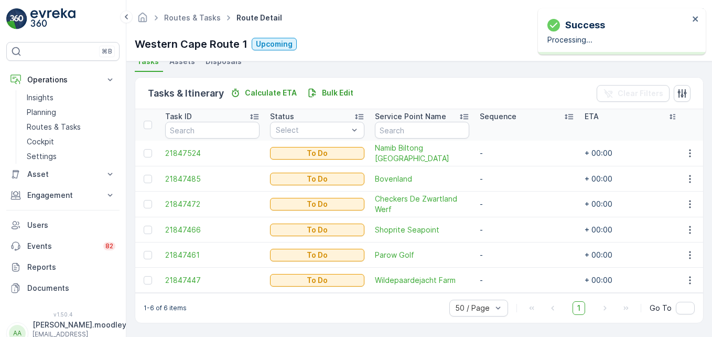
scroll to position [243, 0]
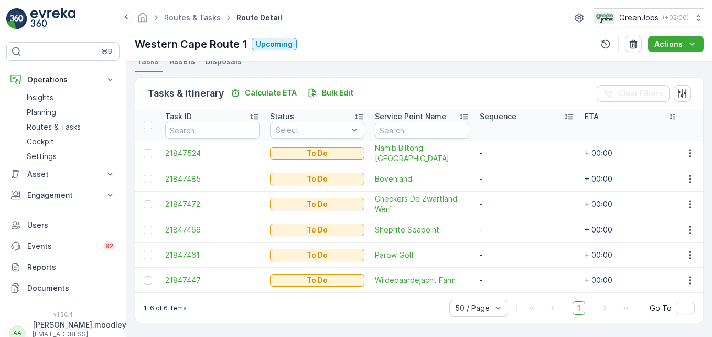
click at [509, 219] on td "-" at bounding box center [527, 229] width 105 height 25
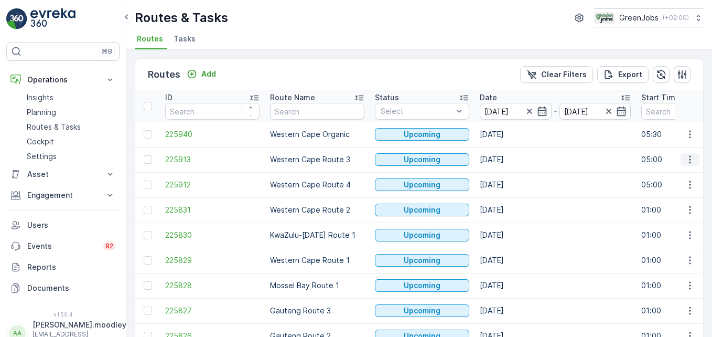
click at [509, 161] on icon "button" at bounding box center [690, 159] width 10 height 10
click at [509, 172] on span "See More Details" at bounding box center [665, 175] width 61 height 10
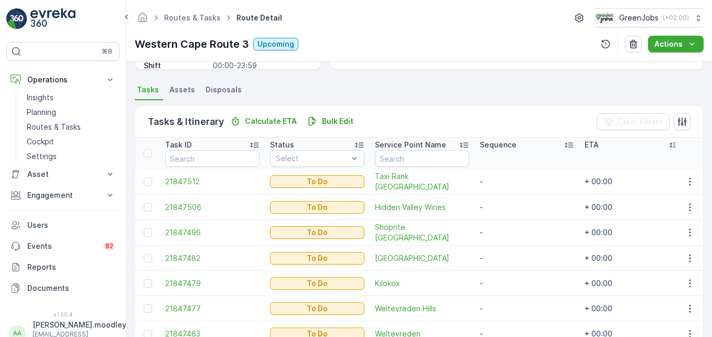
scroll to position [262, 0]
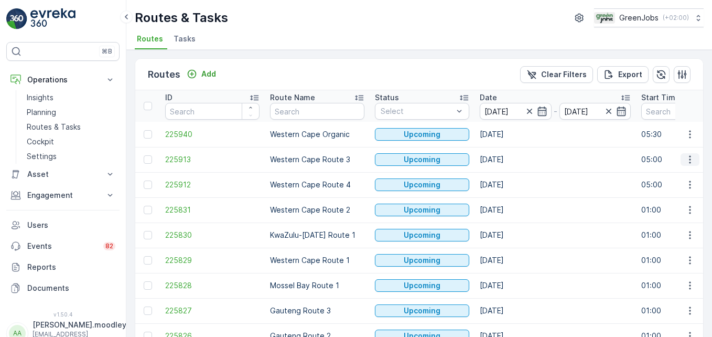
click at [509, 159] on icon "button" at bounding box center [690, 159] width 10 height 10
click at [509, 175] on span "See More Details" at bounding box center [665, 175] width 61 height 10
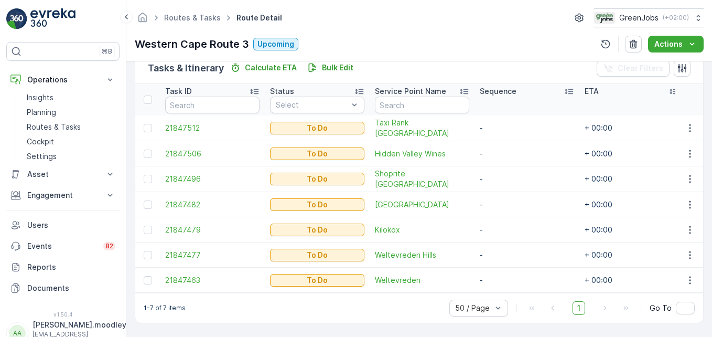
scroll to position [268, 0]
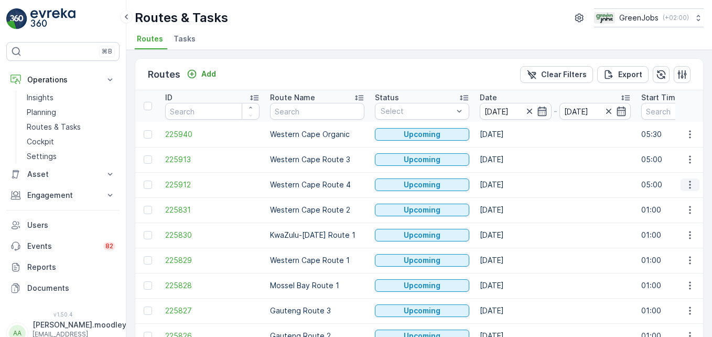
click at [509, 185] on icon "button" at bounding box center [690, 184] width 10 height 10
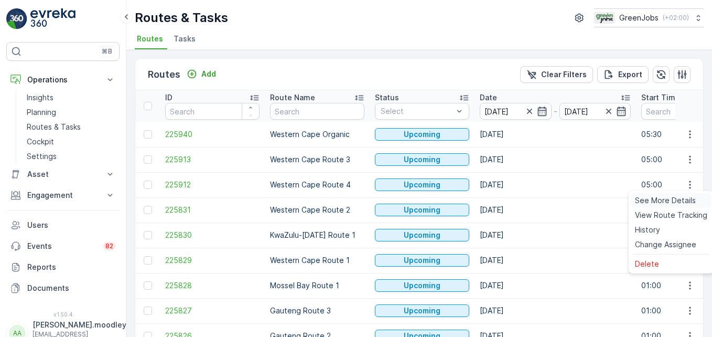
click at [509, 202] on span "See More Details" at bounding box center [665, 200] width 61 height 10
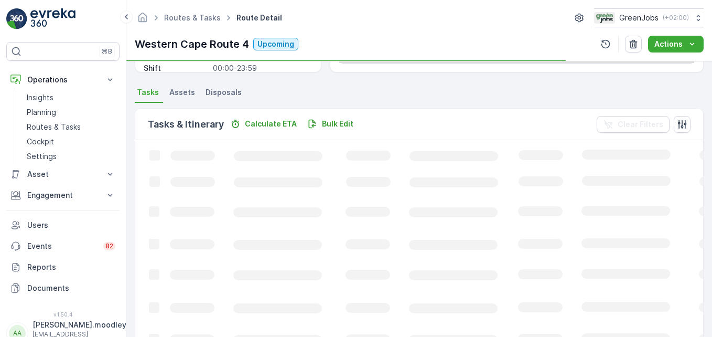
scroll to position [210, 0]
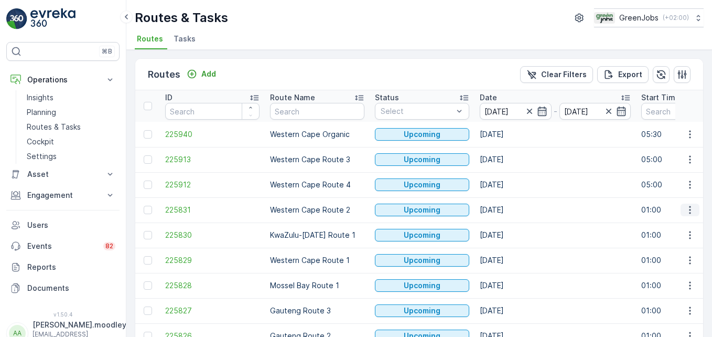
click at [509, 209] on icon "button" at bounding box center [690, 210] width 2 height 8
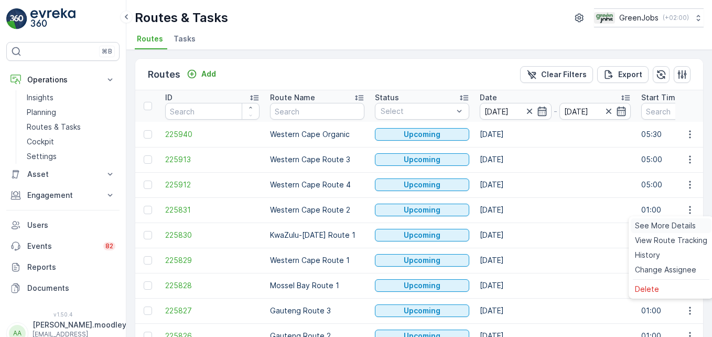
click at [509, 226] on span "See More Details" at bounding box center [665, 225] width 61 height 10
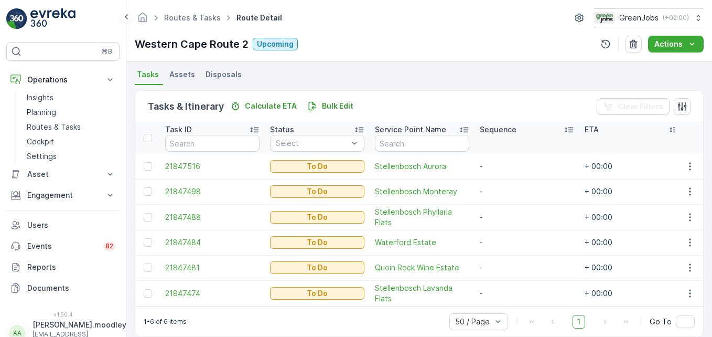
scroll to position [244, 0]
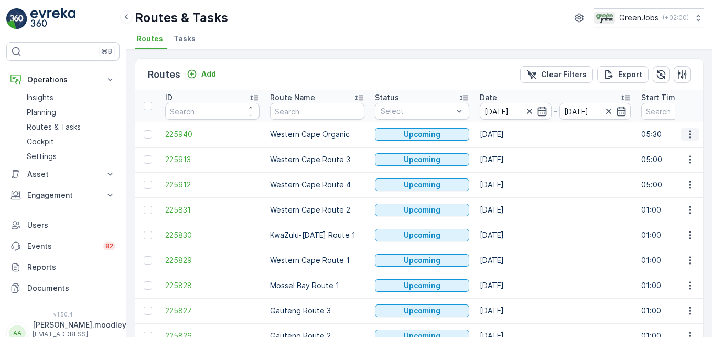
click at [509, 135] on button "button" at bounding box center [690, 134] width 19 height 13
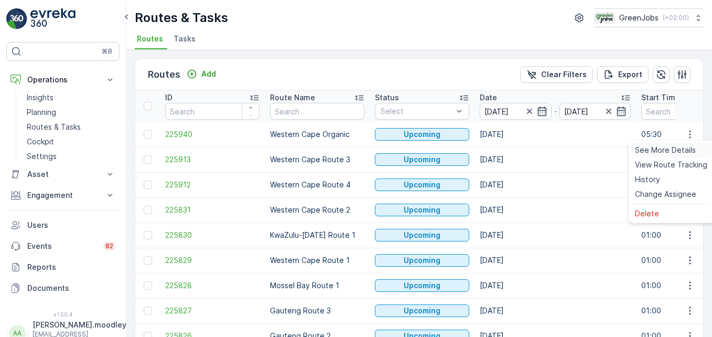
click at [509, 146] on span "See More Details" at bounding box center [665, 150] width 61 height 10
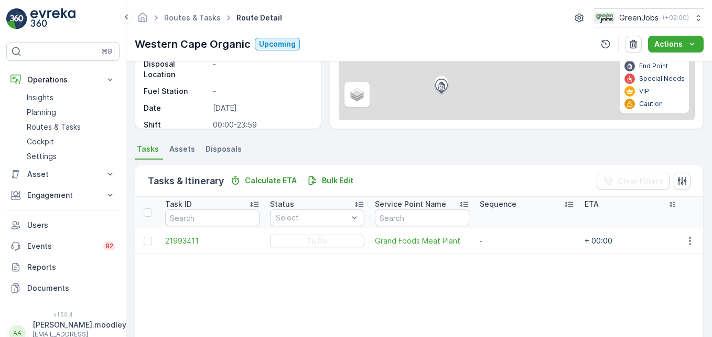
scroll to position [157, 0]
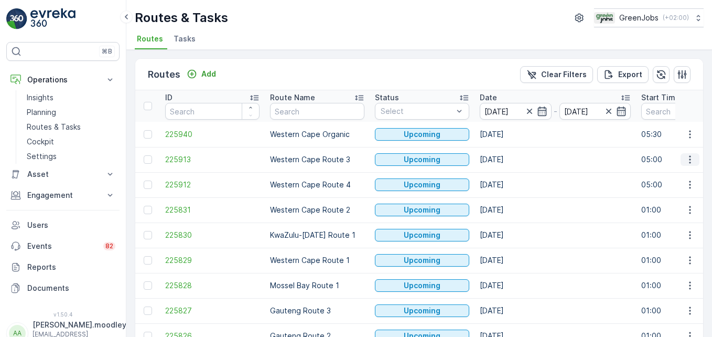
click at [509, 158] on icon "button" at bounding box center [690, 159] width 10 height 10
click at [509, 173] on span "See More Details" at bounding box center [665, 175] width 61 height 10
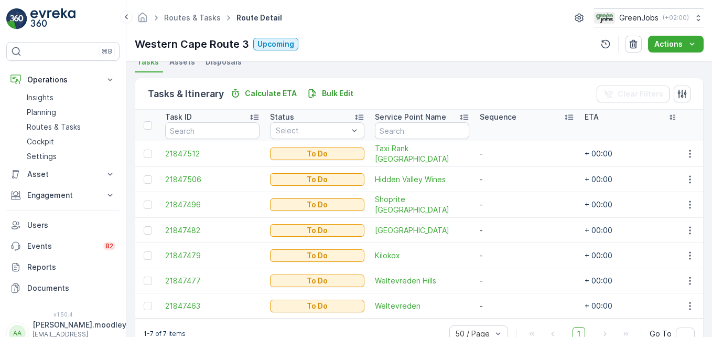
scroll to position [262, 0]
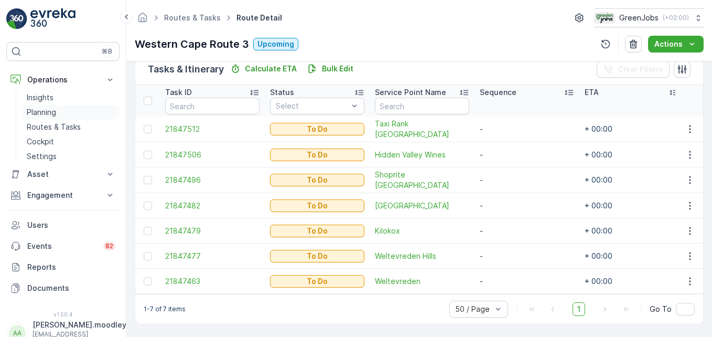
click at [38, 110] on p "Planning" at bounding box center [41, 112] width 29 height 10
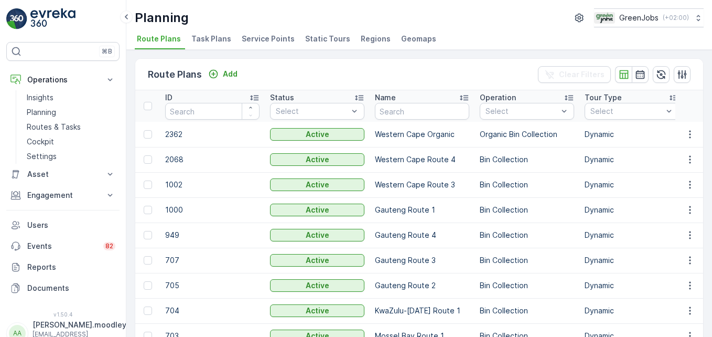
click at [264, 34] on span "Service Points" at bounding box center [268, 39] width 53 height 10
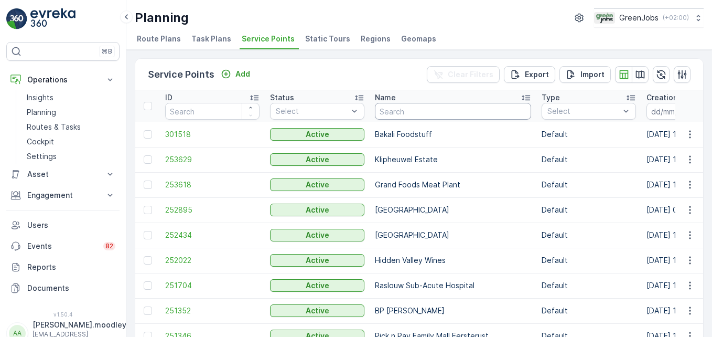
click at [400, 112] on input "text" at bounding box center [453, 111] width 156 height 17
type input "GRAND"
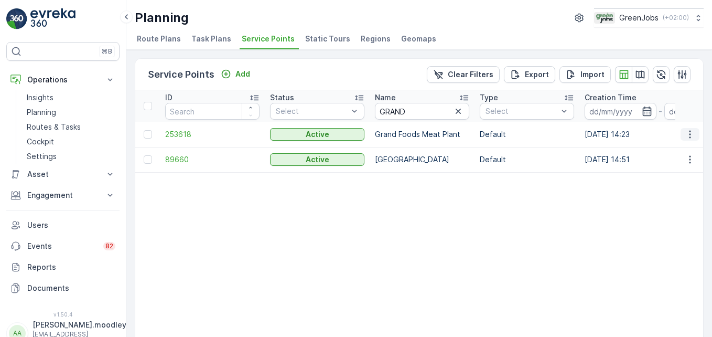
click at [509, 134] on icon "button" at bounding box center [690, 134] width 10 height 10
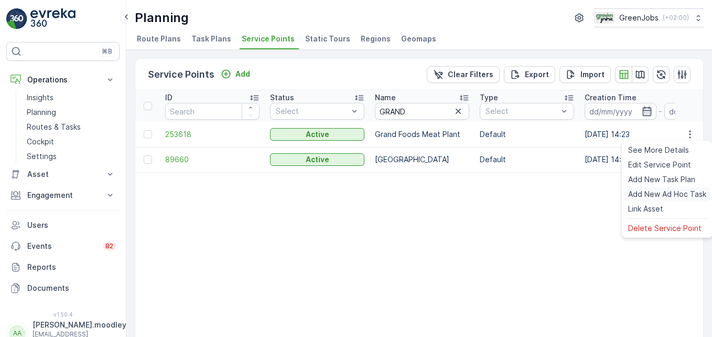
click at [509, 194] on span "Add New Ad Hoc Task" at bounding box center [667, 194] width 78 height 10
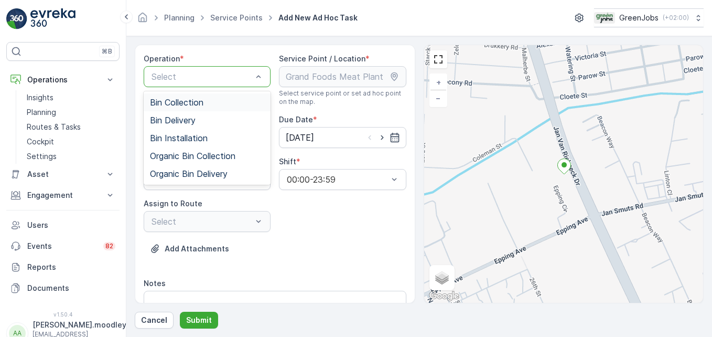
click at [178, 103] on span "Bin Collection" at bounding box center [176, 102] width 53 height 9
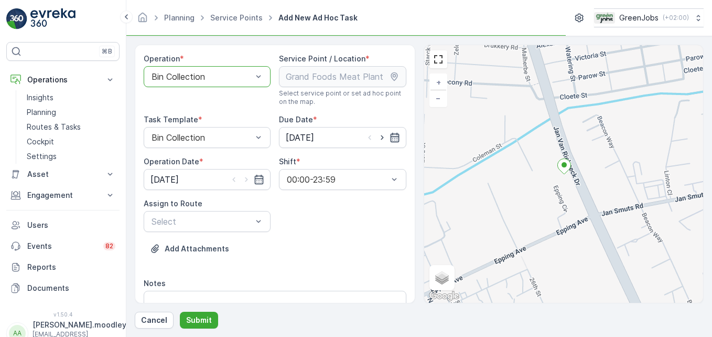
click at [390, 138] on icon "button" at bounding box center [394, 137] width 9 height 9
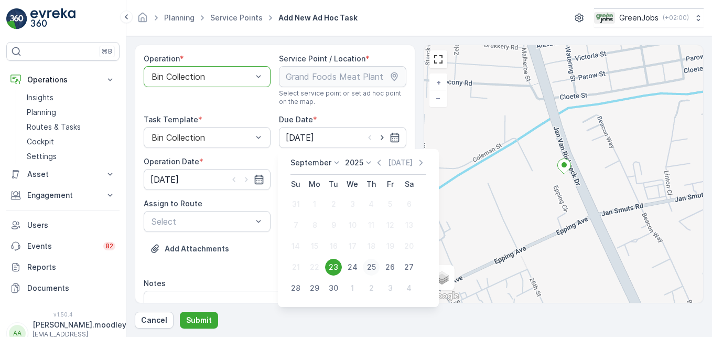
click at [376, 265] on div "25" at bounding box center [371, 267] width 17 height 17
type input "[DATE]"
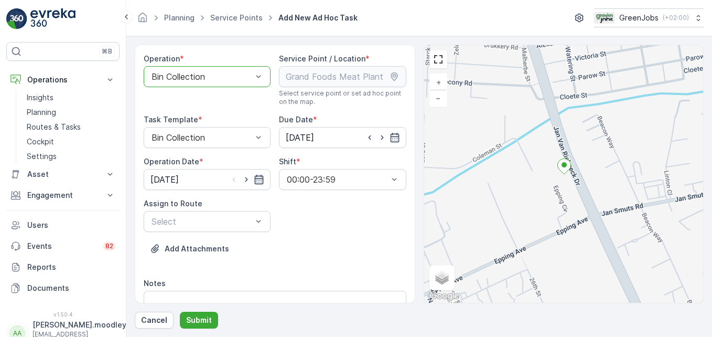
click at [258, 181] on icon "button" at bounding box center [259, 179] width 10 height 10
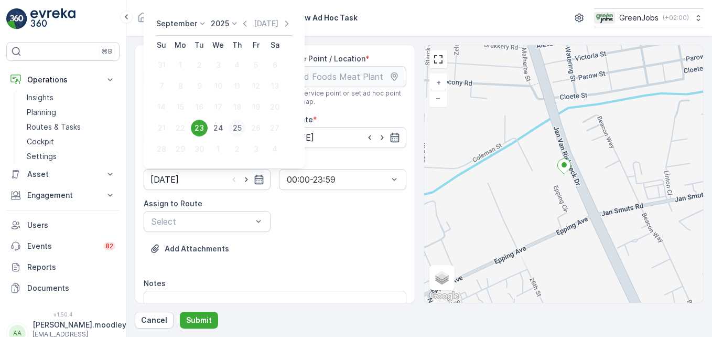
click at [235, 127] on div "25" at bounding box center [237, 128] width 17 height 17
type input "[DATE]"
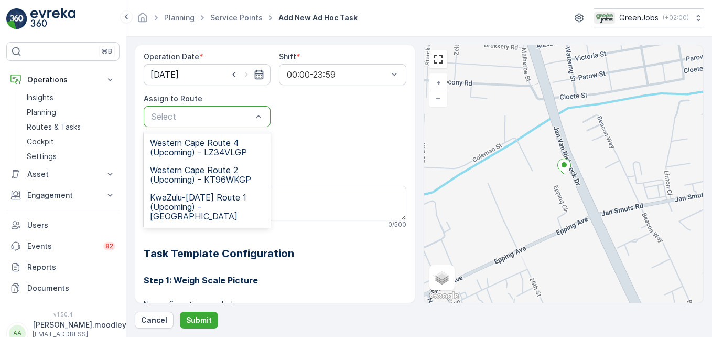
scroll to position [47, 0]
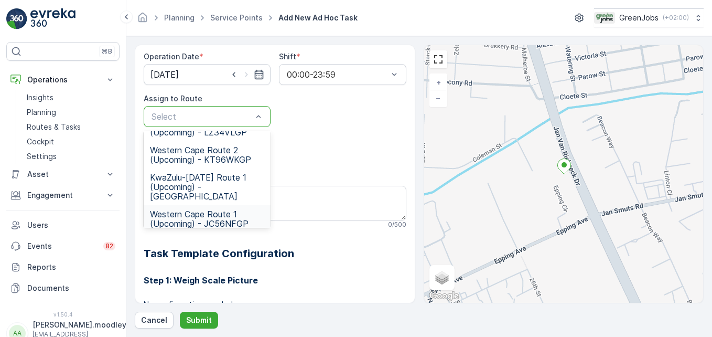
click at [220, 209] on span "Western Cape Route 1 (Upcoming) - JC56NFGP" at bounding box center [207, 218] width 114 height 19
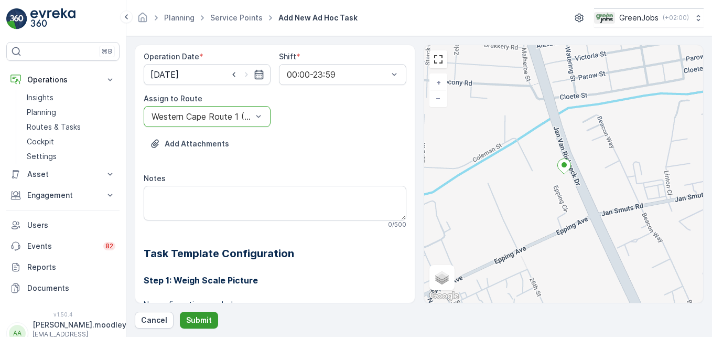
click at [201, 320] on p "Submit" at bounding box center [199, 320] width 26 height 10
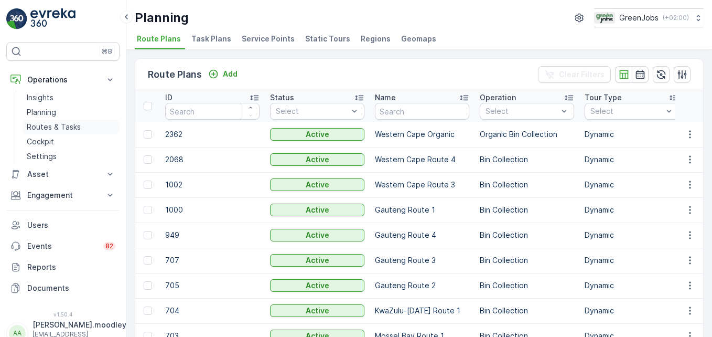
click at [65, 126] on p "Routes & Tasks" at bounding box center [54, 127] width 54 height 10
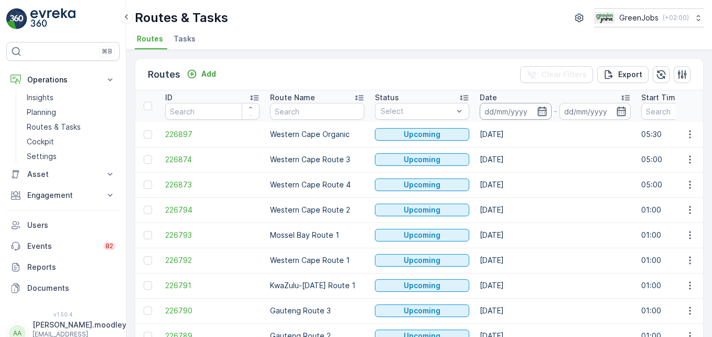
click at [505, 111] on input at bounding box center [516, 111] width 72 height 17
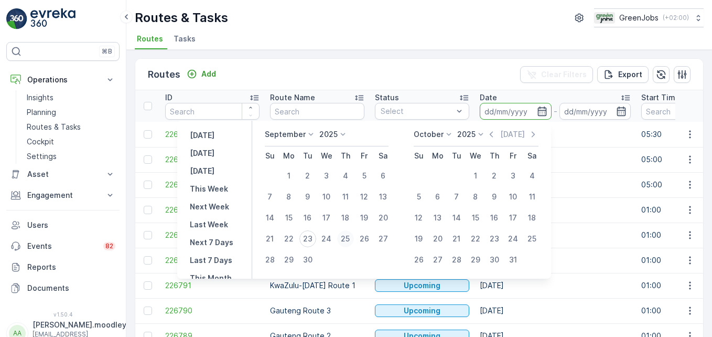
click at [349, 236] on div "25" at bounding box center [345, 238] width 17 height 17
type input "[DATE]"
click at [349, 237] on div "25" at bounding box center [345, 238] width 17 height 17
type input "[DATE]"
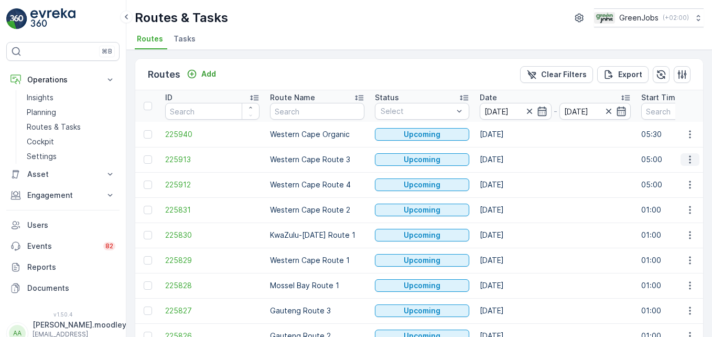
click at [509, 163] on button "button" at bounding box center [690, 159] width 19 height 13
click at [509, 178] on span "See More Details" at bounding box center [665, 175] width 61 height 10
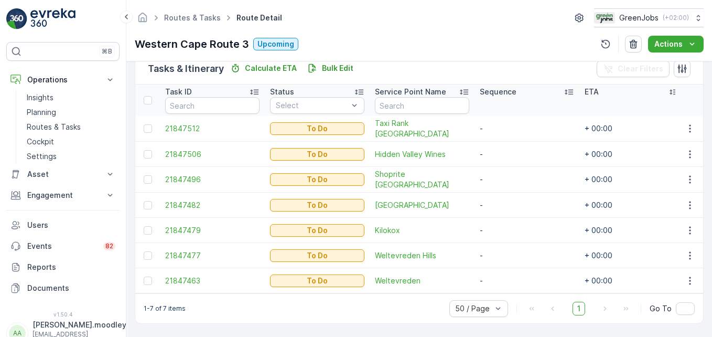
scroll to position [268, 0]
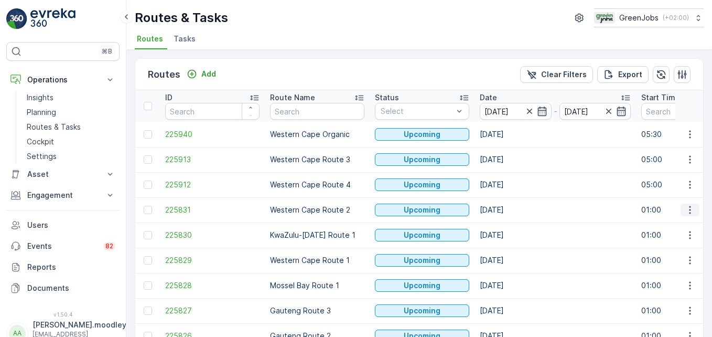
click at [509, 209] on icon "button" at bounding box center [690, 210] width 10 height 10
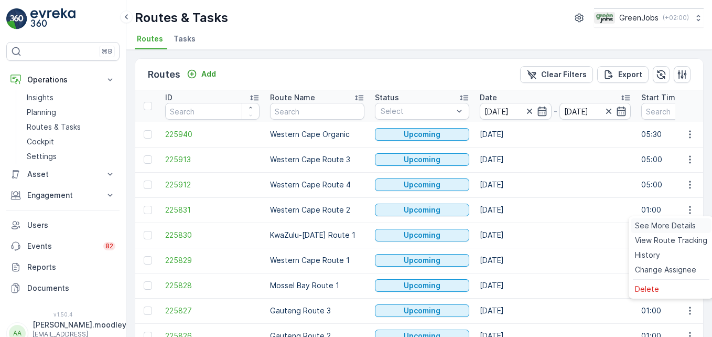
click at [509, 224] on span "See More Details" at bounding box center [665, 225] width 61 height 10
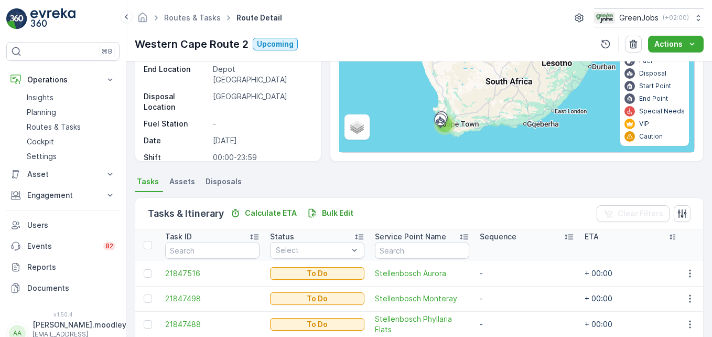
scroll to position [244, 0]
